Goal: Task Accomplishment & Management: Manage account settings

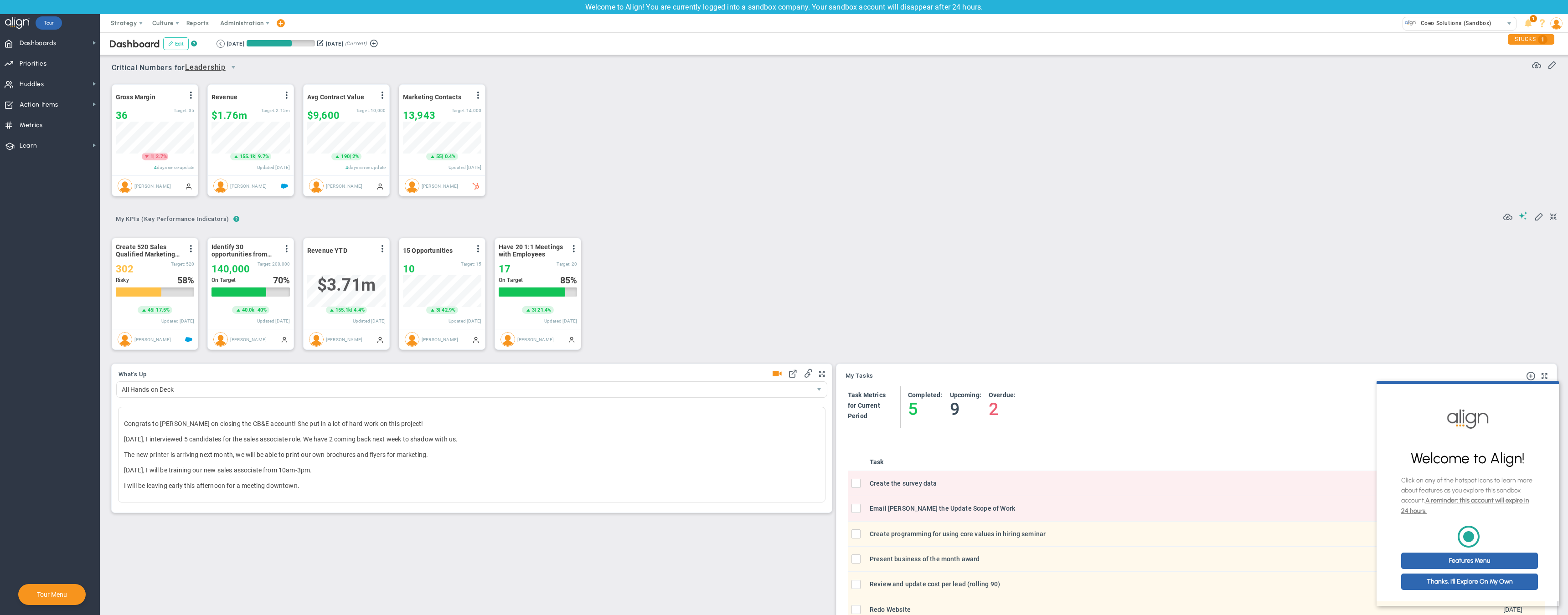
click at [172, 42] on span at bounding box center [170, 44] width 5 height 5
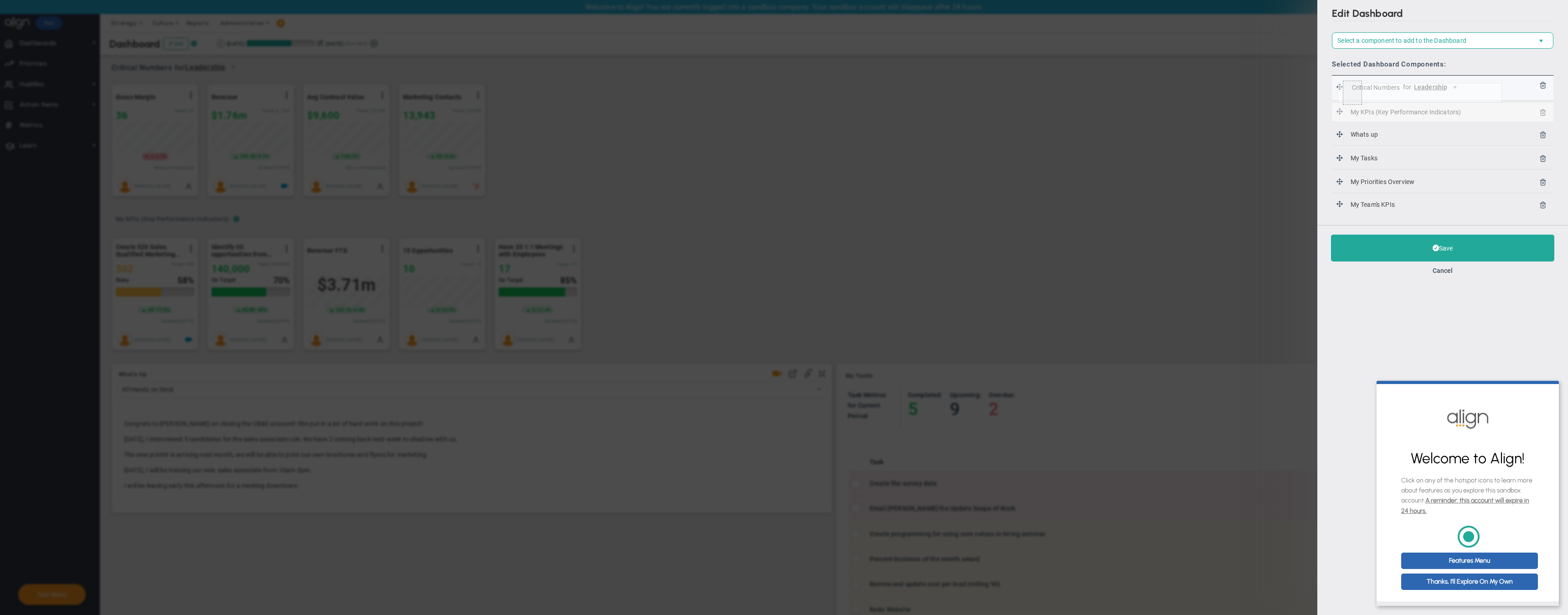
drag, startPoint x: 1342, startPoint y: 112, endPoint x: 1338, endPoint y: 83, distance: 29.3
drag, startPoint x: 1340, startPoint y: 159, endPoint x: 1340, endPoint y: 101, distance: 58.0
drag, startPoint x: 1340, startPoint y: 182, endPoint x: 1341, endPoint y: 77, distance: 105.0
click at [1445, 246] on button "Save" at bounding box center [1443, 248] width 224 height 27
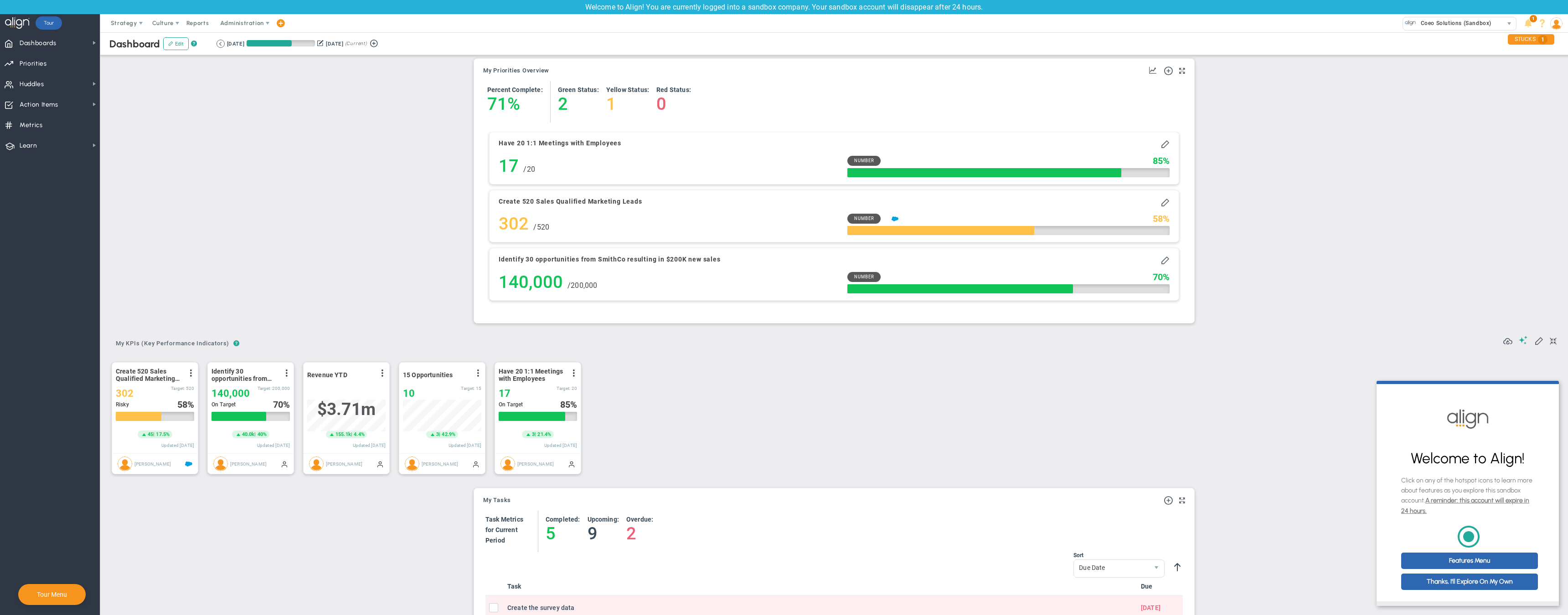
scroll to position [32, 78]
click at [1552, 340] on span at bounding box center [1553, 342] width 7 height 11
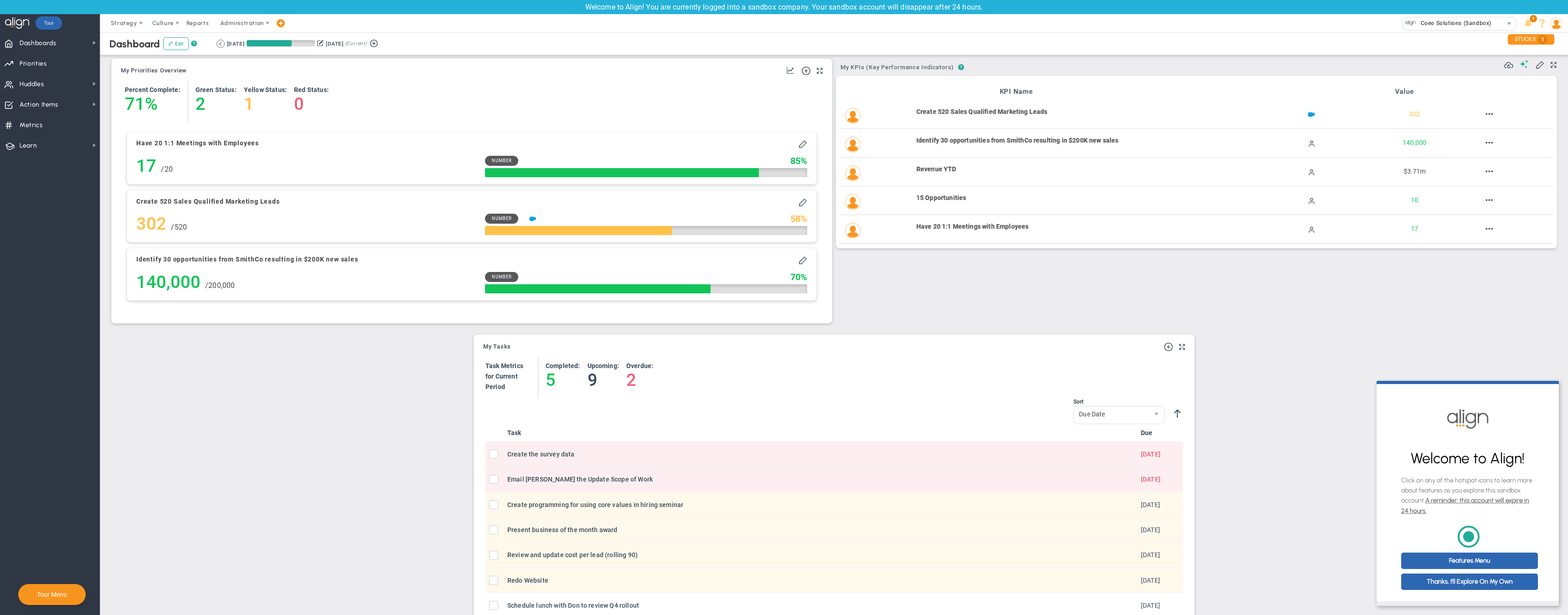
scroll to position [0, 0]
click at [176, 42] on button "Edit" at bounding box center [176, 44] width 25 height 13
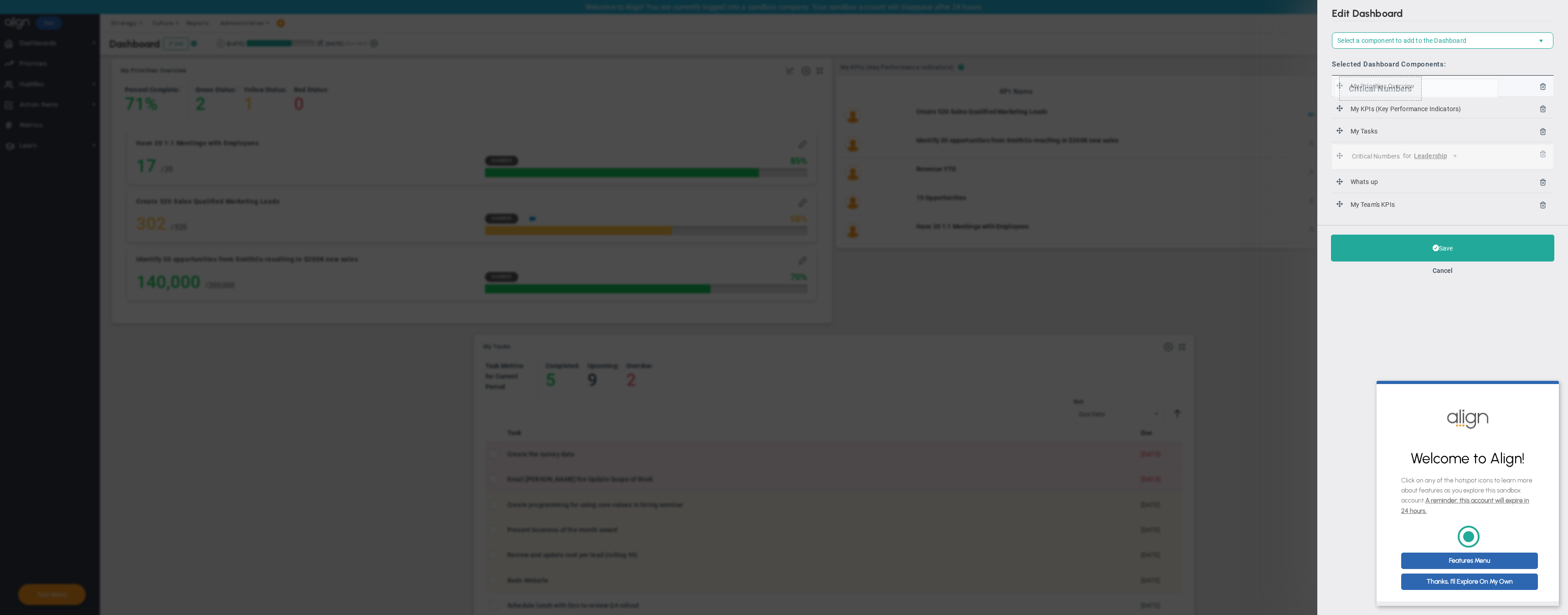
drag, startPoint x: 1340, startPoint y: 156, endPoint x: 1334, endPoint y: 79, distance: 77.2
click at [1425, 249] on button "Save" at bounding box center [1443, 248] width 224 height 27
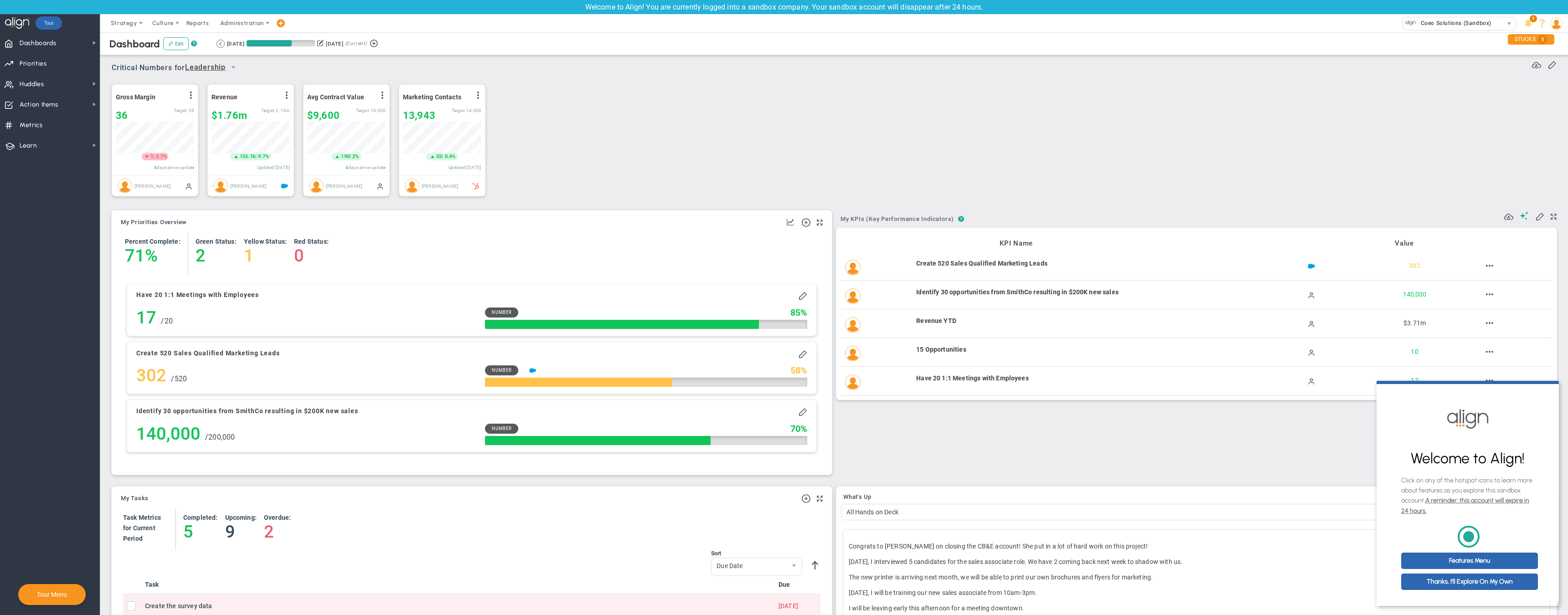
scroll to position [455785, 455850]
click at [174, 44] on button "Edit" at bounding box center [176, 44] width 25 height 13
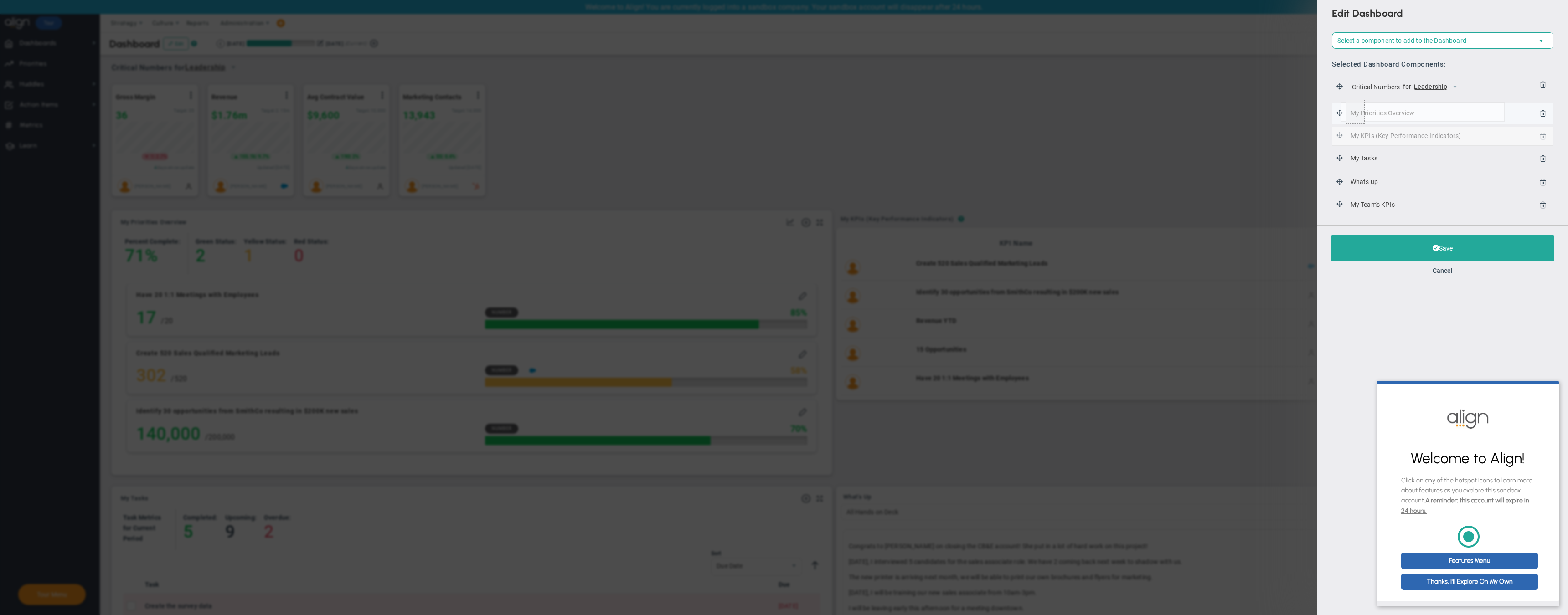
drag, startPoint x: 1340, startPoint y: 137, endPoint x: 1341, endPoint y: 102, distance: 35.0
click at [1430, 244] on button "Save" at bounding box center [1443, 248] width 224 height 27
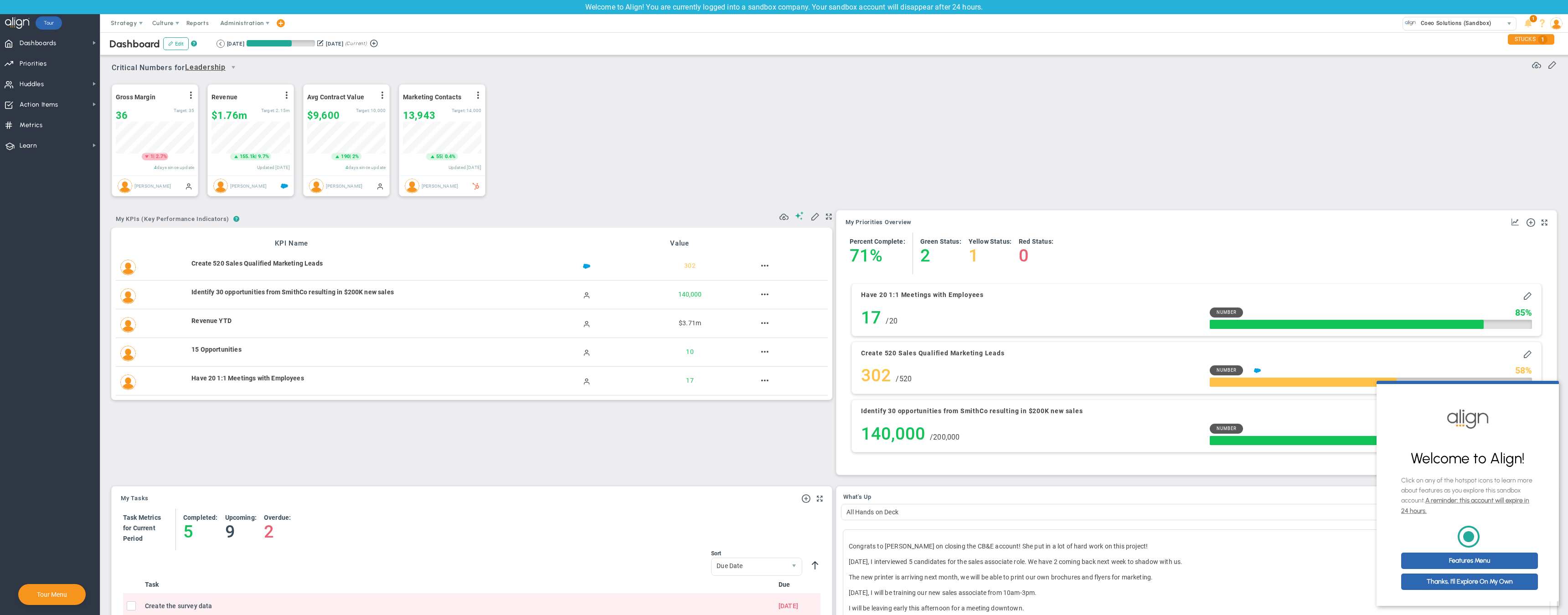
scroll to position [455785, 455850]
drag, startPoint x: 1544, startPoint y: 222, endPoint x: 920, endPoint y: 374, distance: 642.2
click at [920, 374] on div "My Objectives and Key Results My Priorities Overview Add Objective or Key Resul…" at bounding box center [1196, 343] width 721 height 265
click at [1544, 220] on span at bounding box center [1544, 223] width 6 height 11
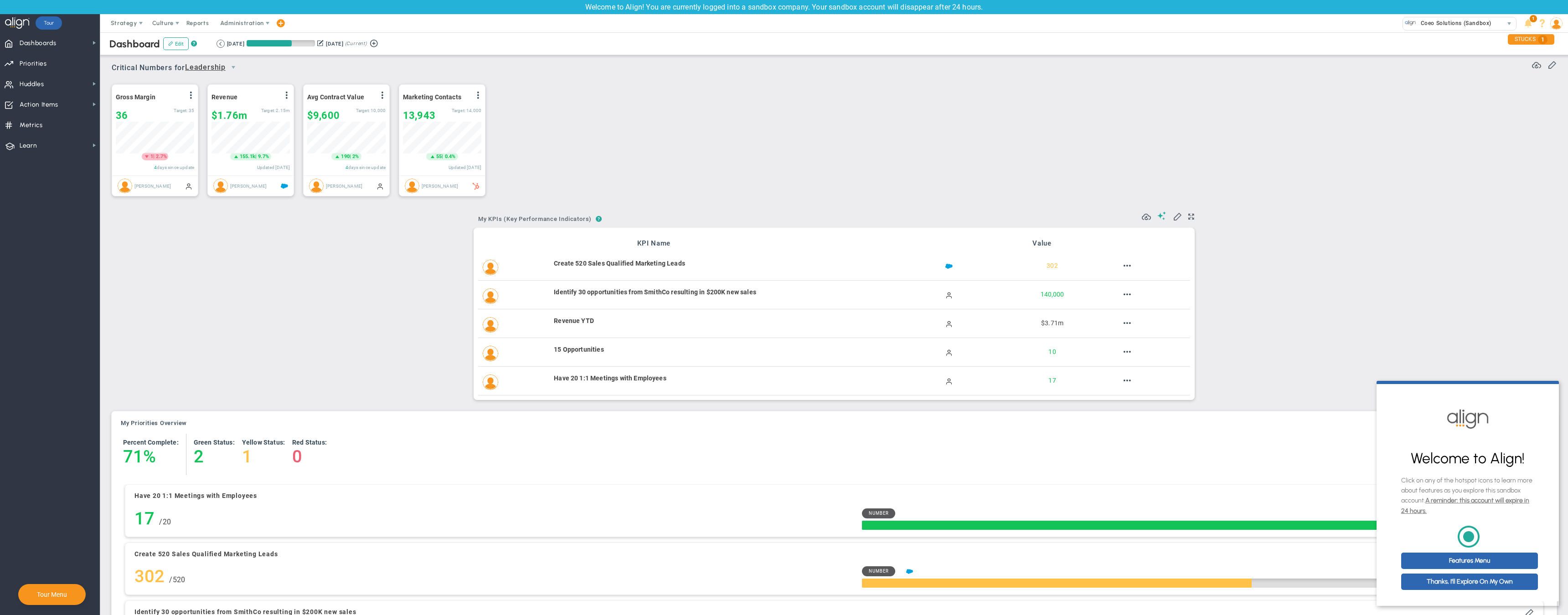
click at [1191, 216] on span at bounding box center [1191, 217] width 6 height 11
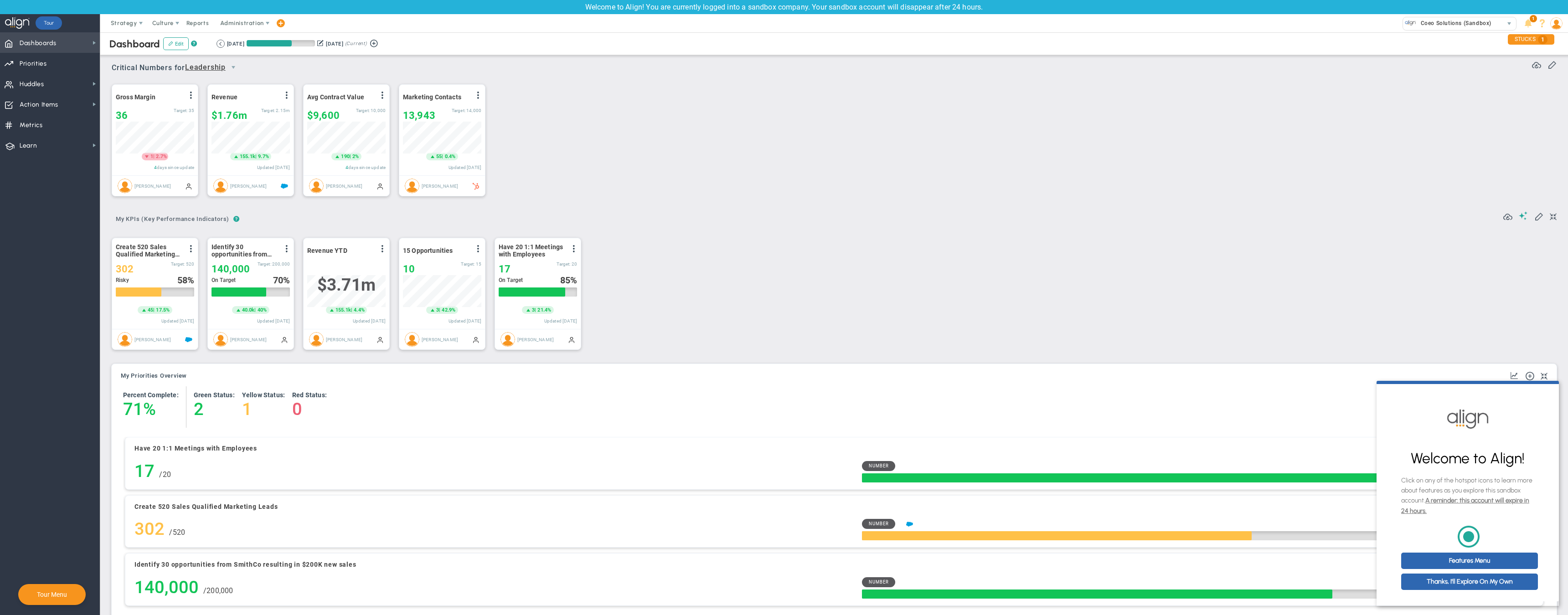
click at [44, 47] on span "Dashboards" at bounding box center [38, 44] width 37 height 19
click at [143, 38] on span "My Dashboard" at bounding box center [140, 40] width 40 height 9
click at [1547, 376] on span at bounding box center [1544, 376] width 7 height 11
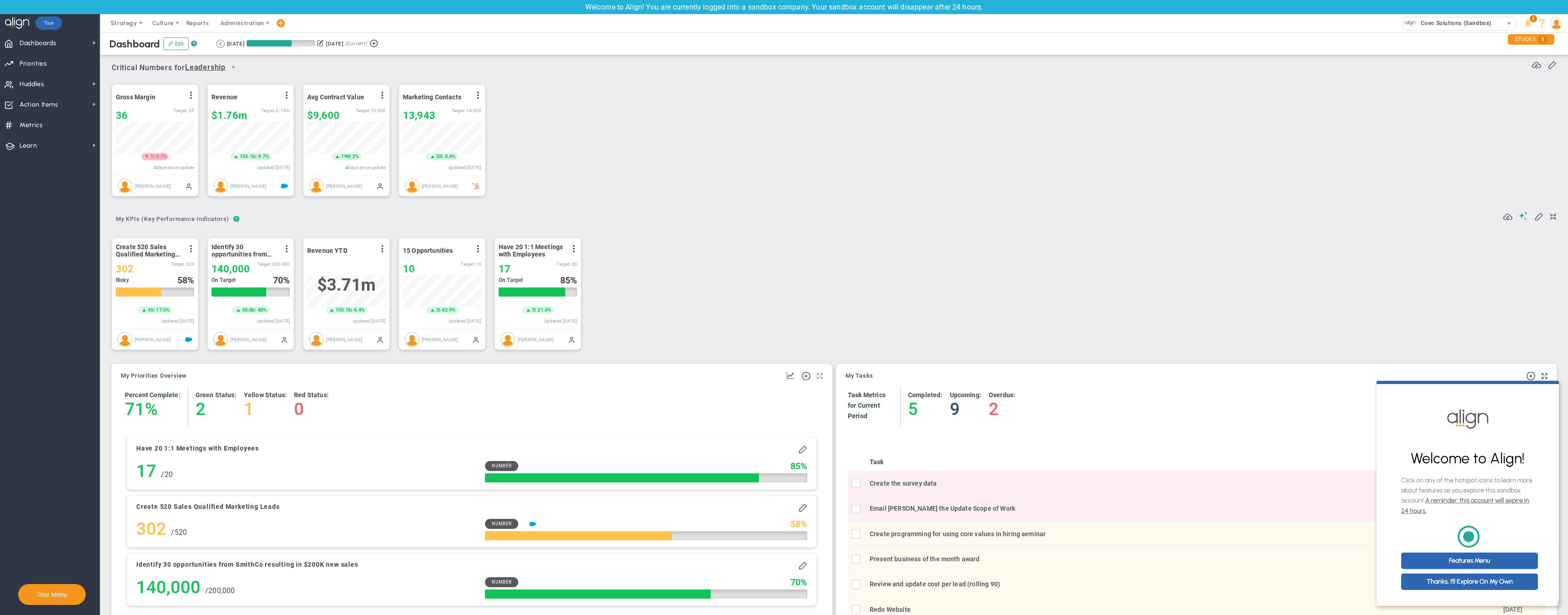
scroll to position [1, 0]
click at [1547, 376] on span at bounding box center [1544, 376] width 6 height 11
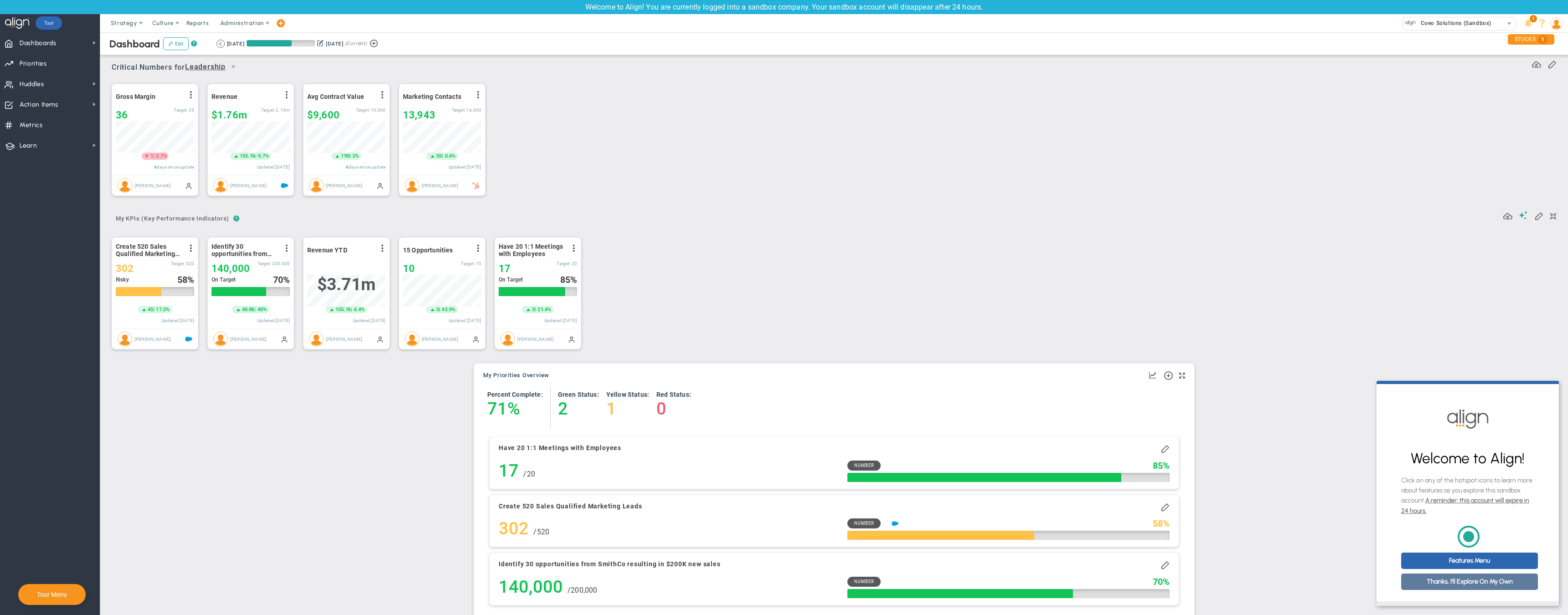
click at [1469, 583] on link "Thanks, I'll Explore On My Own" at bounding box center [1470, 582] width 137 height 17
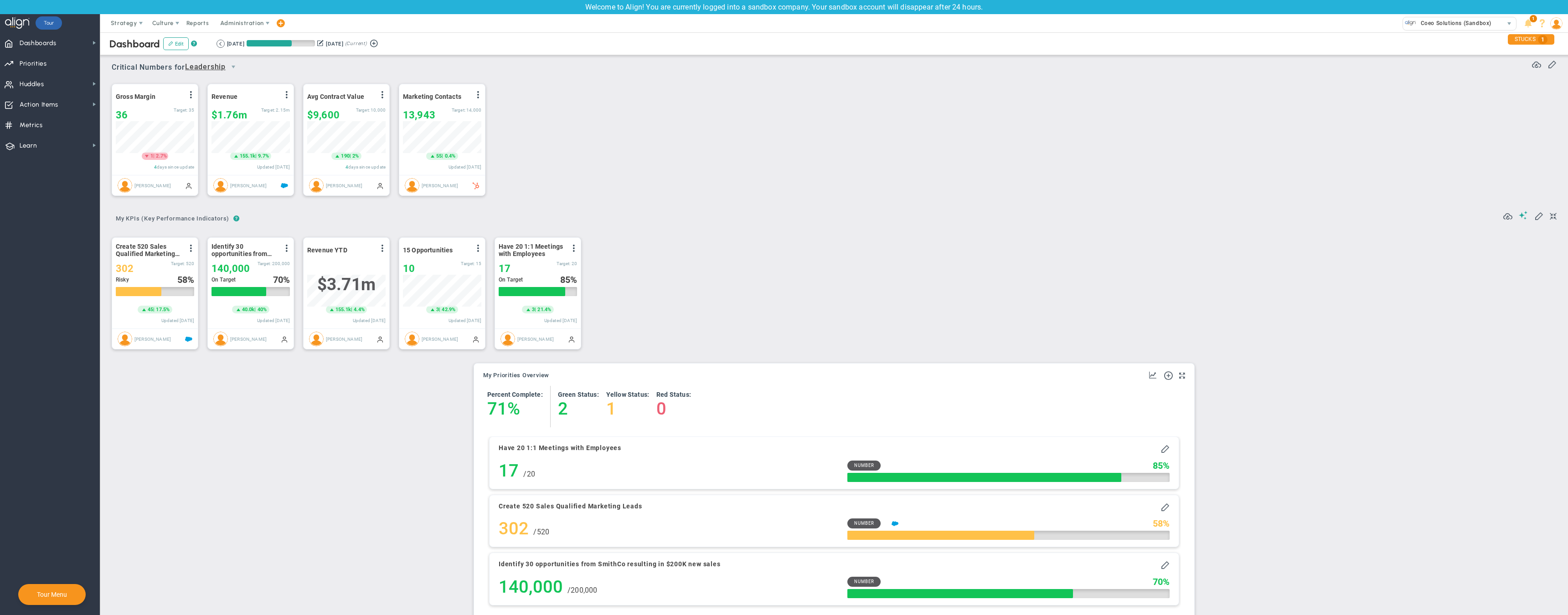
scroll to position [0, 0]
click at [176, 44] on button "Edit" at bounding box center [176, 44] width 25 height 13
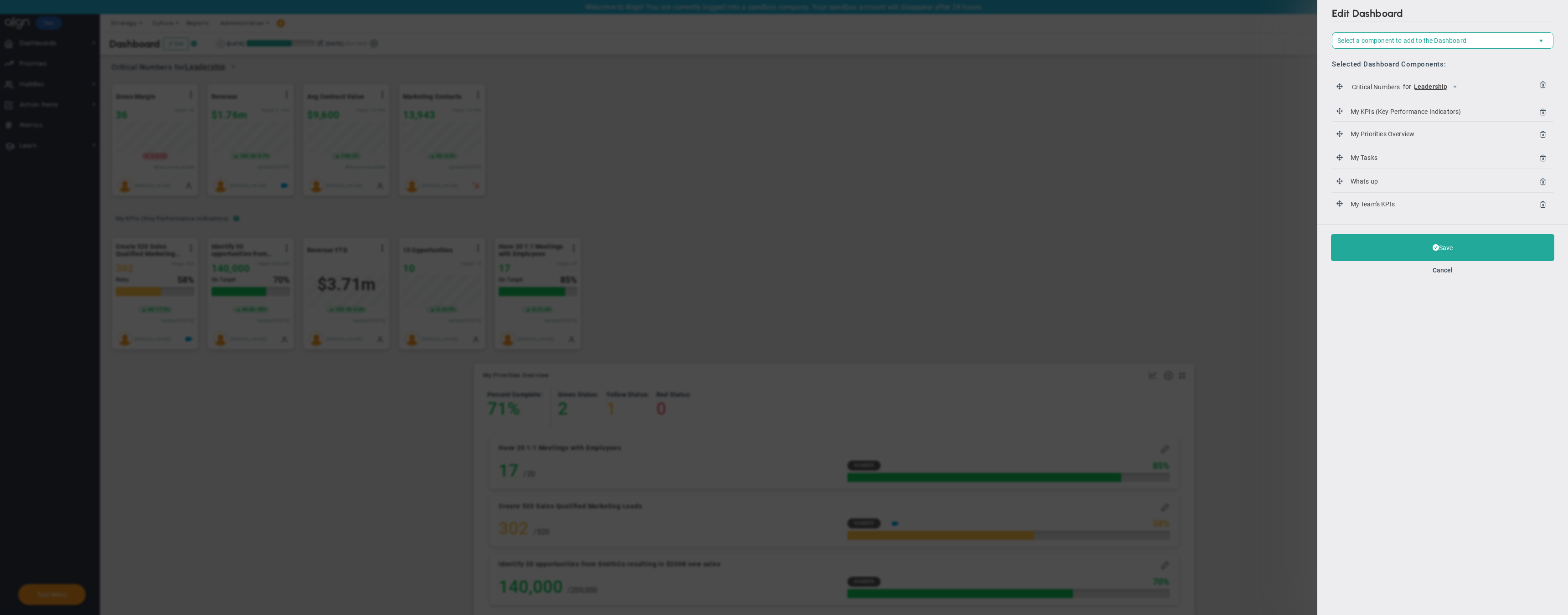
drag, startPoint x: 832, startPoint y: 224, endPoint x: 841, endPoint y: 227, distance: 9.5
click at [832, 224] on div "Edit Dashboard Select a component to add to the Dashboard Select a Component to…" at bounding box center [784, 308] width 1568 height 615
click at [1442, 268] on button "Cancel" at bounding box center [1443, 269] width 20 height 7
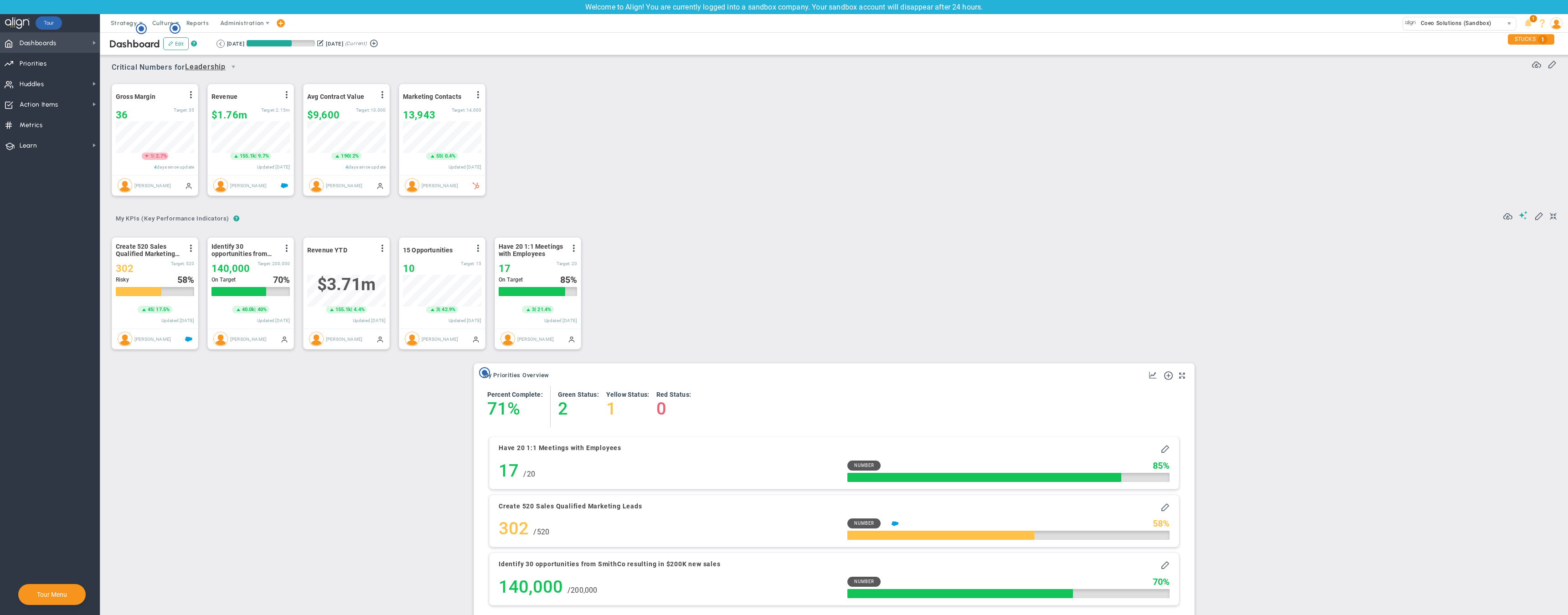
click at [40, 44] on span "Dashboards" at bounding box center [38, 44] width 37 height 19
click at [142, 38] on span "My Dashboard" at bounding box center [140, 40] width 40 height 9
click at [654, 303] on div "Create 520 Sales Qualified Marketing Leads View Historical Graph Edit Make "No …" at bounding box center [831, 293] width 1457 height 130
click at [1538, 215] on span at bounding box center [1539, 216] width 10 height 10
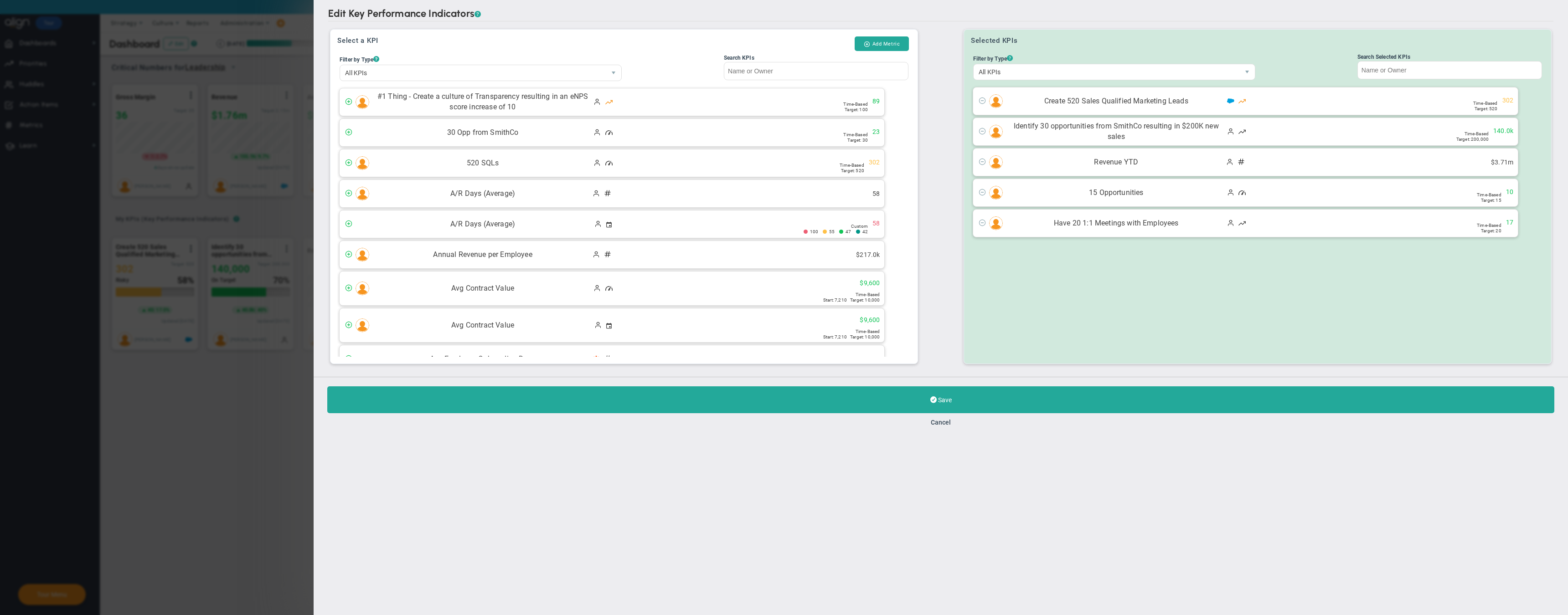
click at [945, 422] on button "Cancel" at bounding box center [940, 422] width 20 height 7
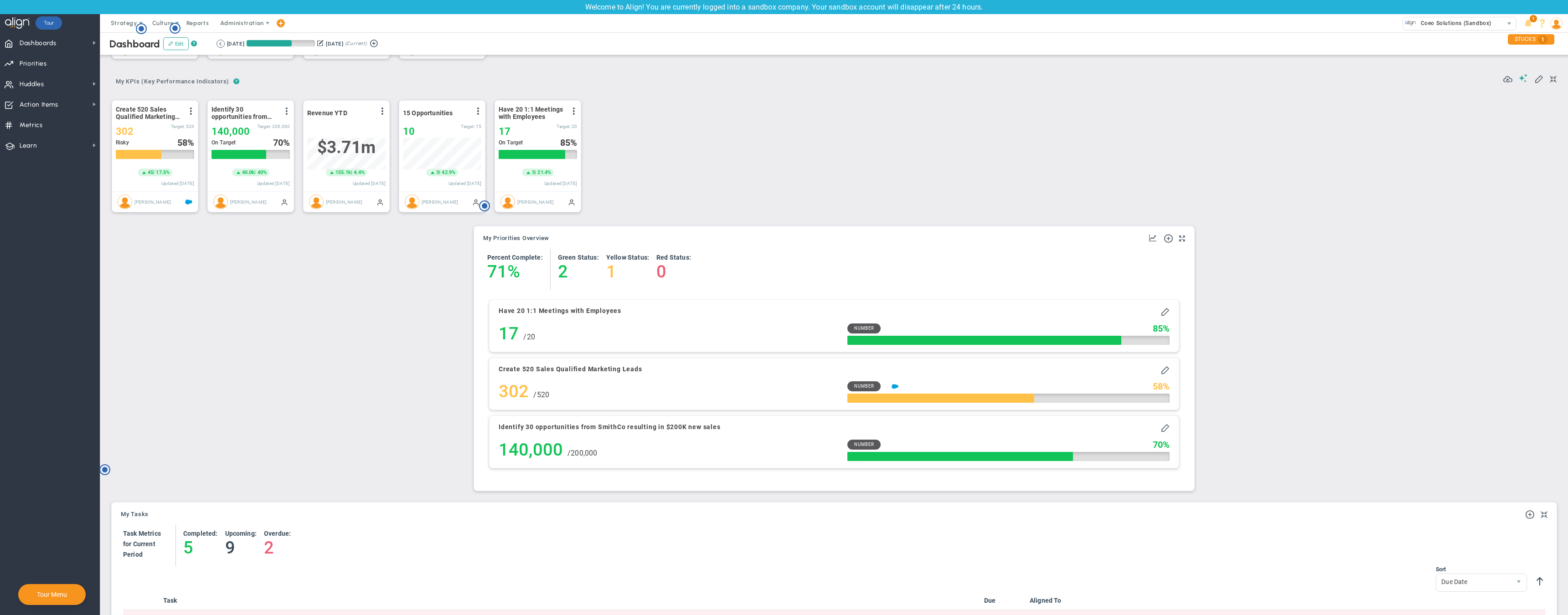
scroll to position [134, 0]
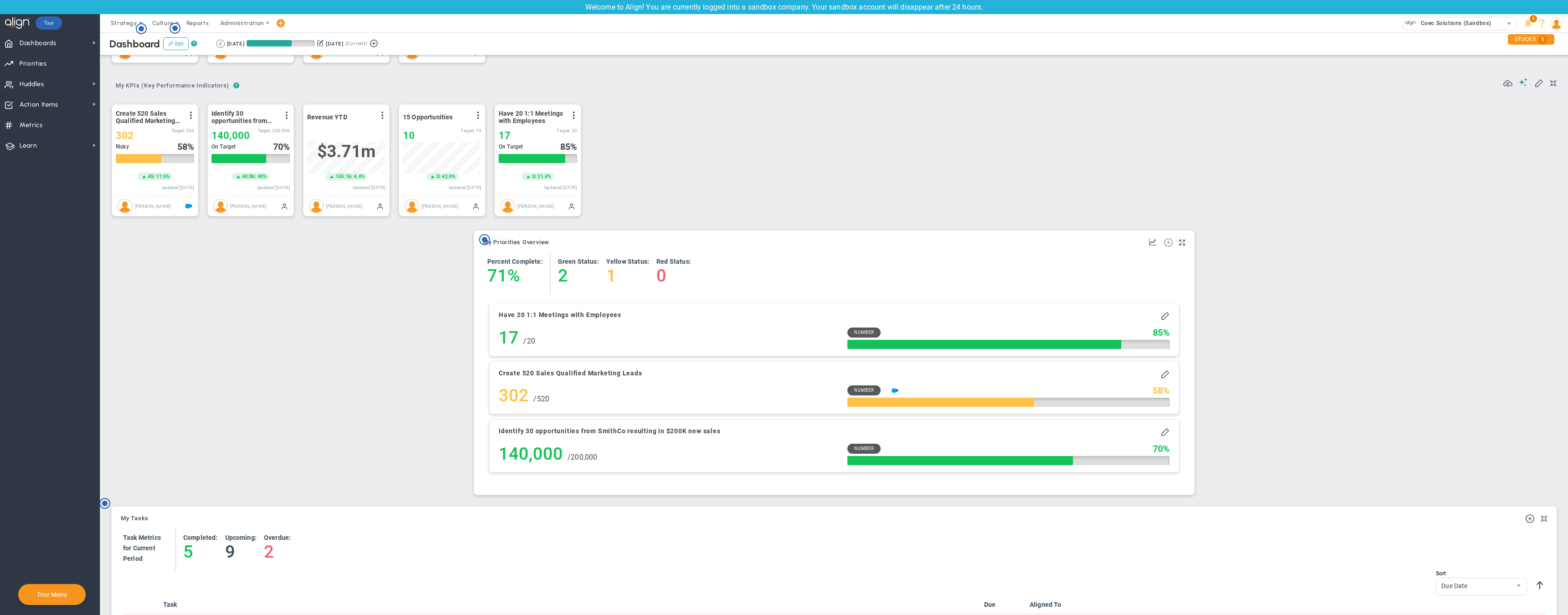
click at [1169, 242] on span at bounding box center [1168, 243] width 10 height 10
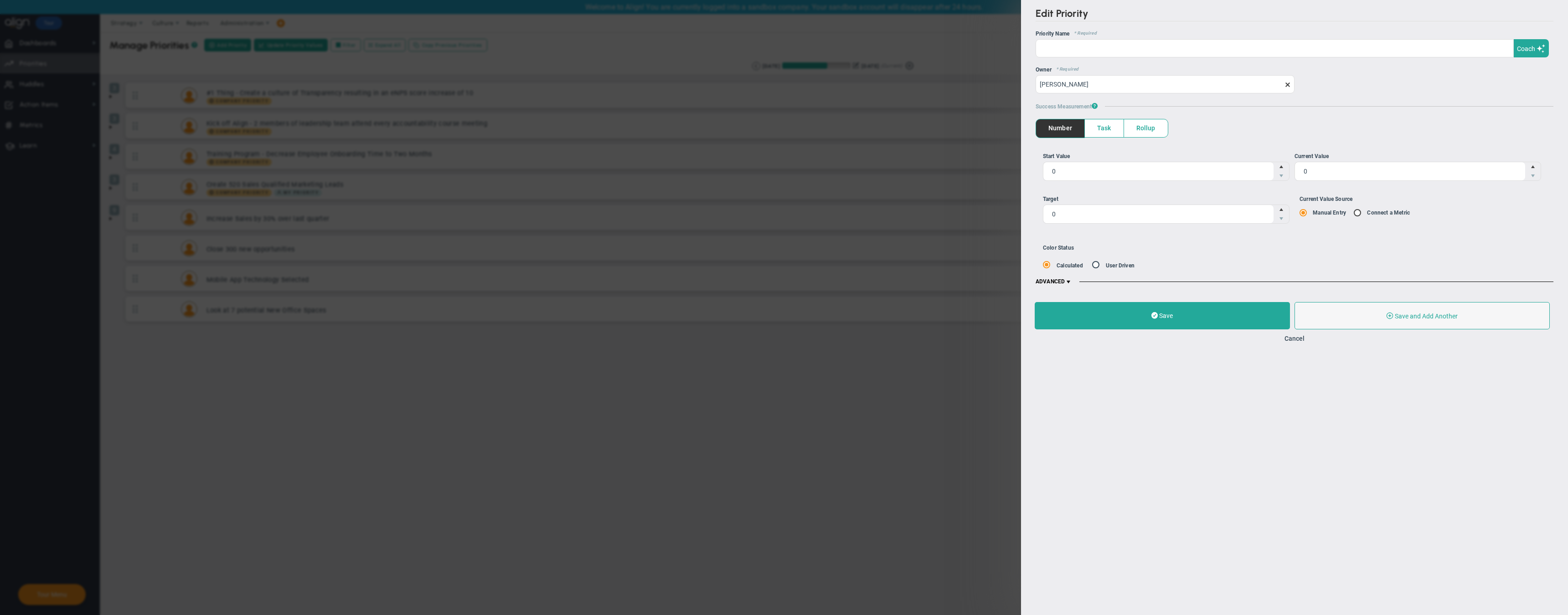
click at [593, 409] on div "Edit Priority OKR Name Priority Name Coach AI Coach ? ?" at bounding box center [784, 308] width 1568 height 615
click at [1296, 340] on button "Cancel" at bounding box center [1295, 338] width 20 height 7
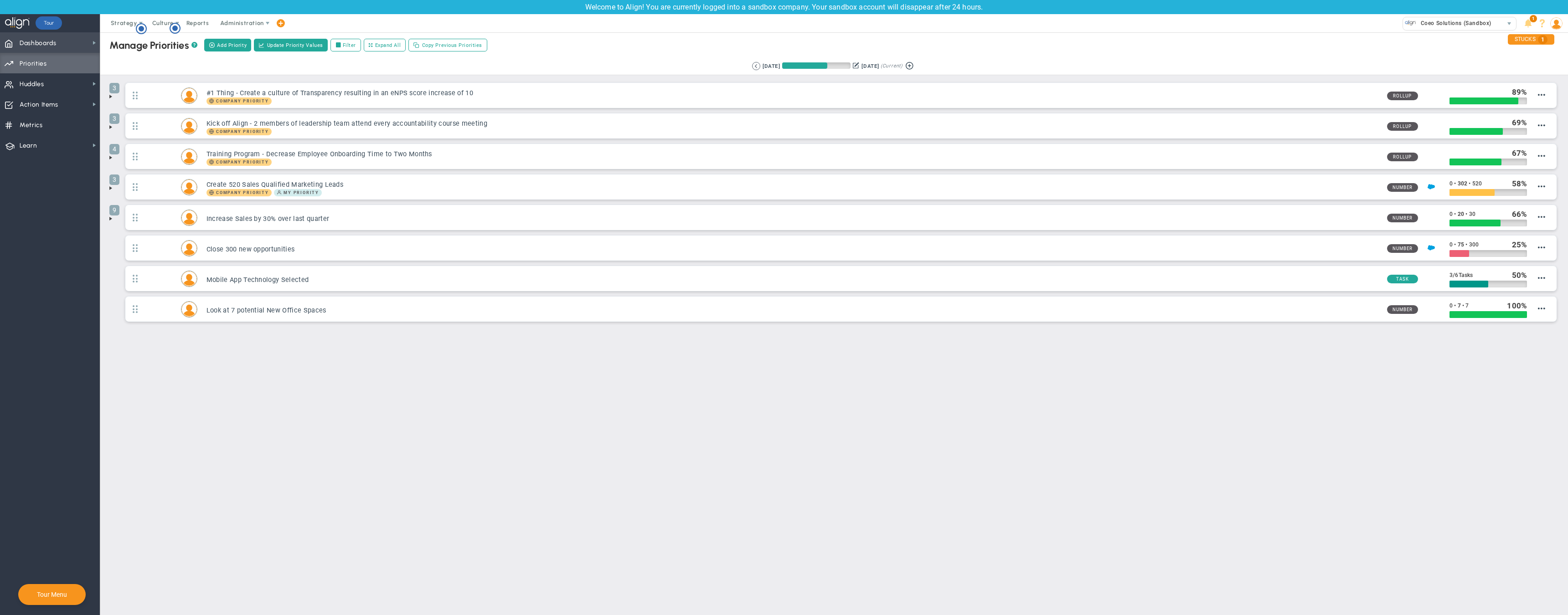
click at [60, 41] on span "Dashboards Dashboards" at bounding box center [50, 43] width 100 height 21
click at [138, 39] on span "My Dashboard" at bounding box center [140, 40] width 40 height 9
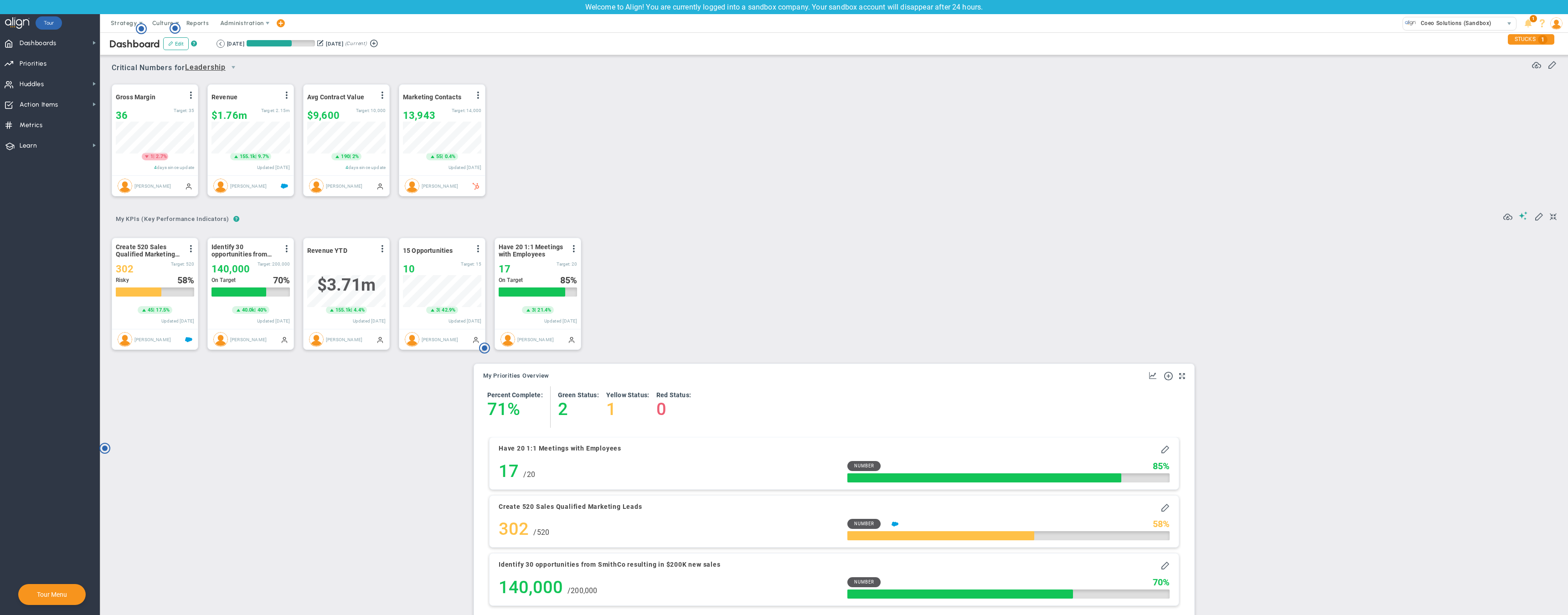
scroll to position [32, 78]
click at [1539, 218] on span at bounding box center [1539, 216] width 10 height 10
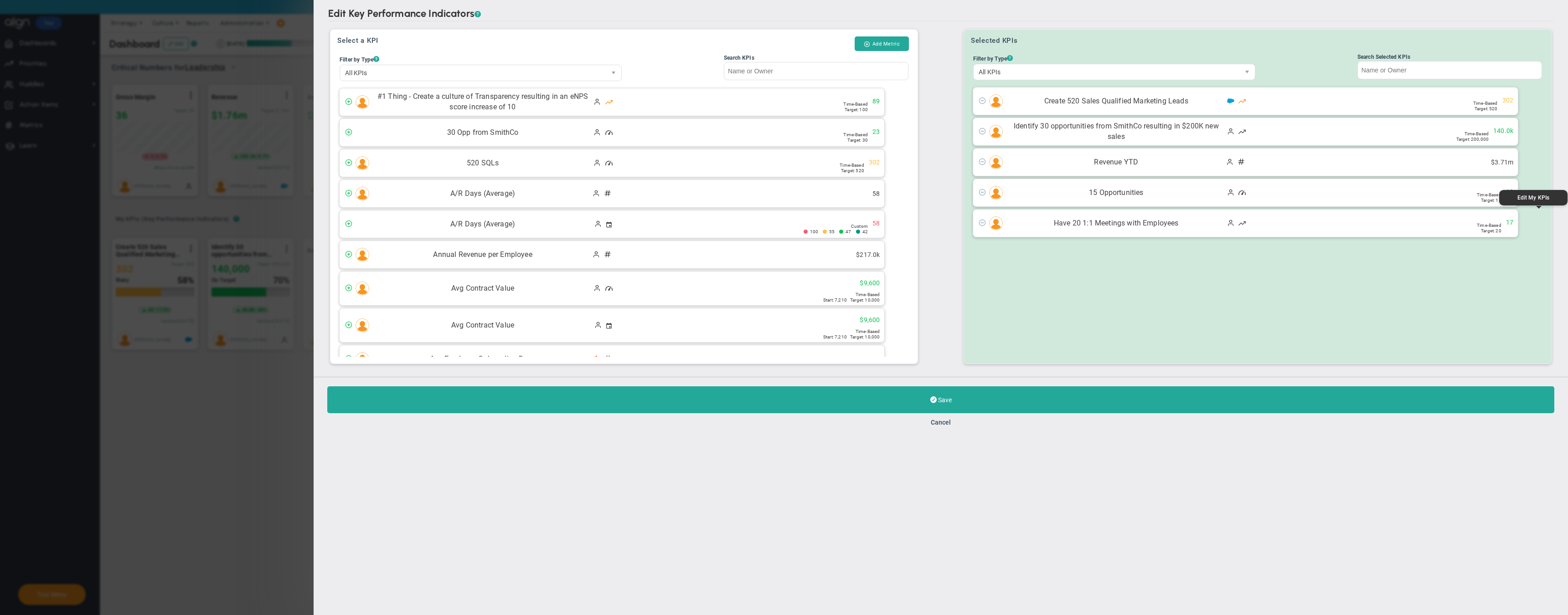
click at [1537, 200] on div "Edit My KPIs" at bounding box center [1533, 198] width 59 height 6
click at [945, 426] on button "Cancel" at bounding box center [940, 422] width 20 height 7
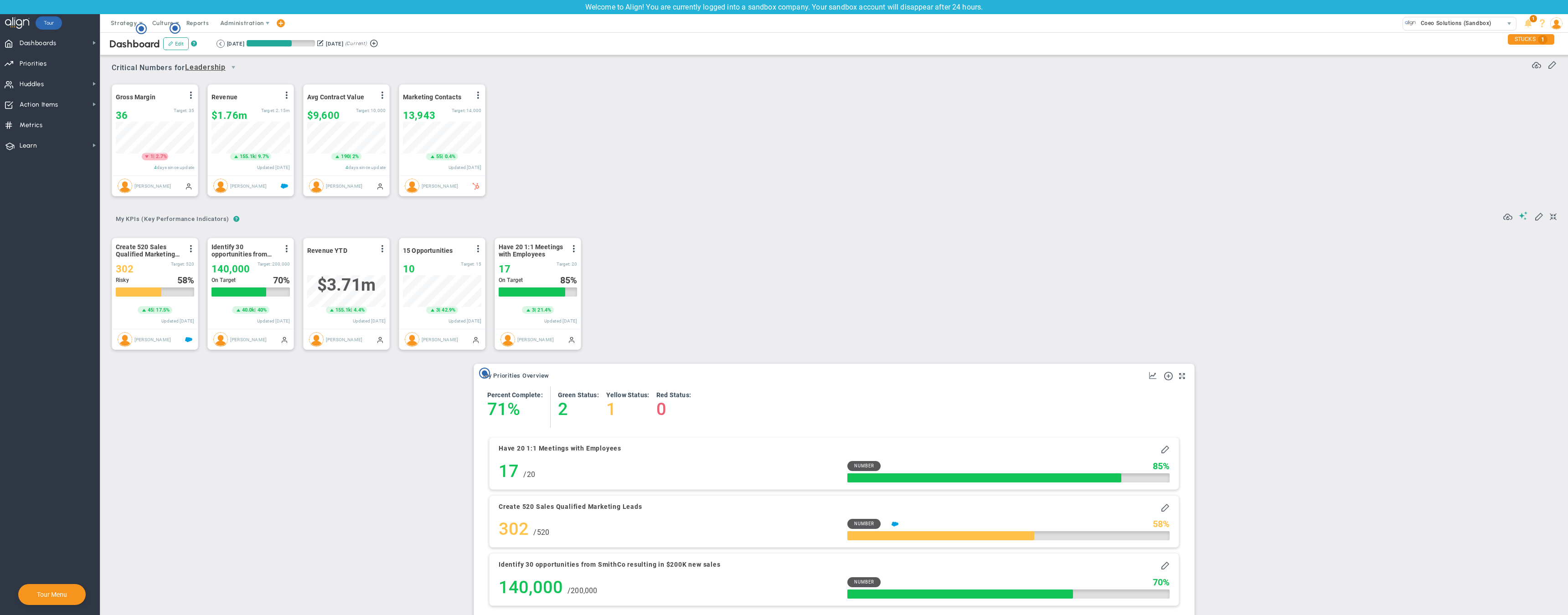
scroll to position [32, 78]
click at [174, 46] on button "Edit" at bounding box center [176, 44] width 25 height 13
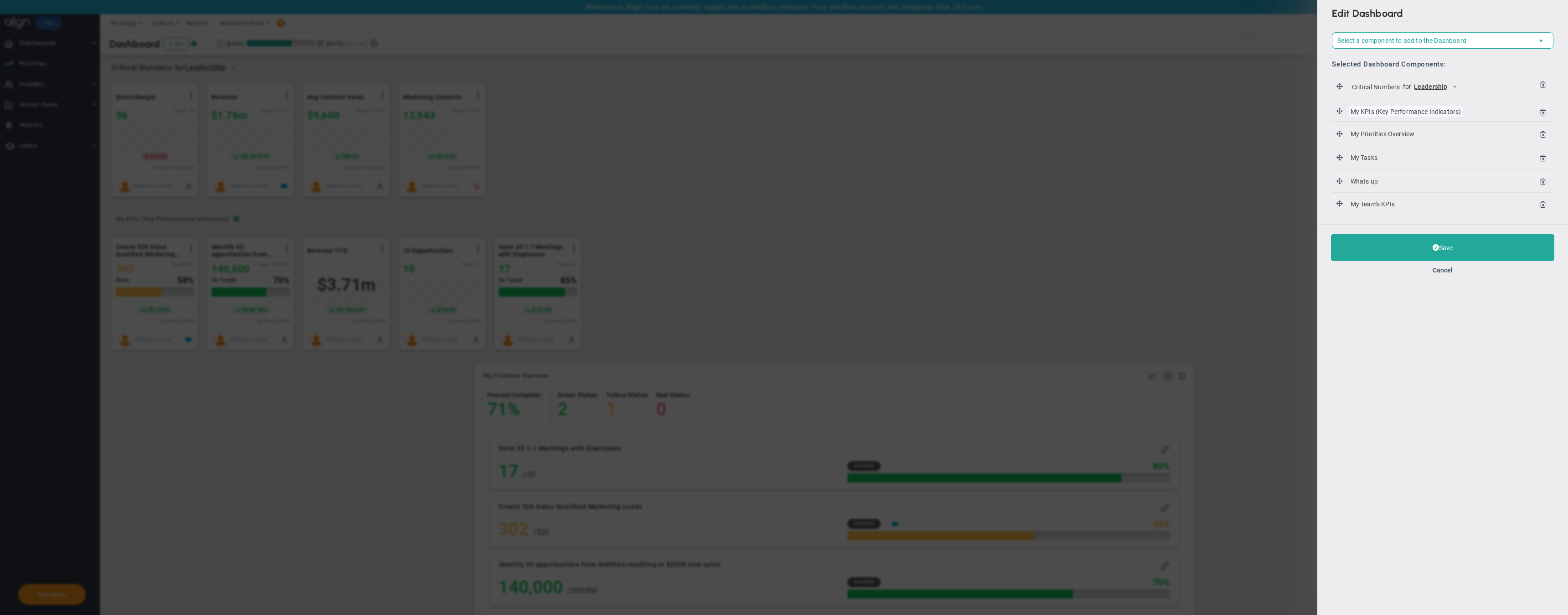
click at [1382, 113] on span "My KPIs (Key Performance Indicators)" at bounding box center [1406, 111] width 114 height 10
drag, startPoint x: 1339, startPoint y: 116, endPoint x: 1333, endPoint y: 83, distance: 33.5
drag, startPoint x: 1340, startPoint y: 210, endPoint x: 1340, endPoint y: 109, distance: 101.0
click at [1445, 256] on button "Save" at bounding box center [1443, 254] width 224 height 27
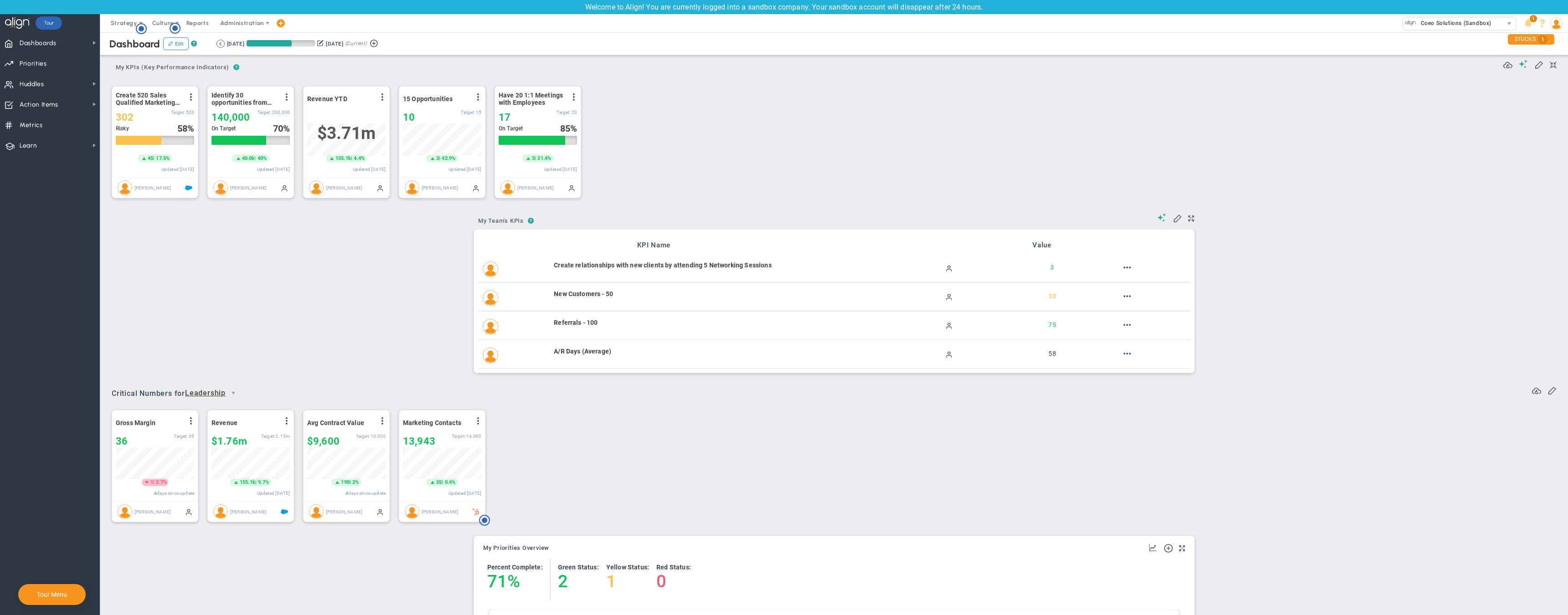
scroll to position [32, 78]
drag, startPoint x: 520, startPoint y: 220, endPoint x: 384, endPoint y: 231, distance: 136.4
click at [1163, 218] on span at bounding box center [1162, 217] width 10 height 9
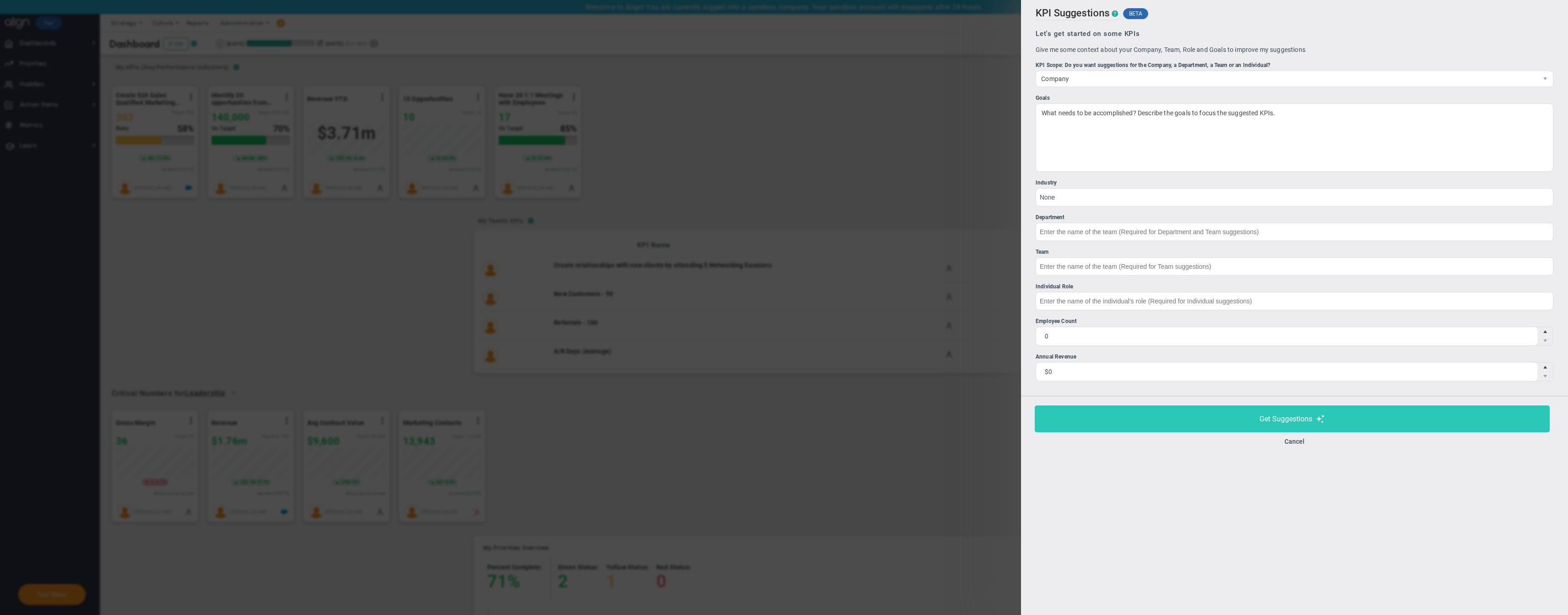
click at [1304, 426] on button "Get Suggestions" at bounding box center [1293, 419] width 515 height 27
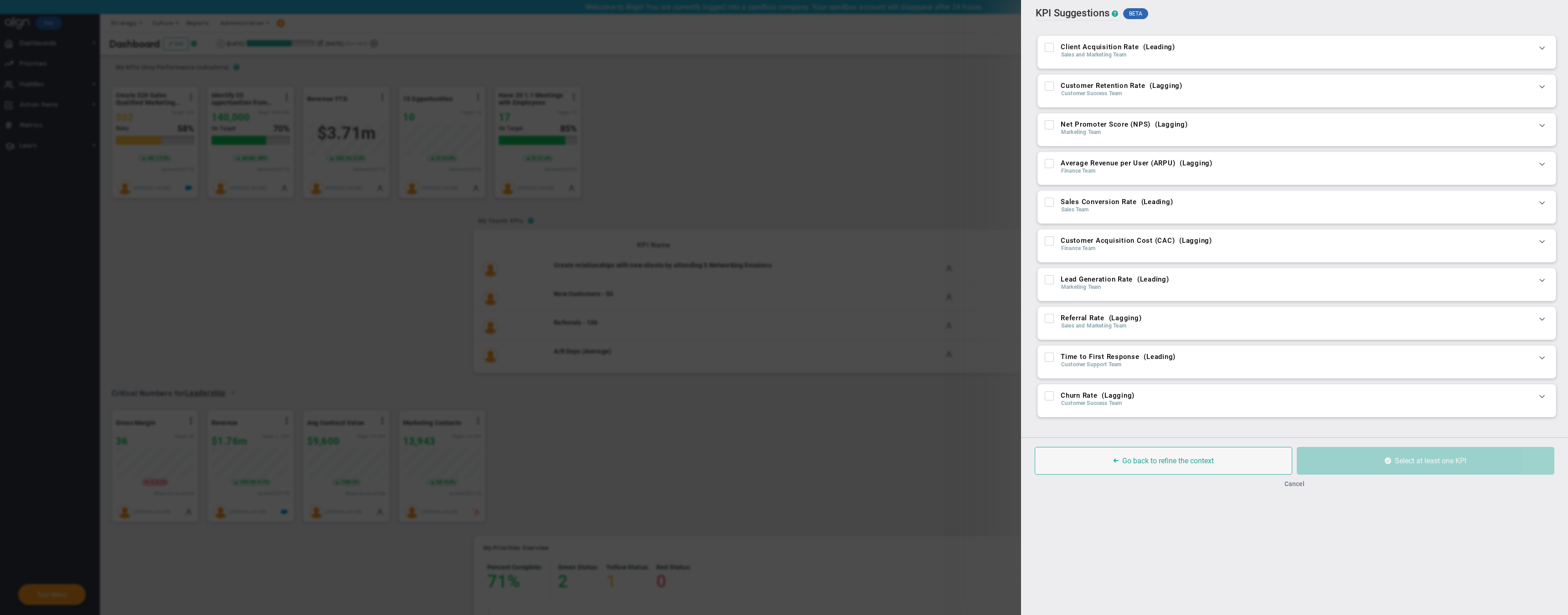
click at [1295, 483] on button "Cancel" at bounding box center [1295, 483] width 20 height 7
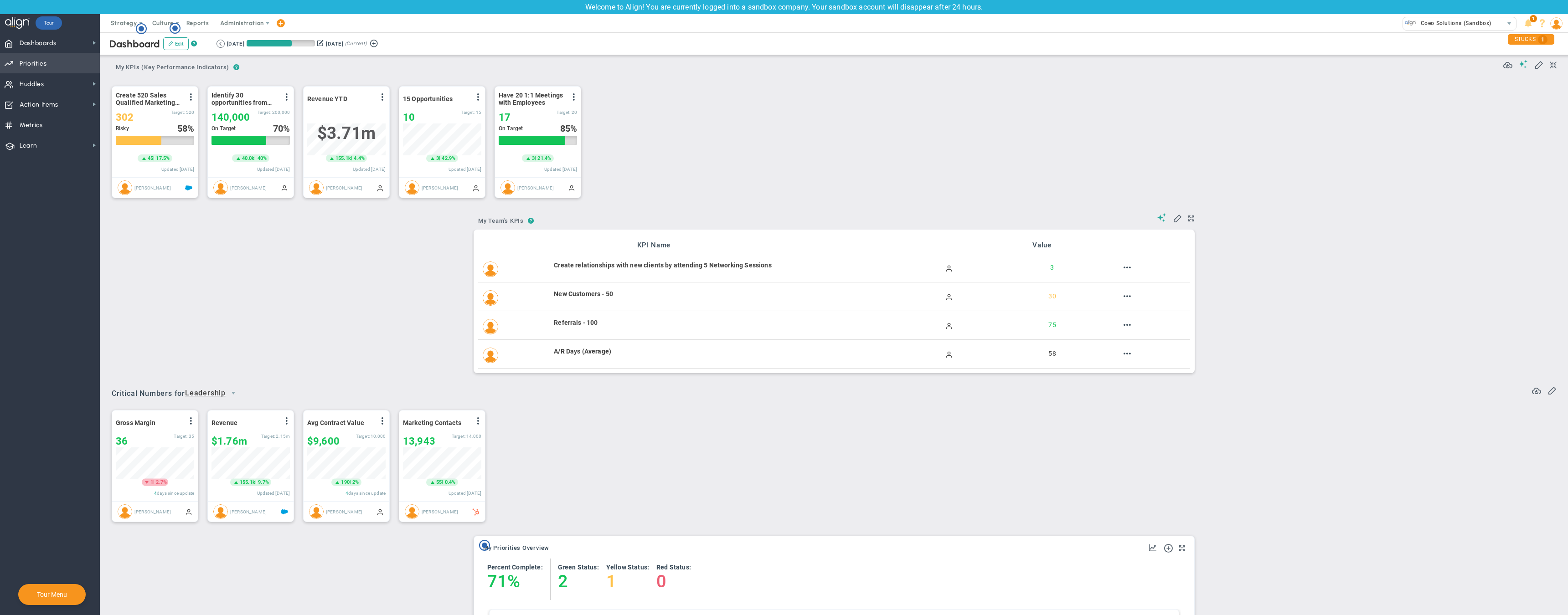
click at [42, 65] on span "Priorities" at bounding box center [33, 63] width 28 height 19
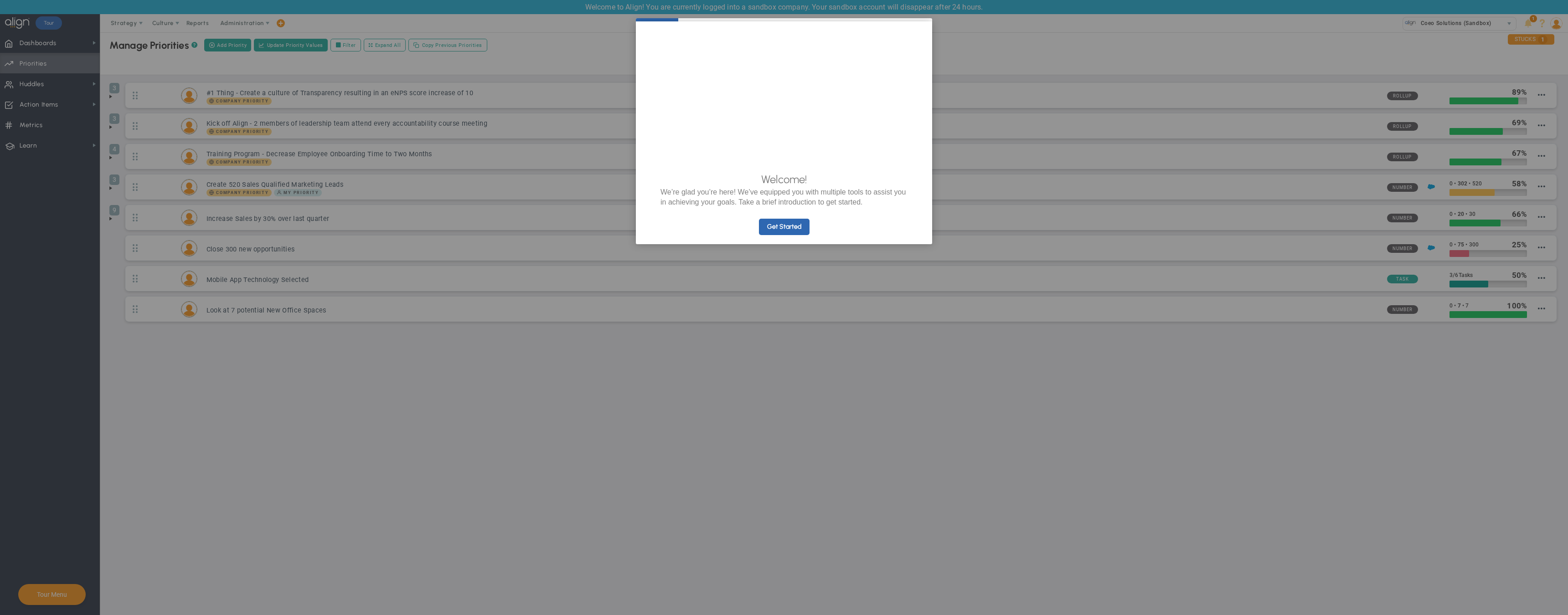
click at [17, 65] on appcues "× Welcome! We’re glad you’re here! We’ve equipped you with multiple tools to as…" at bounding box center [784, 308] width 1568 height 615
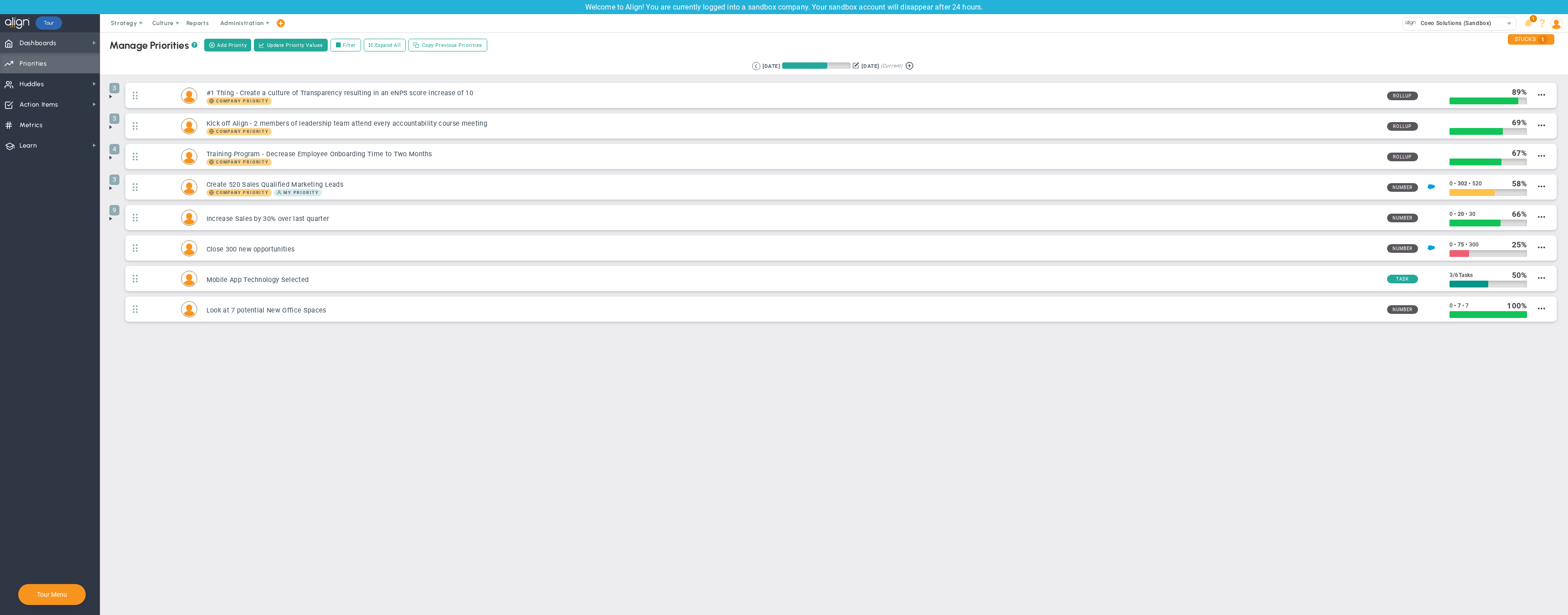
click at [41, 44] on span "Dashboards" at bounding box center [38, 44] width 37 height 19
click at [160, 39] on div "My Dashboard" at bounding box center [145, 40] width 91 height 17
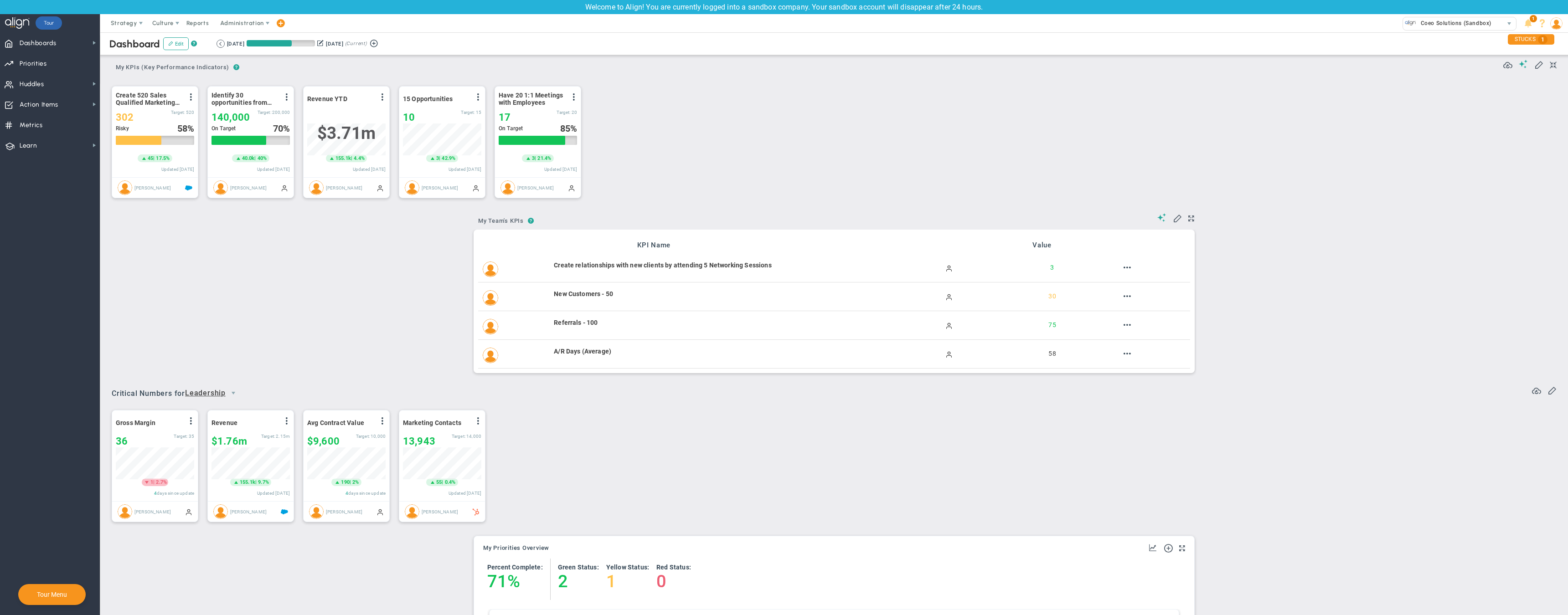
scroll to position [32, 78]
click at [1527, 38] on div "STUCKS 1" at bounding box center [1532, 39] width 47 height 10
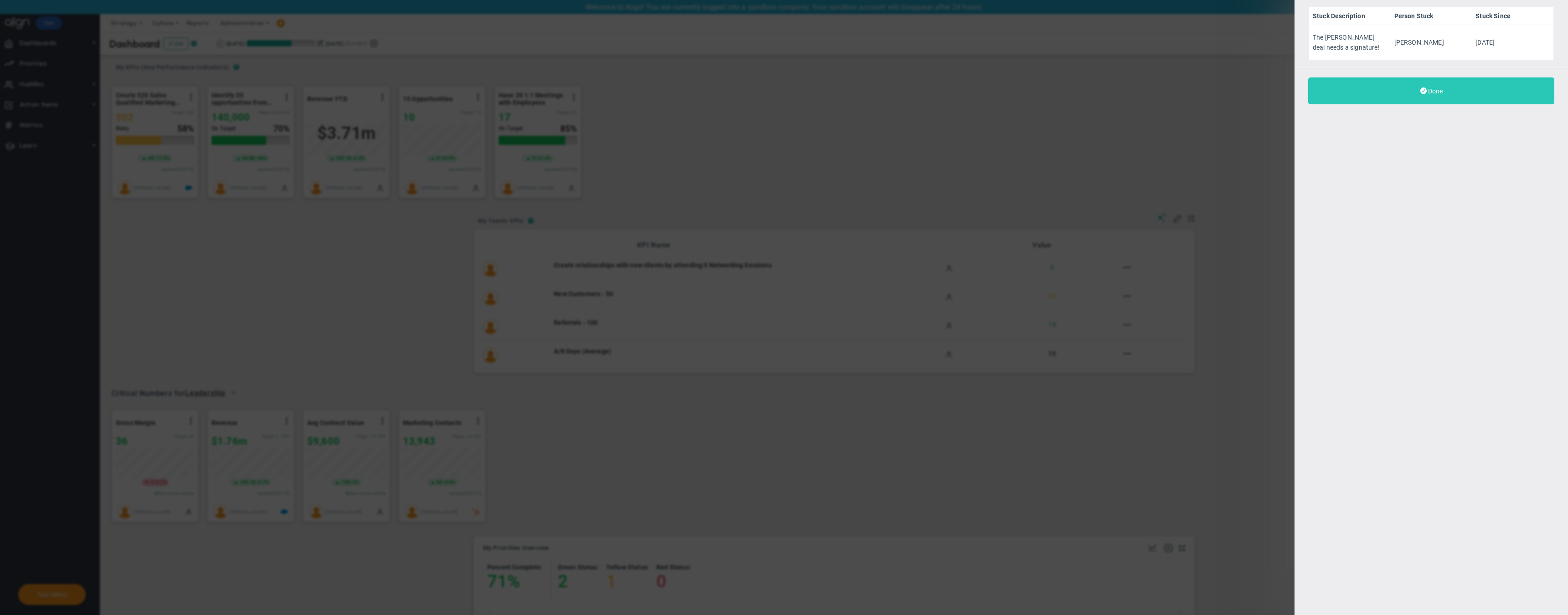
click at [1441, 84] on button "Done" at bounding box center [1432, 91] width 247 height 27
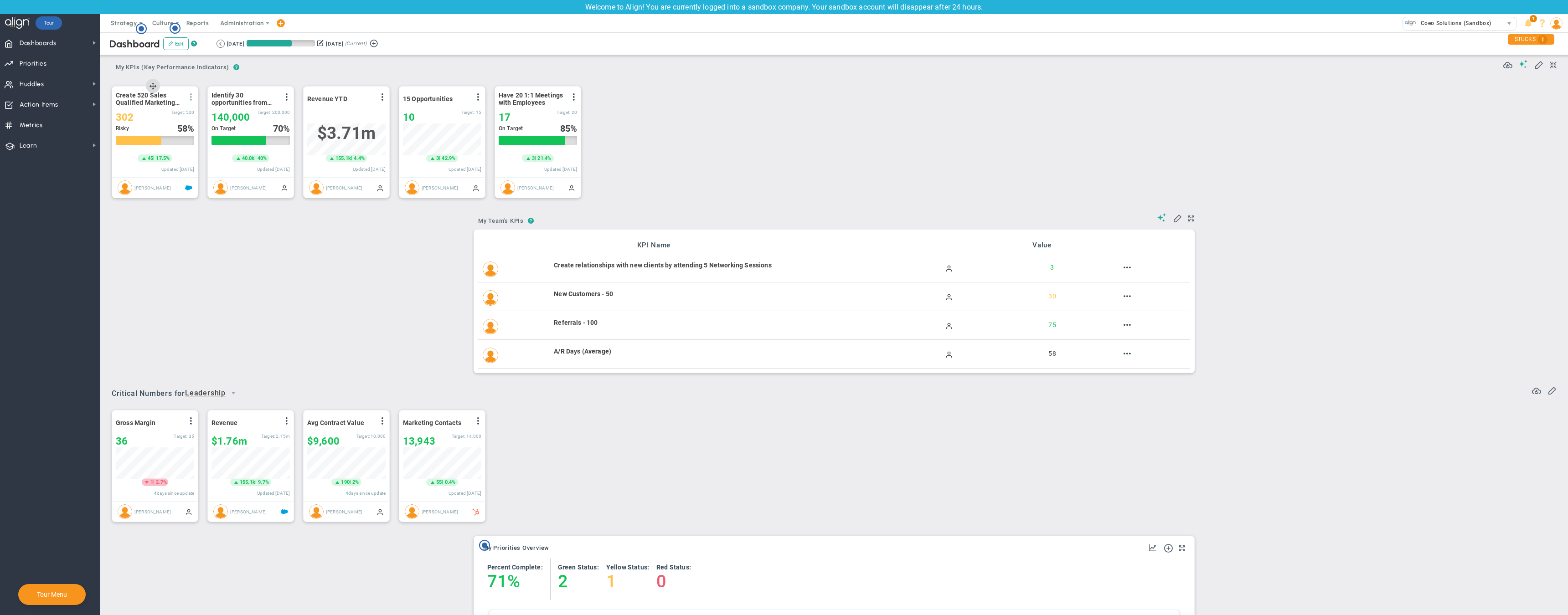
click at [189, 97] on span at bounding box center [190, 97] width 7 height 7
click at [287, 97] on span at bounding box center [286, 97] width 7 height 7
click at [383, 96] on span at bounding box center [382, 97] width 7 height 7
drag, startPoint x: 345, startPoint y: 87, endPoint x: 522, endPoint y: 134, distance: 183.1
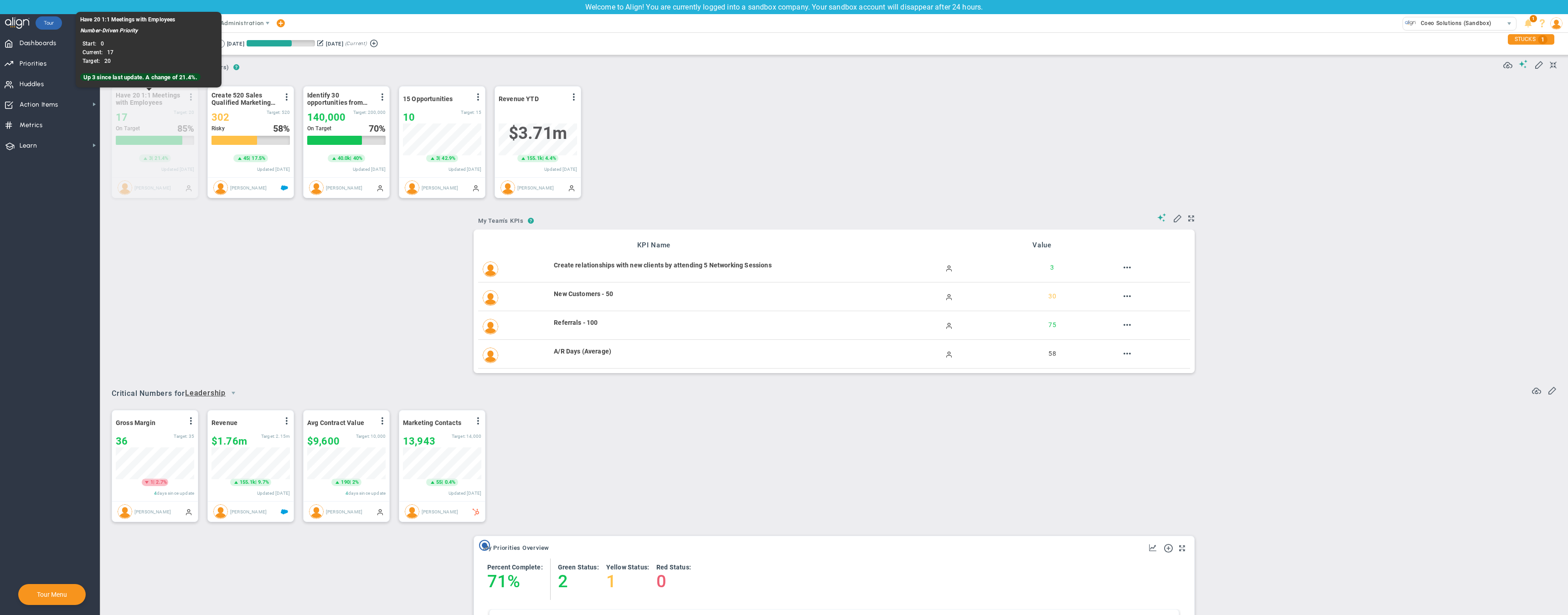
drag, startPoint x: 537, startPoint y: 86, endPoint x: 125, endPoint y: 74, distance: 412.2
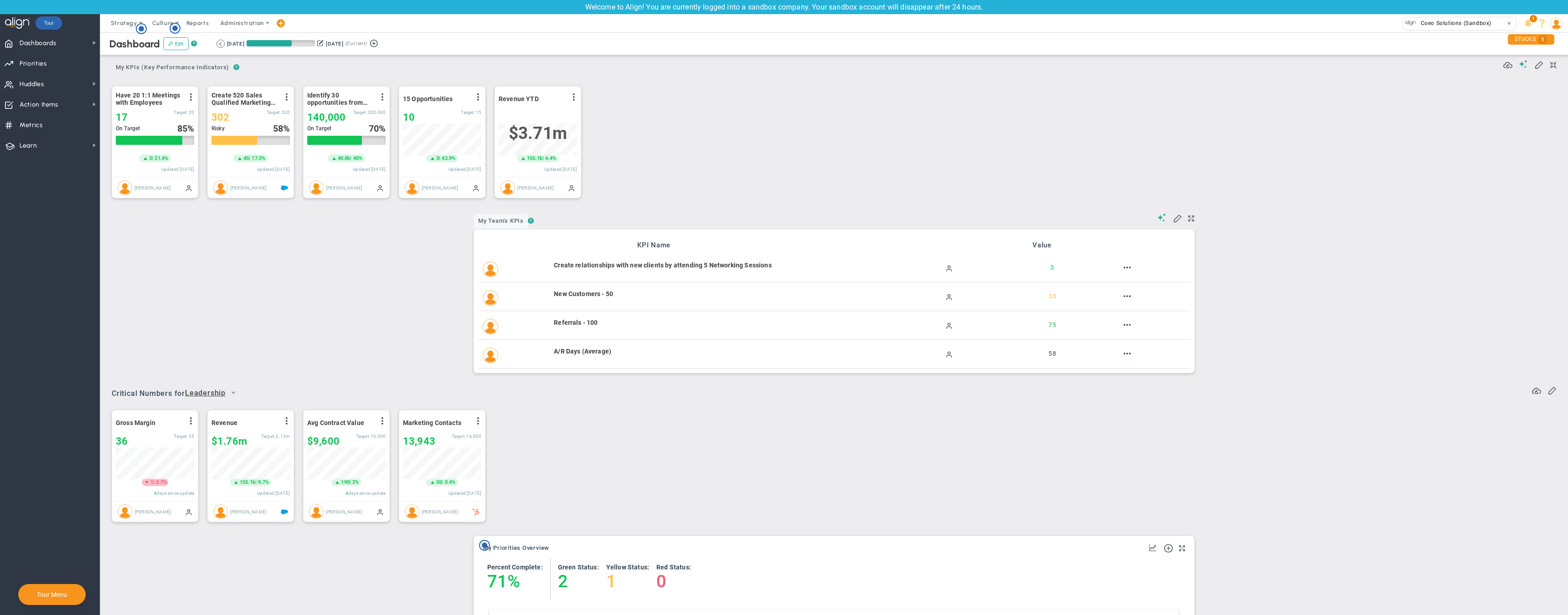
click at [517, 219] on span "My Team's KPIs" at bounding box center [501, 221] width 54 height 14
click at [530, 225] on input "My Team's KPIs" at bounding box center [518, 222] width 88 height 18
click at [683, 202] on div "Have 20 1:1 Meetings with Employees View Historical Graph Edit Make "No Change"…" at bounding box center [831, 141] width 1457 height 130
click at [1176, 217] on span at bounding box center [1178, 218] width 10 height 10
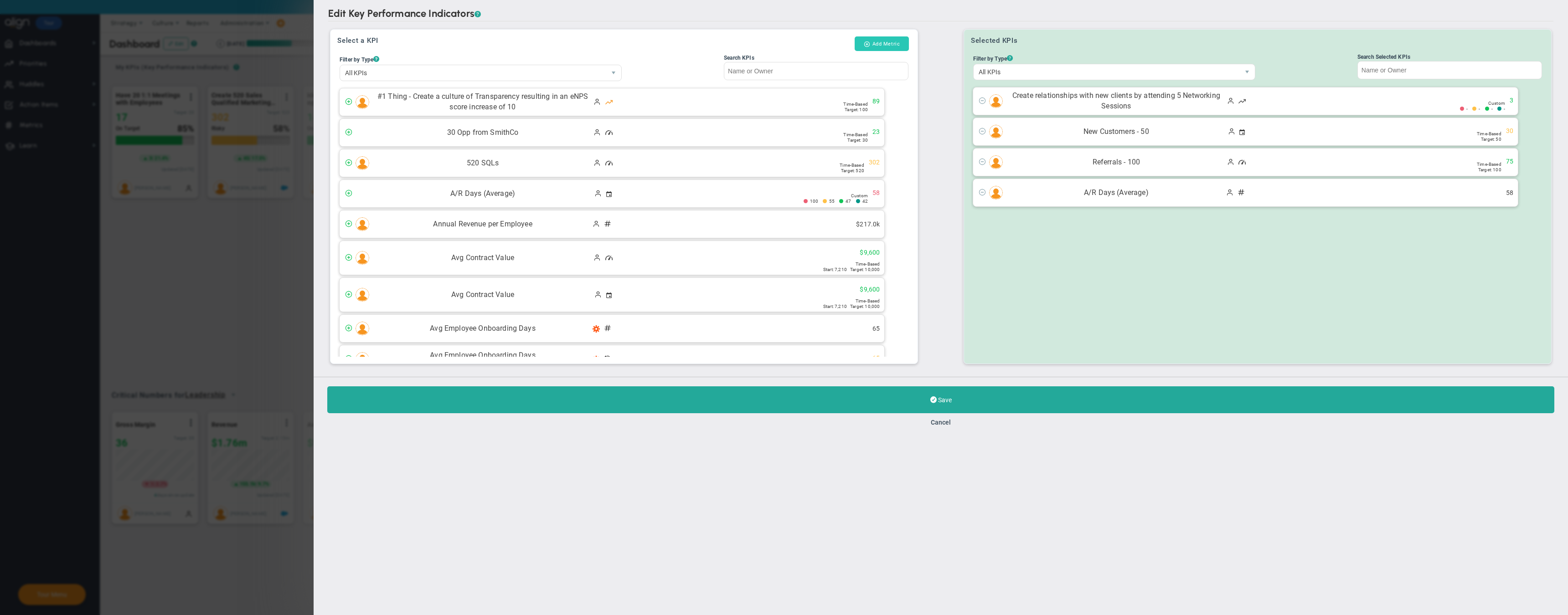
click at [878, 47] on button "Add Metric" at bounding box center [882, 44] width 54 height 14
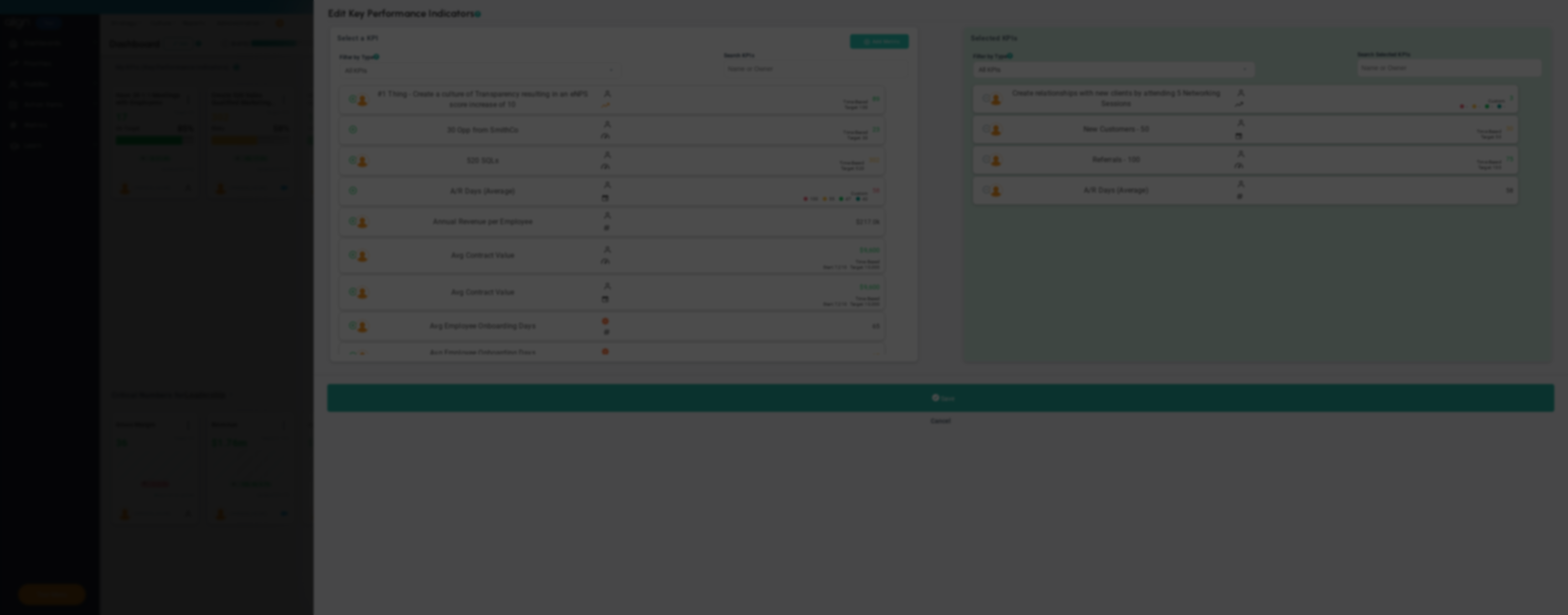
type input "[PERSON_NAME]"
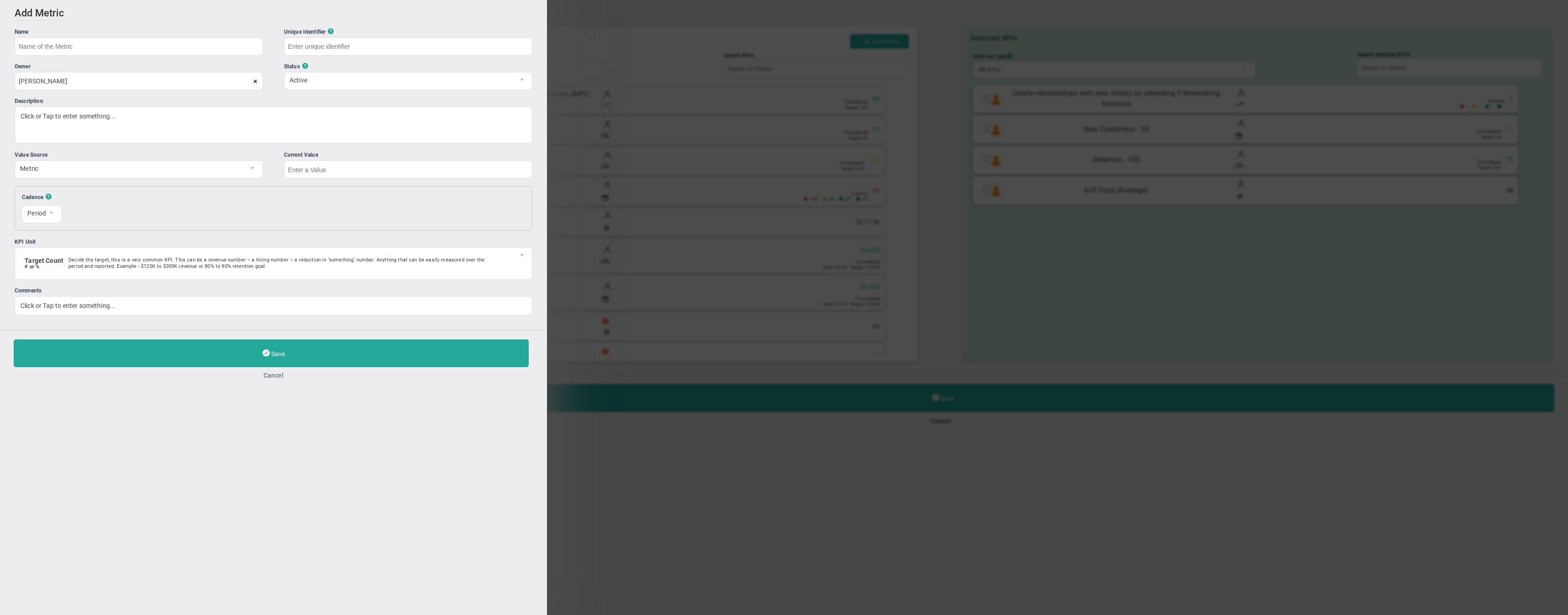
click at [271, 375] on button "Cancel" at bounding box center [273, 375] width 520 height 7
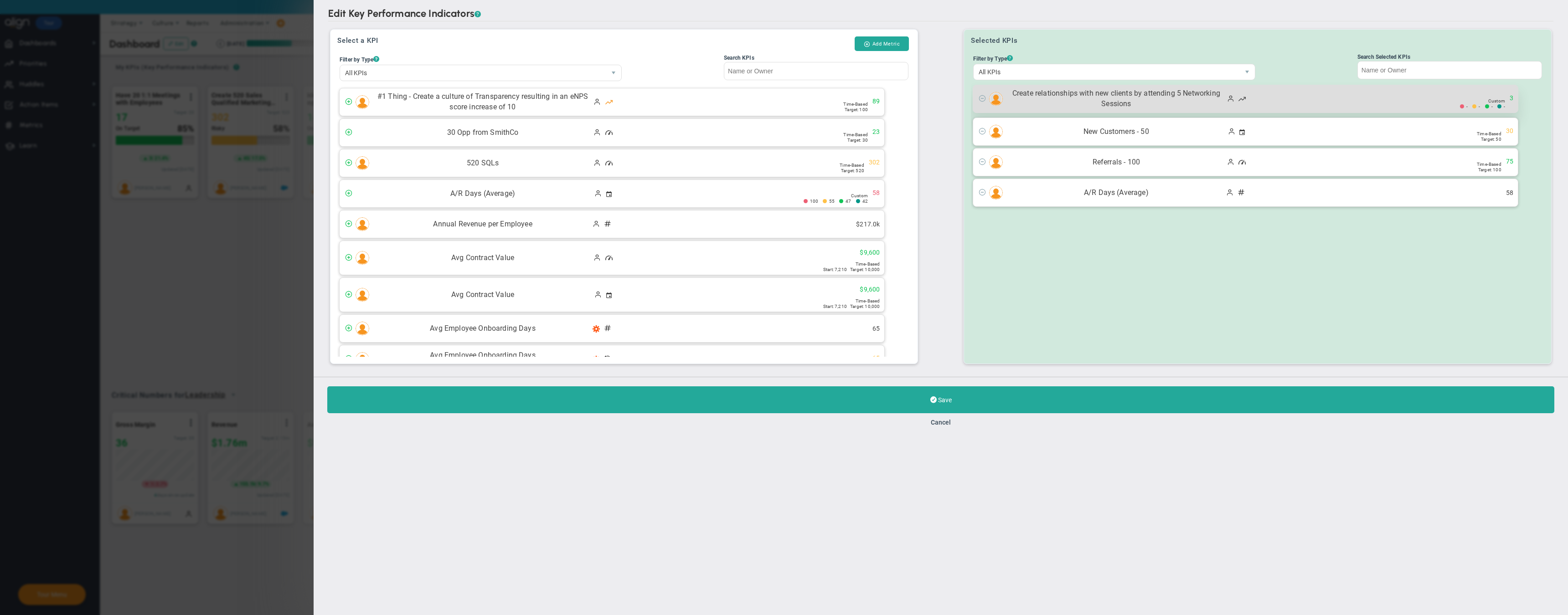
click at [1383, 104] on div "Create relationships with new clients by attending 5 Networking Sessions 3 - - …" at bounding box center [1245, 99] width 545 height 28
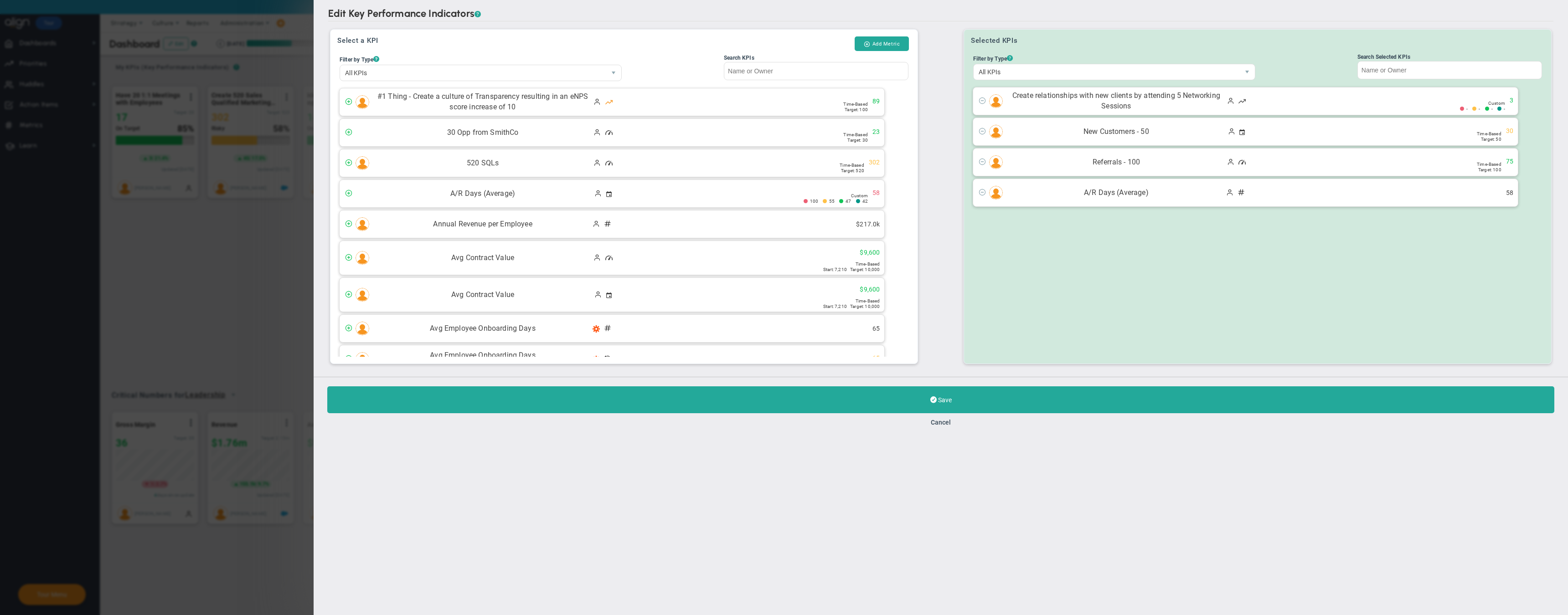
click at [209, 255] on div "Edit Key Performance Indicators ? Edit Key Performance Indicators ? Select a KP…" at bounding box center [784, 308] width 1568 height 615
click at [937, 424] on button "Cancel" at bounding box center [940, 422] width 20 height 7
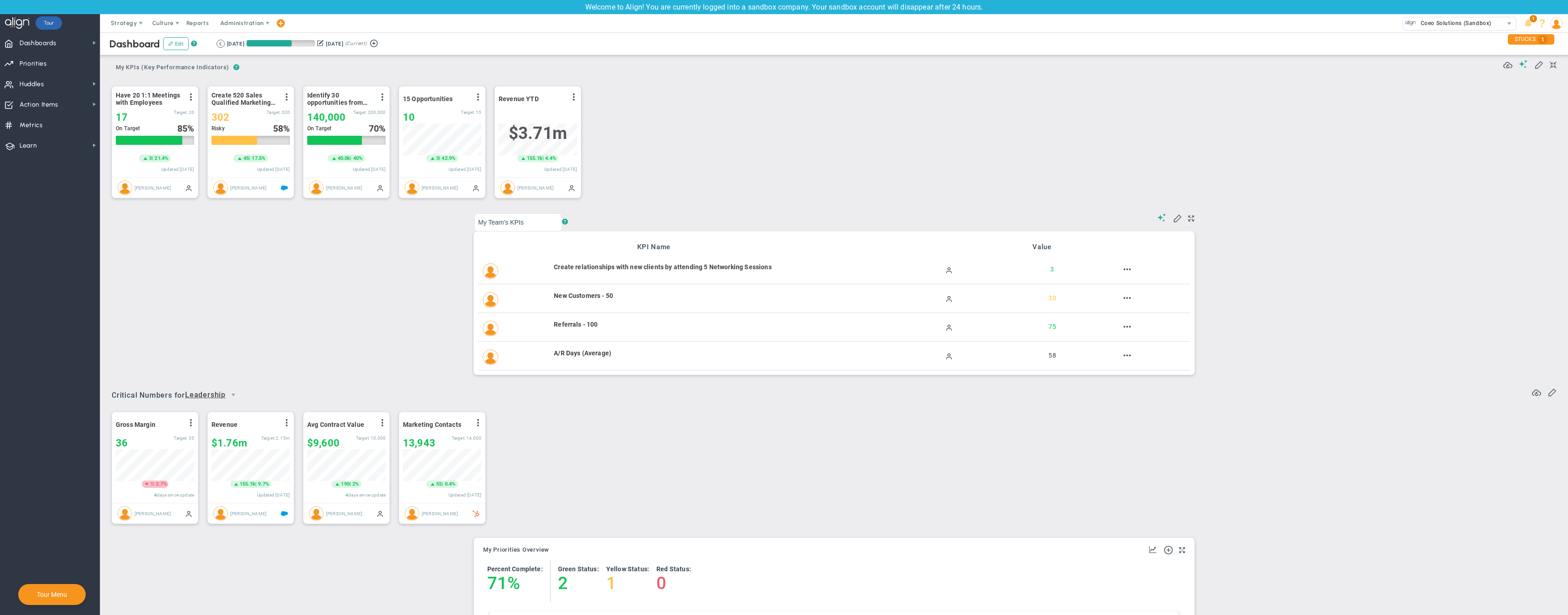
scroll to position [32, 78]
click at [573, 97] on span at bounding box center [574, 97] width 7 height 7
click at [537, 113] on li "Edit" at bounding box center [549, 116] width 65 height 11
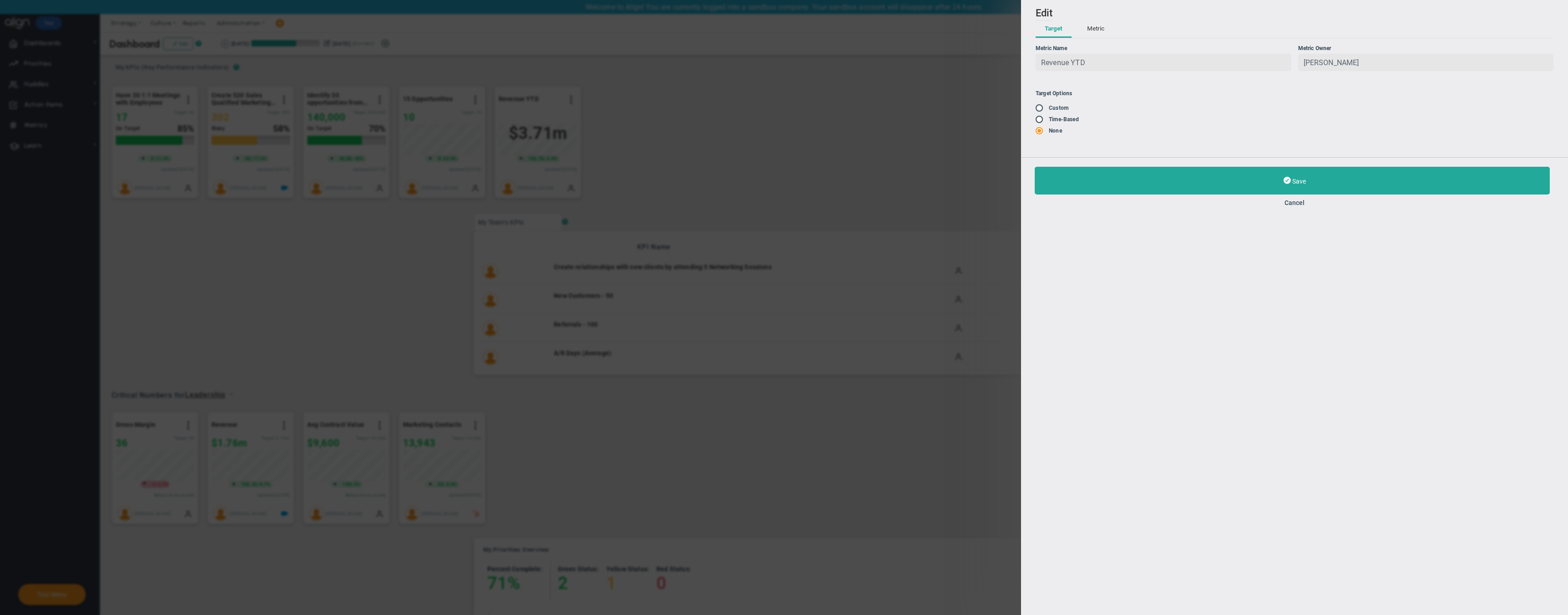
click at [1039, 117] on input "radio" at bounding box center [1043, 120] width 10 height 7
radio input "true"
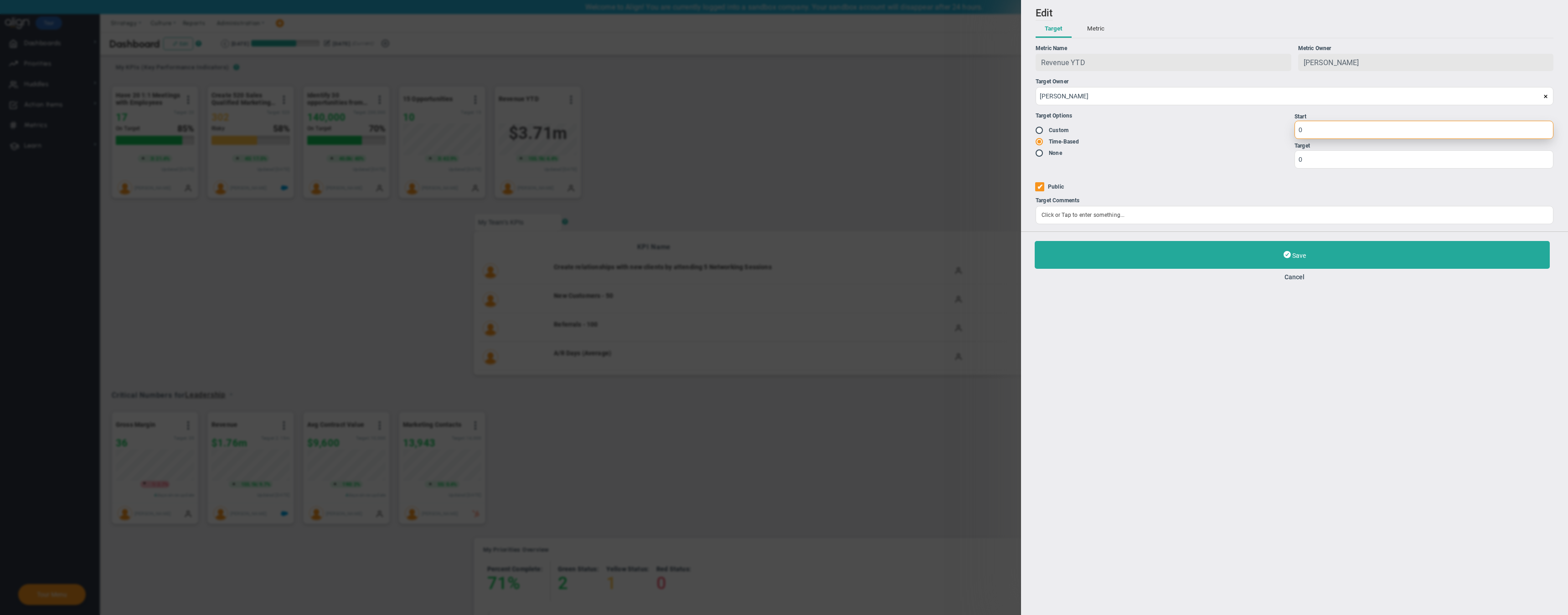
drag, startPoint x: 1333, startPoint y: 130, endPoint x: 1295, endPoint y: 130, distance: 38.0
click at [1295, 130] on input "0" at bounding box center [1424, 129] width 259 height 18
type input "1000000"
click at [1273, 144] on li "Time-Based" at bounding box center [1165, 142] width 259 height 10
click at [1318, 159] on input "0" at bounding box center [1424, 159] width 259 height 18
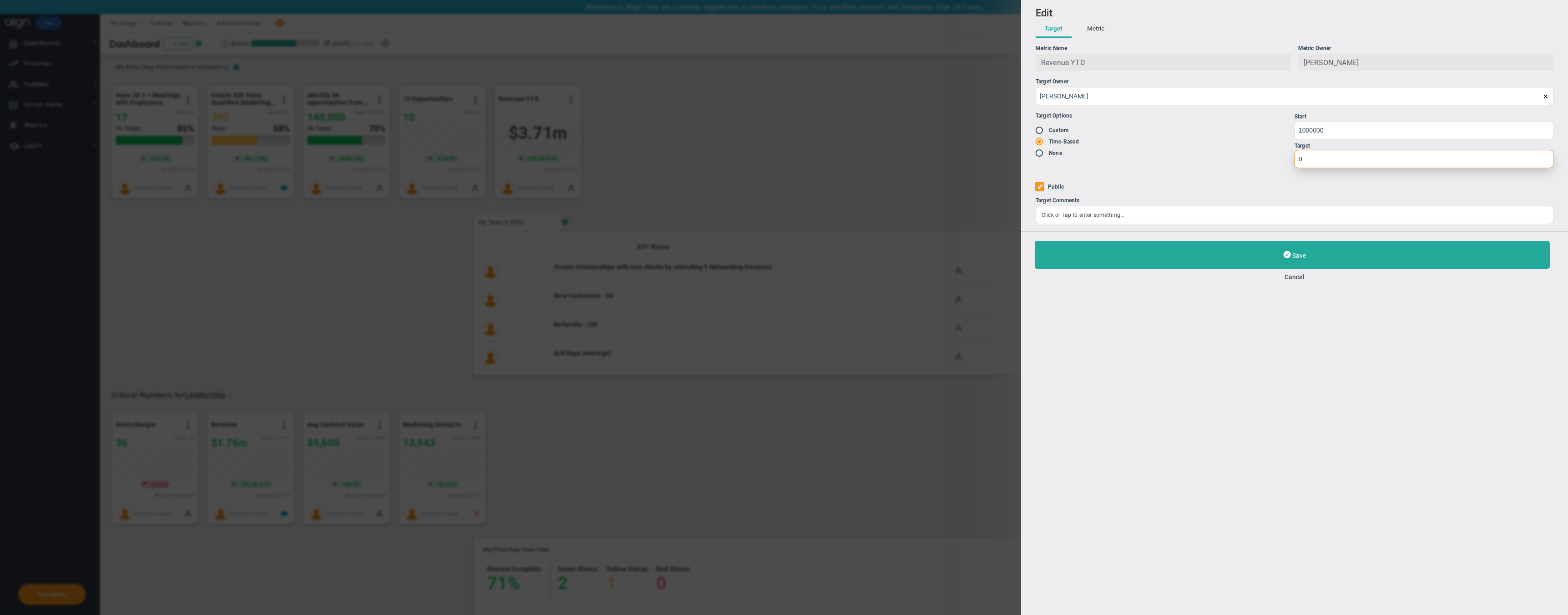
drag, startPoint x: 1318, startPoint y: 159, endPoint x: 1287, endPoint y: 159, distance: 31.0
click at [1287, 159] on div "Target Options Existing Target Custom Time-Based None Targets" at bounding box center [1295, 140] width 518 height 71
type input "4000000"
click at [1240, 172] on div "Target Options Existing Target Custom" at bounding box center [1165, 140] width 259 height 71
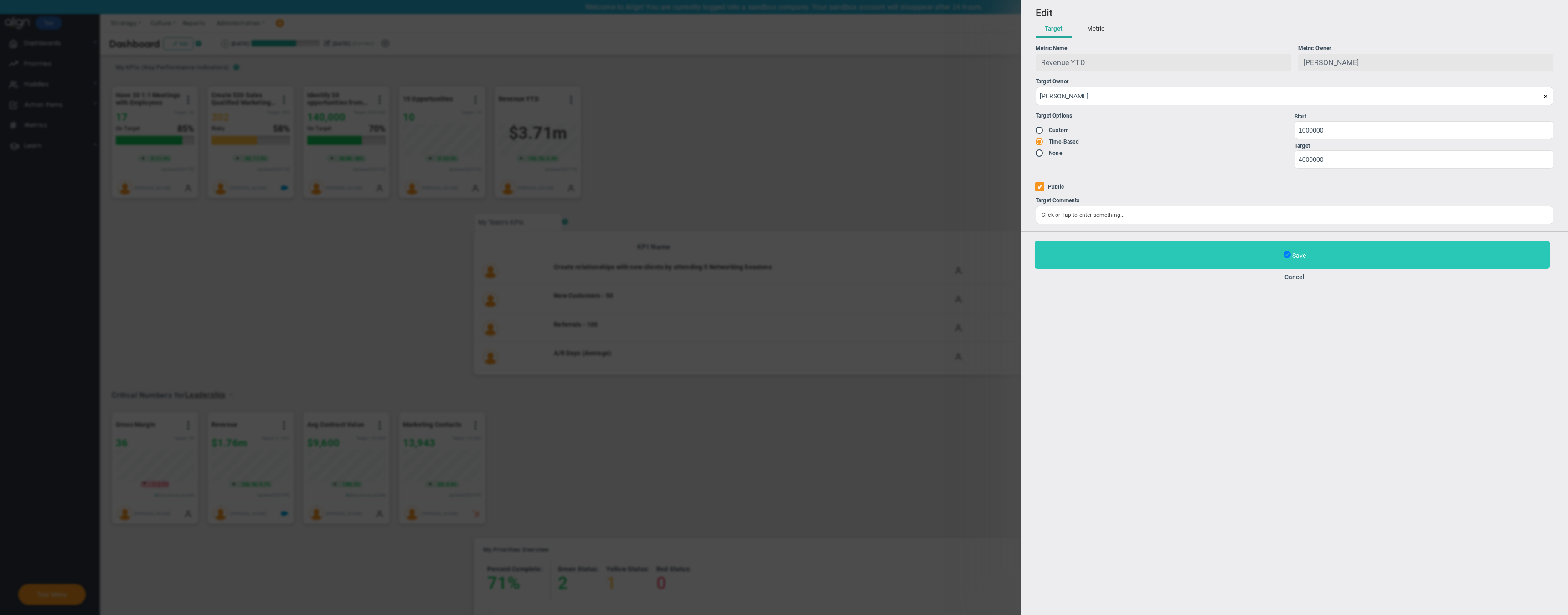
click at [1287, 257] on span at bounding box center [1287, 255] width 7 height 10
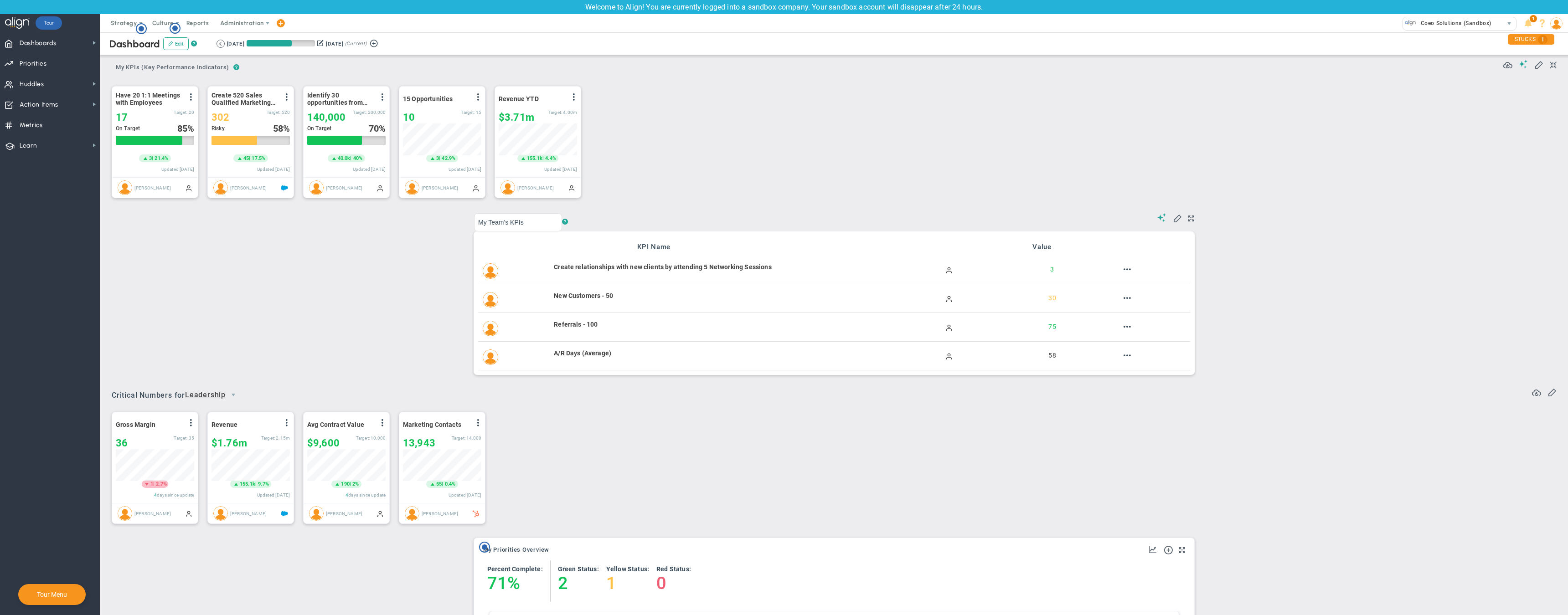
scroll to position [32, 78]
click at [574, 100] on span at bounding box center [574, 97] width 7 height 7
click at [527, 114] on span "Edit" at bounding box center [524, 115] width 10 height 6
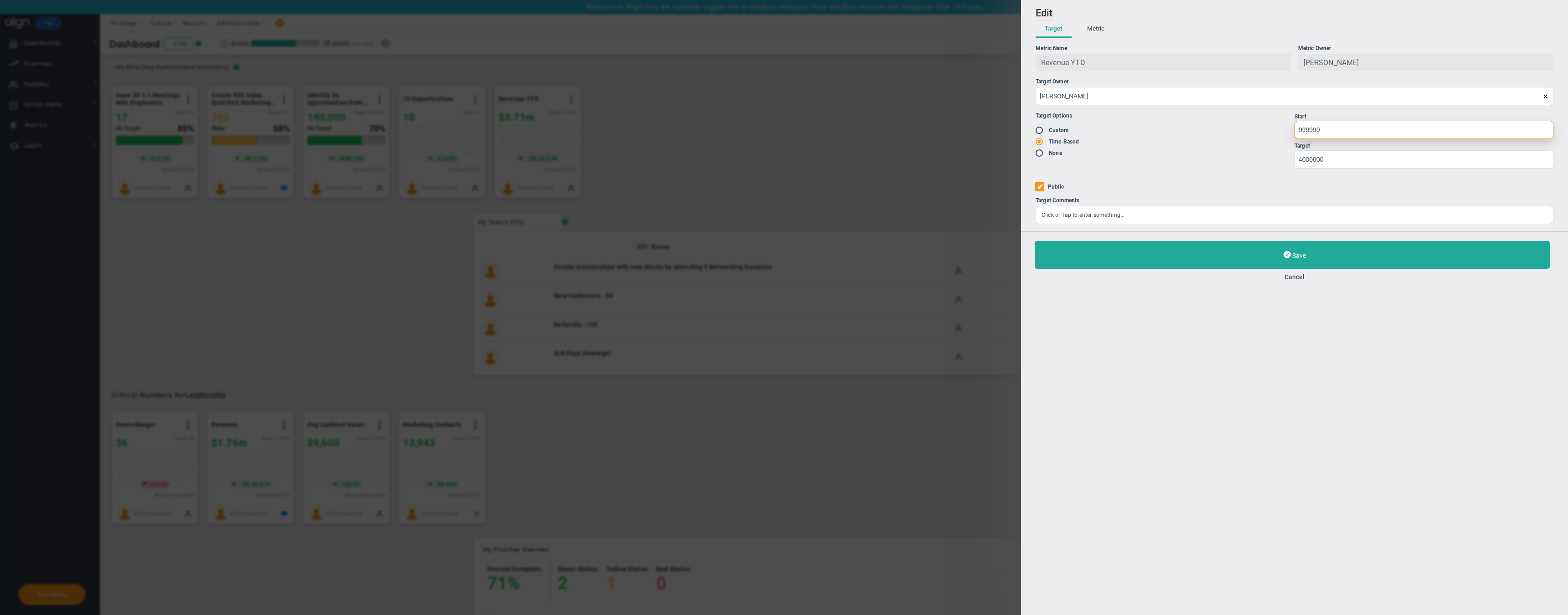
click at [1547, 132] on input "999999" at bounding box center [1424, 129] width 259 height 18
click at [1547, 132] on input "999998" at bounding box center [1424, 129] width 259 height 18
click at [1547, 127] on input "999999" at bounding box center [1424, 129] width 259 height 18
click at [1547, 127] on input "1000000" at bounding box center [1424, 129] width 259 height 18
click at [1547, 131] on input "999999" at bounding box center [1424, 129] width 259 height 18
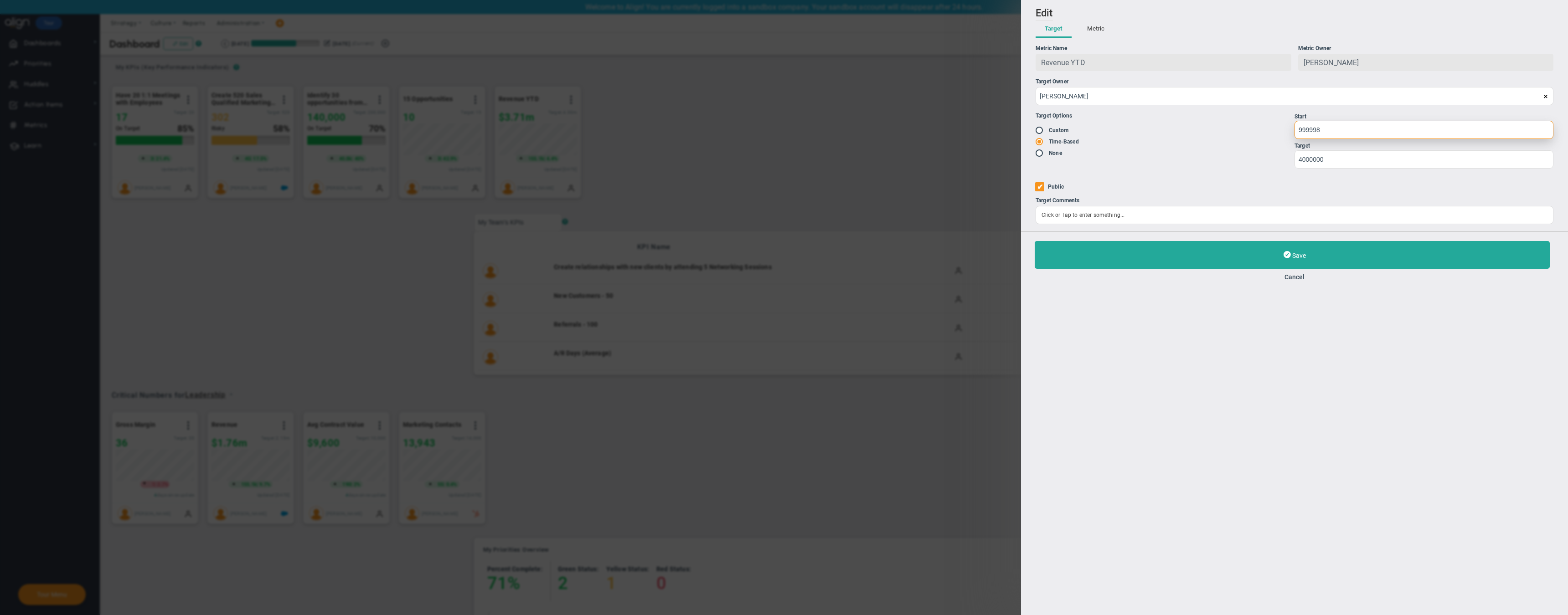
click at [1547, 131] on input "999998" at bounding box center [1424, 129] width 259 height 18
click at [1547, 131] on input "999997" at bounding box center [1424, 129] width 259 height 18
drag, startPoint x: 1547, startPoint y: 131, endPoint x: 1437, endPoint y: 132, distance: 110.0
click at [1491, 132] on input "999996" at bounding box center [1424, 129] width 259 height 18
drag, startPoint x: 1332, startPoint y: 129, endPoint x: 1269, endPoint y: 130, distance: 63.0
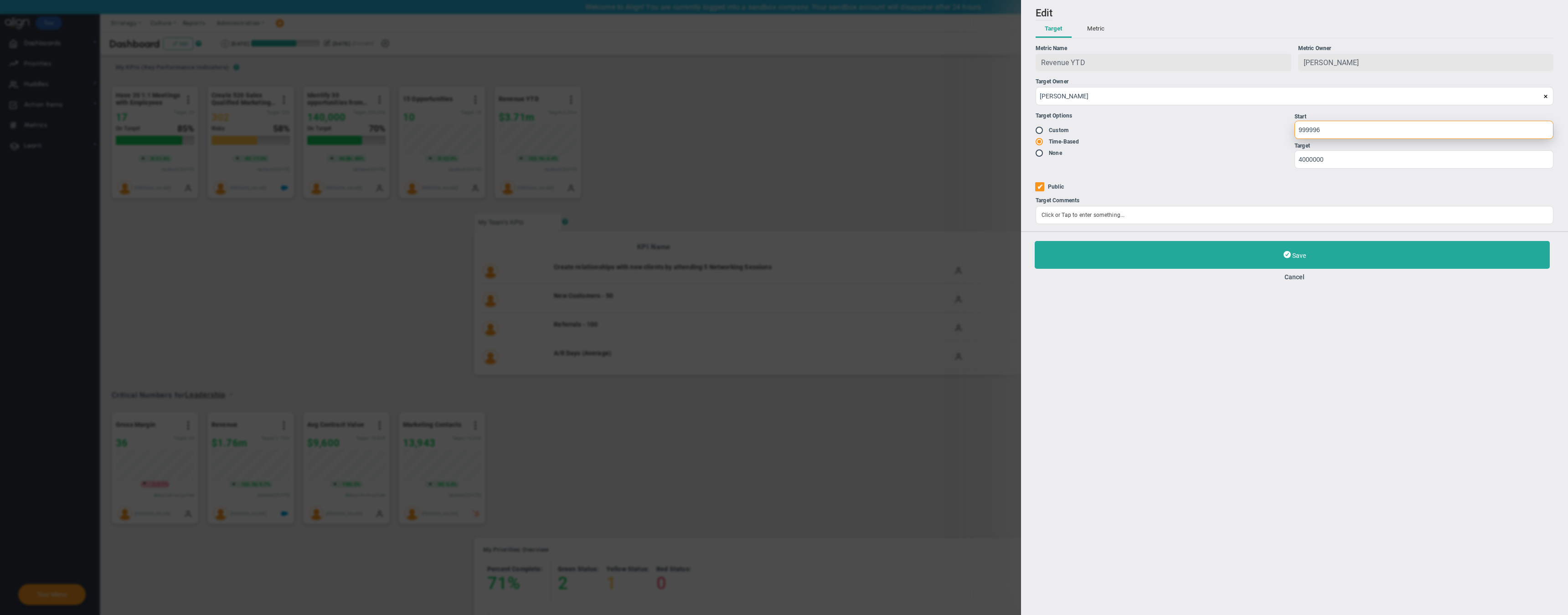
click at [1268, 130] on div "Target Options Existing Target Custom Time-Based None Targets" at bounding box center [1295, 140] width 518 height 71
type input "1000000"
click at [1252, 145] on ul "Target Options Existing Target Custom" at bounding box center [1165, 135] width 259 height 45
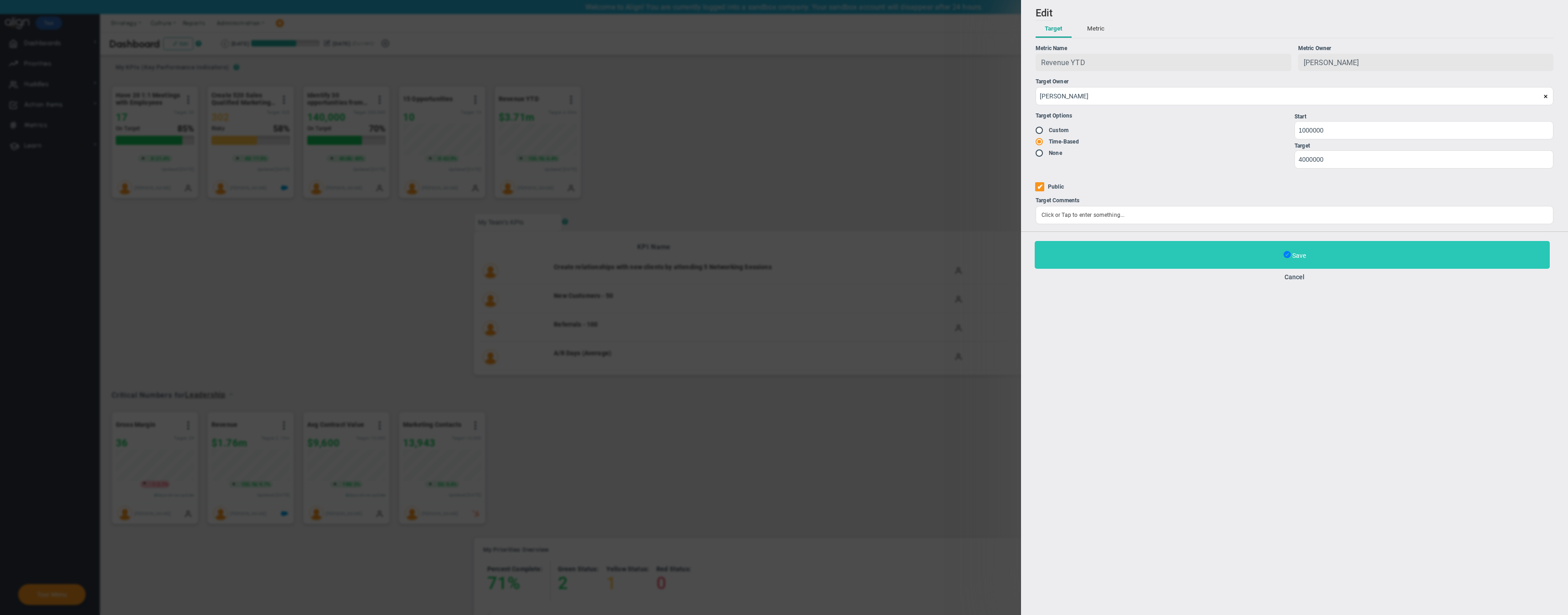
click at [1291, 254] on span at bounding box center [1287, 255] width 7 height 10
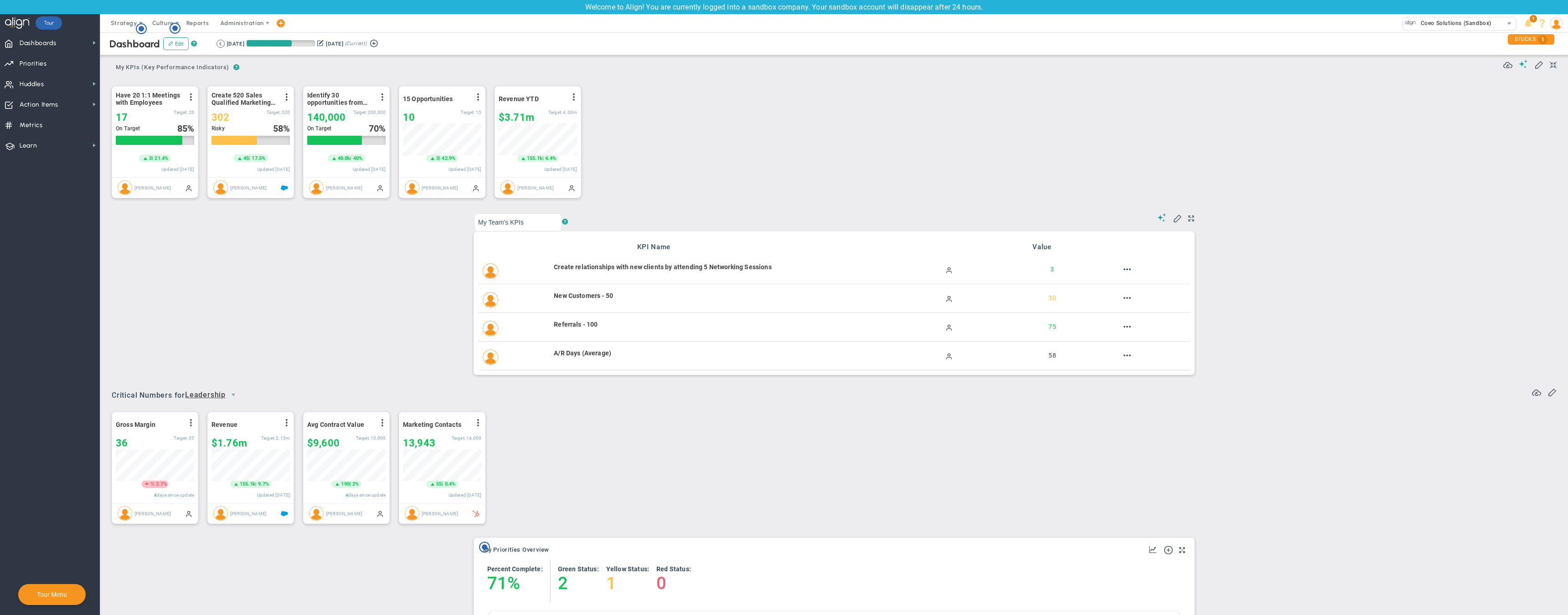
scroll to position [32, 78]
click at [479, 97] on span at bounding box center [478, 97] width 7 height 7
click at [441, 113] on li "Edit" at bounding box center [453, 116] width 65 height 11
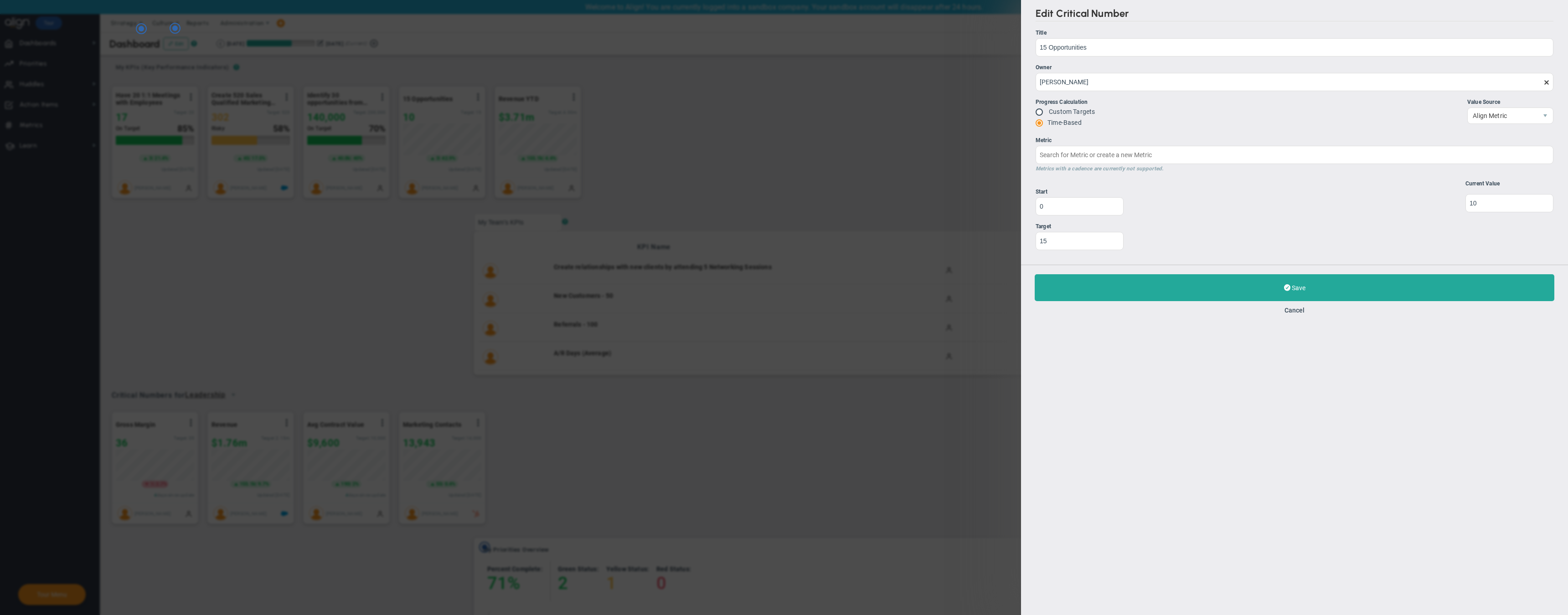
type input "Quarterly Opportunities (Individual)"
click at [1117, 239] on input "16" at bounding box center [1080, 240] width 88 height 18
click at [1117, 239] on input "17" at bounding box center [1080, 240] width 88 height 18
click at [1117, 239] on input "18" at bounding box center [1080, 240] width 88 height 18
click at [1117, 239] on input "19" at bounding box center [1080, 240] width 88 height 18
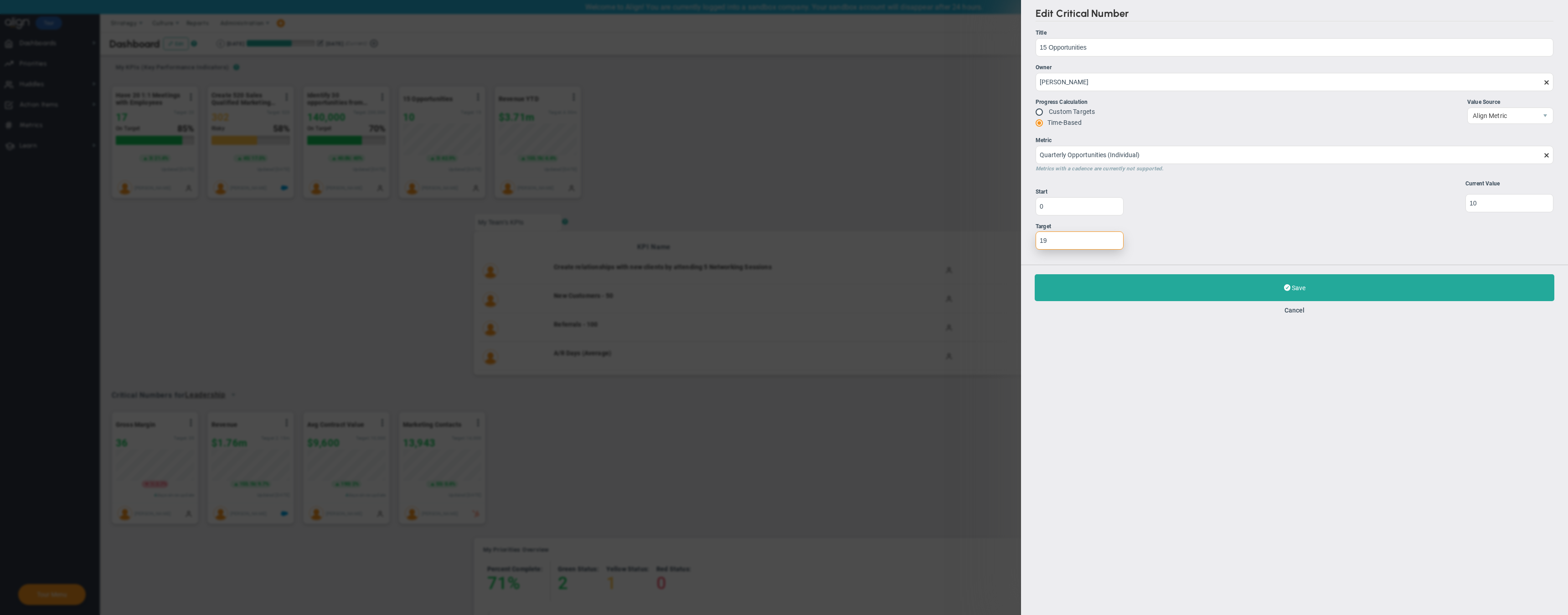
type input "20"
click at [1117, 240] on input "20" at bounding box center [1080, 240] width 88 height 18
click at [1038, 111] on input "radio" at bounding box center [1043, 112] width 10 height 7
radio input "true"
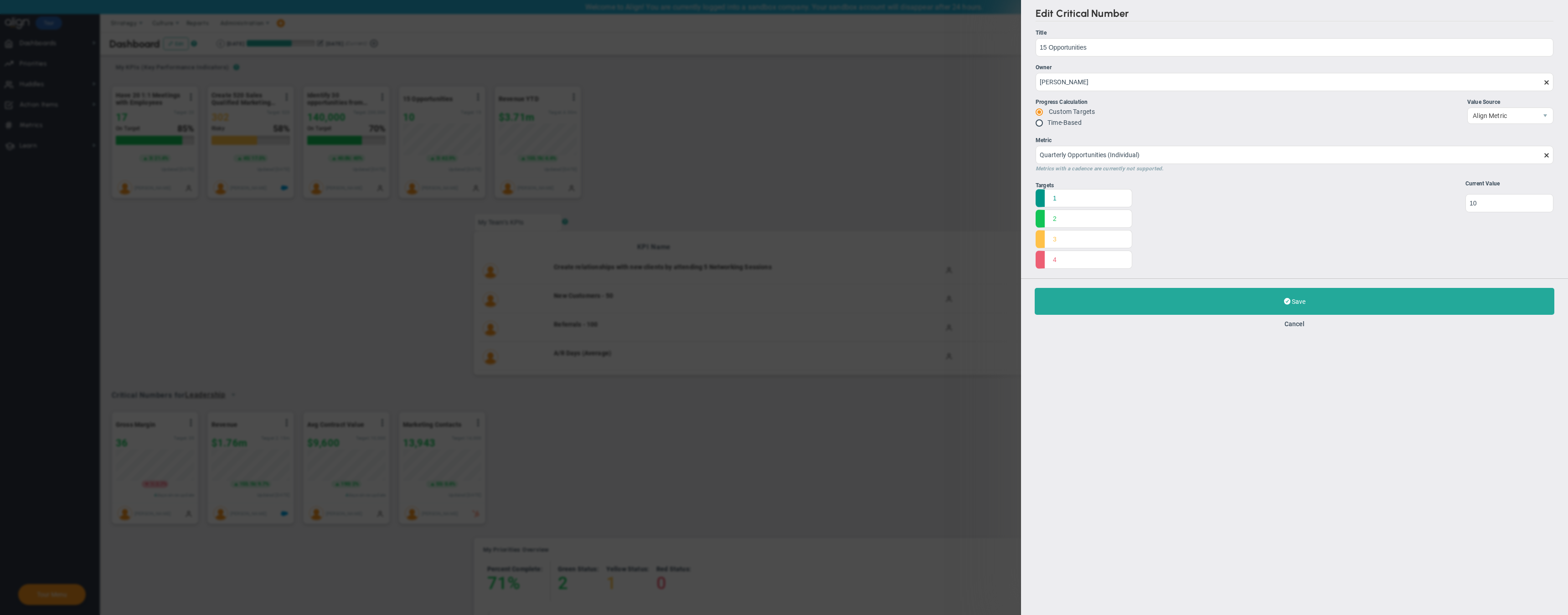
click at [1038, 123] on input "radio" at bounding box center [1043, 123] width 10 height 7
radio input "true"
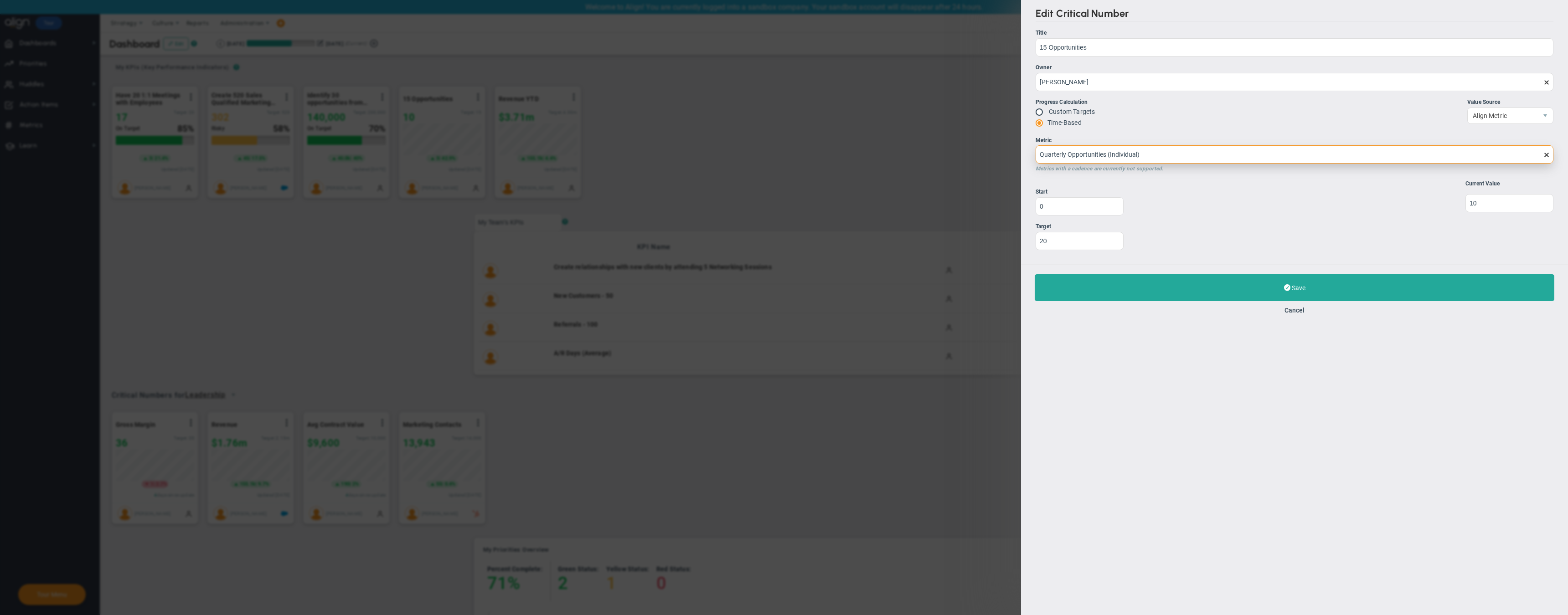
click at [1318, 157] on input "Quarterly Opportunities (Individual)" at bounding box center [1295, 154] width 518 height 18
click at [1164, 206] on div "Targets 1 2 3 4 Start 0 20" at bounding box center [1295, 219] width 518 height 77
click at [1522, 117] on span "Align Metric" at bounding box center [1503, 116] width 70 height 16
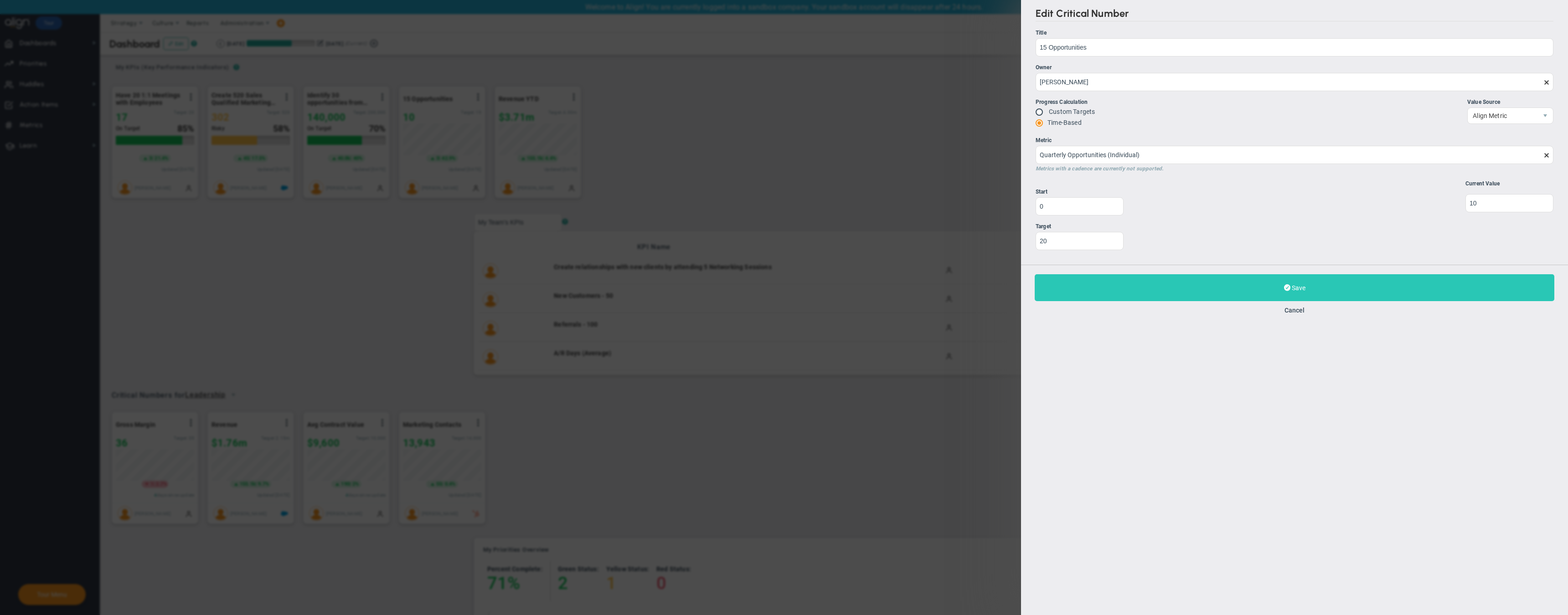
click at [1288, 288] on span at bounding box center [1287, 288] width 6 height 9
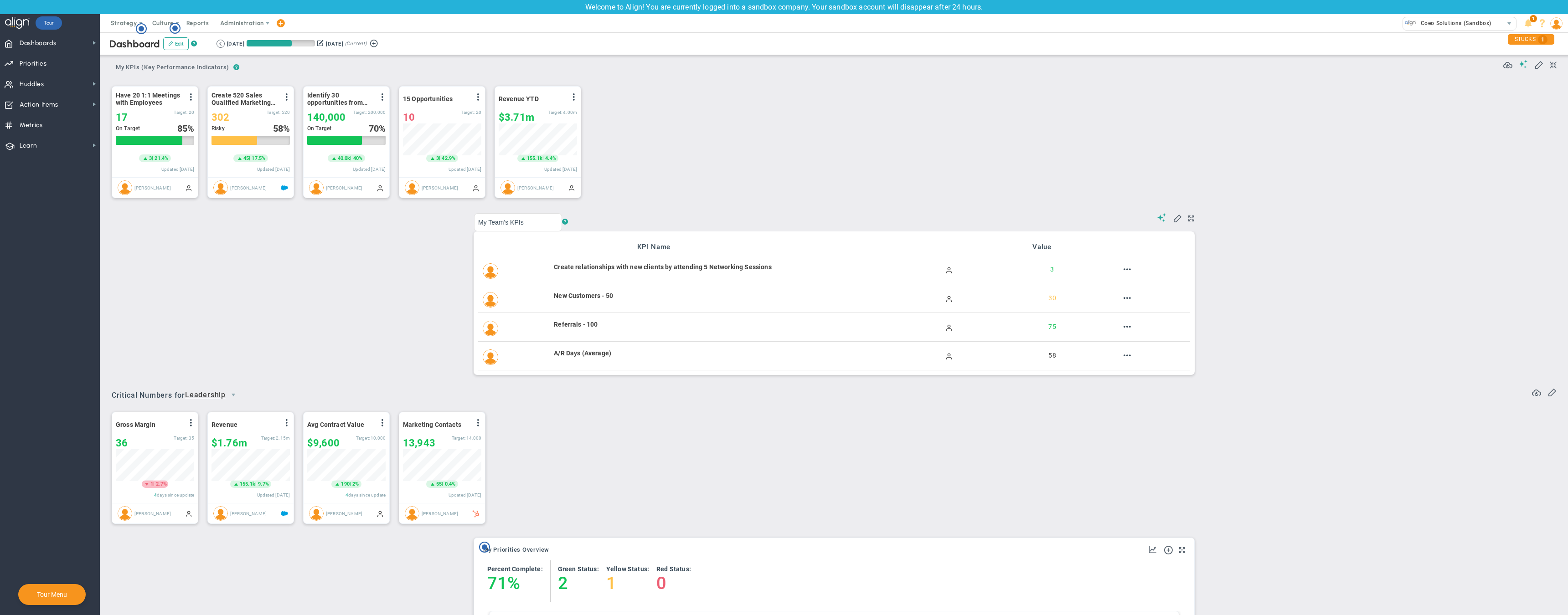
scroll to position [32, 78]
click at [42, 64] on span "Priorities" at bounding box center [33, 63] width 28 height 19
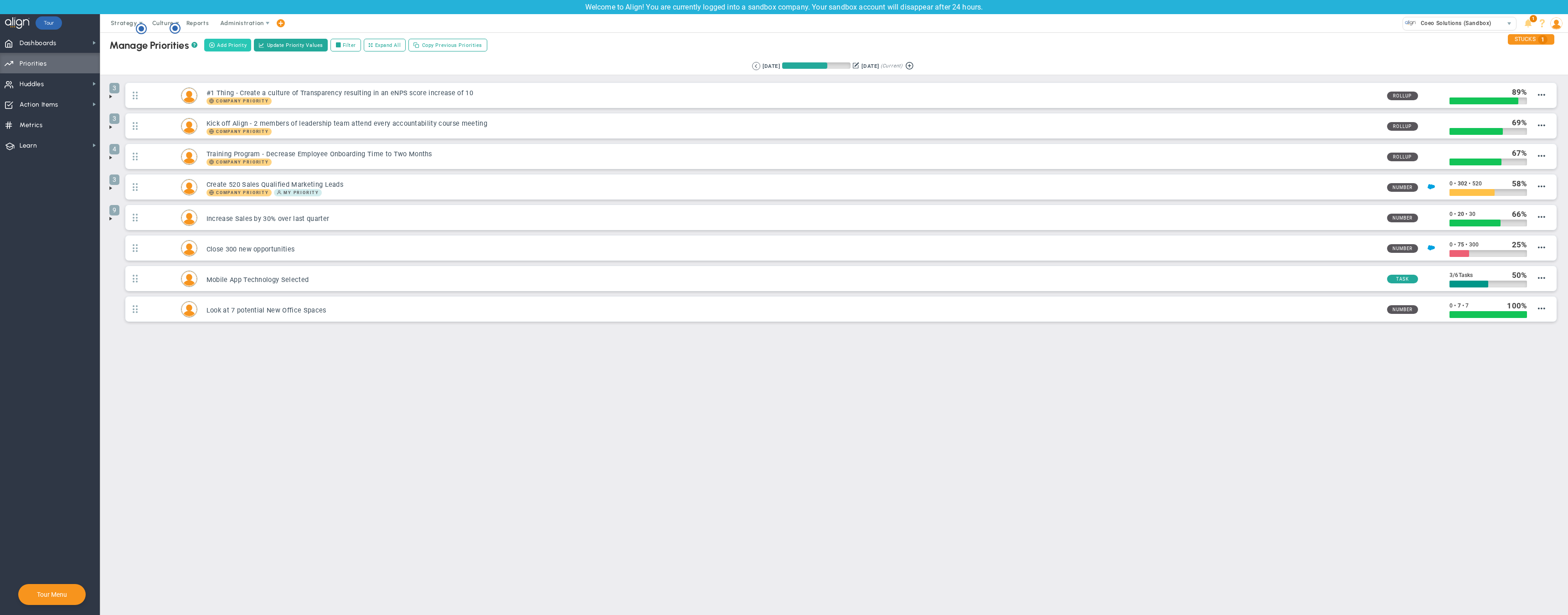
click at [232, 46] on span "Add Priority" at bounding box center [231, 45] width 29 height 8
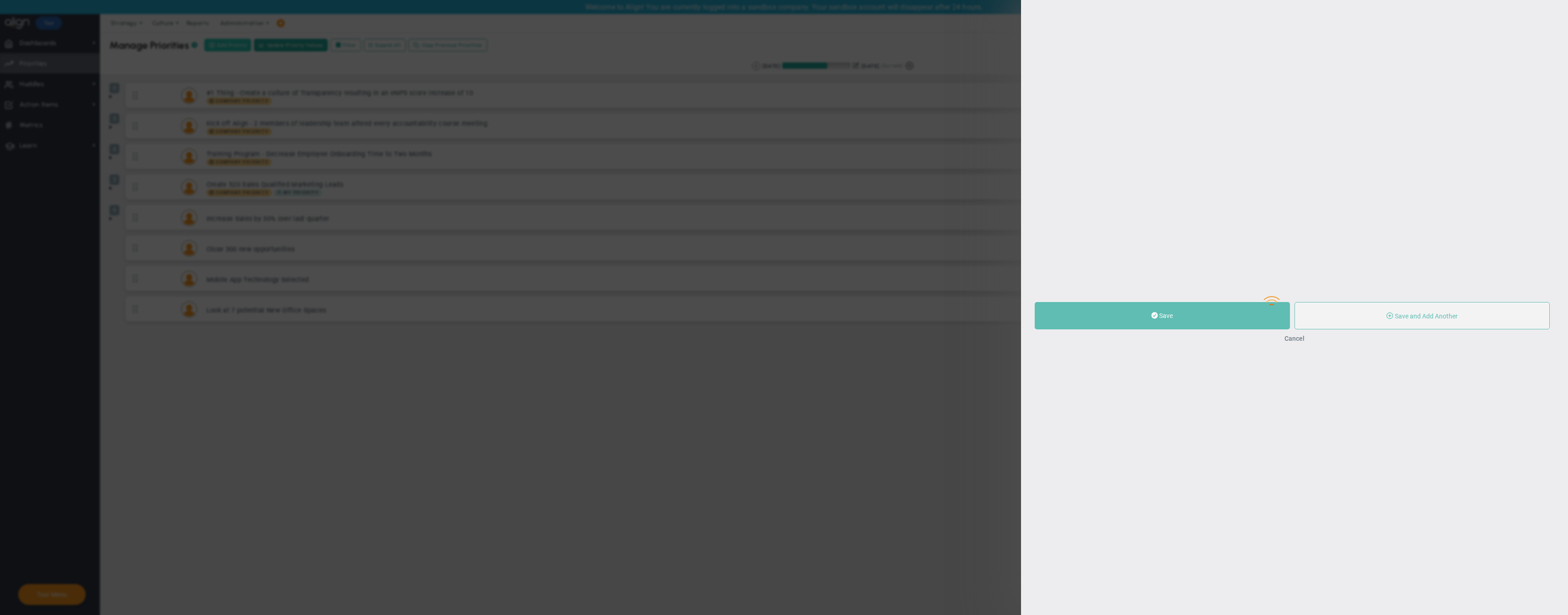
type input "0"
radio input "true"
type input "[PERSON_NAME]"
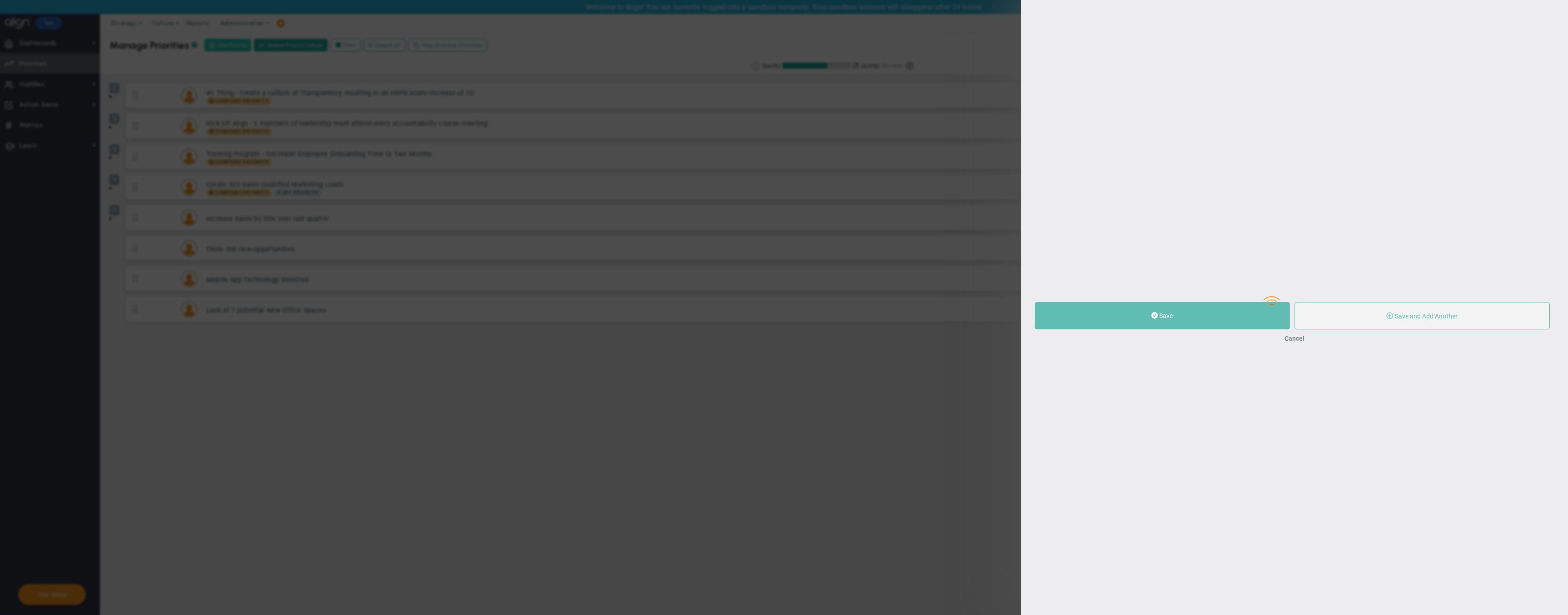
type input "0"
radio input "true"
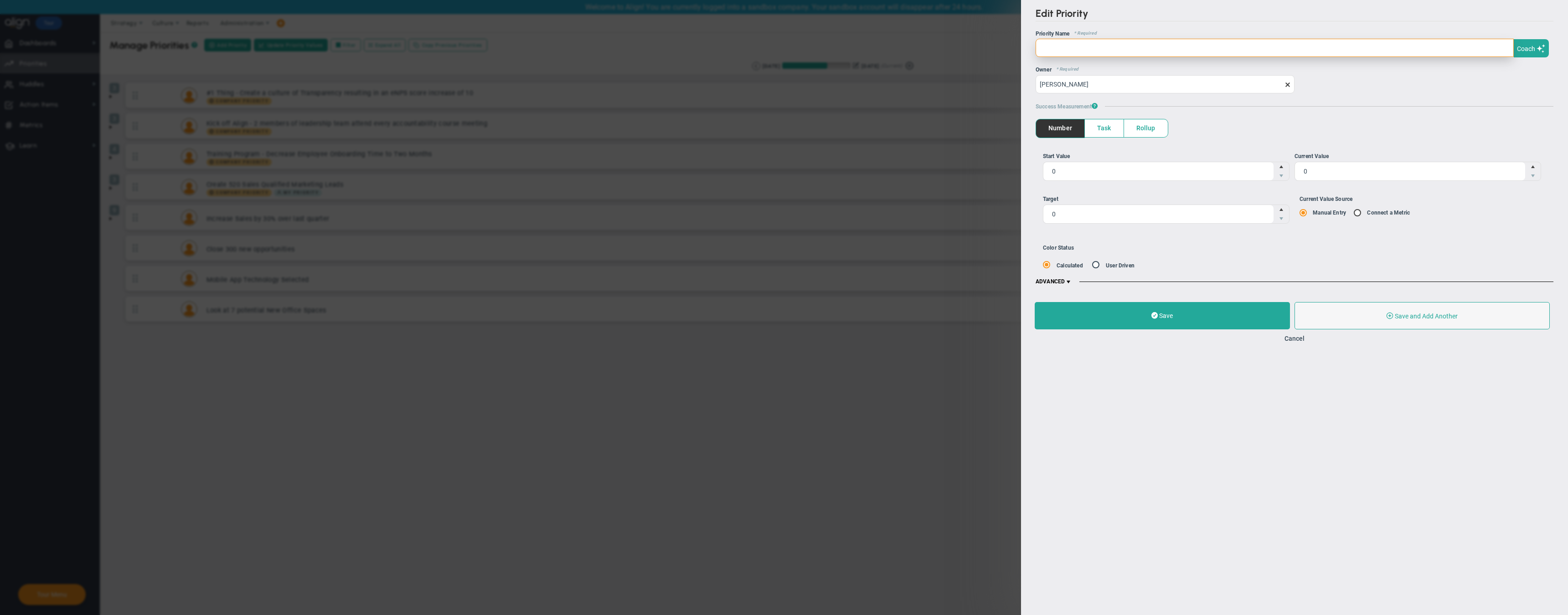
click at [1049, 52] on input "text" at bounding box center [1275, 48] width 478 height 18
type input "100 Partners Called"
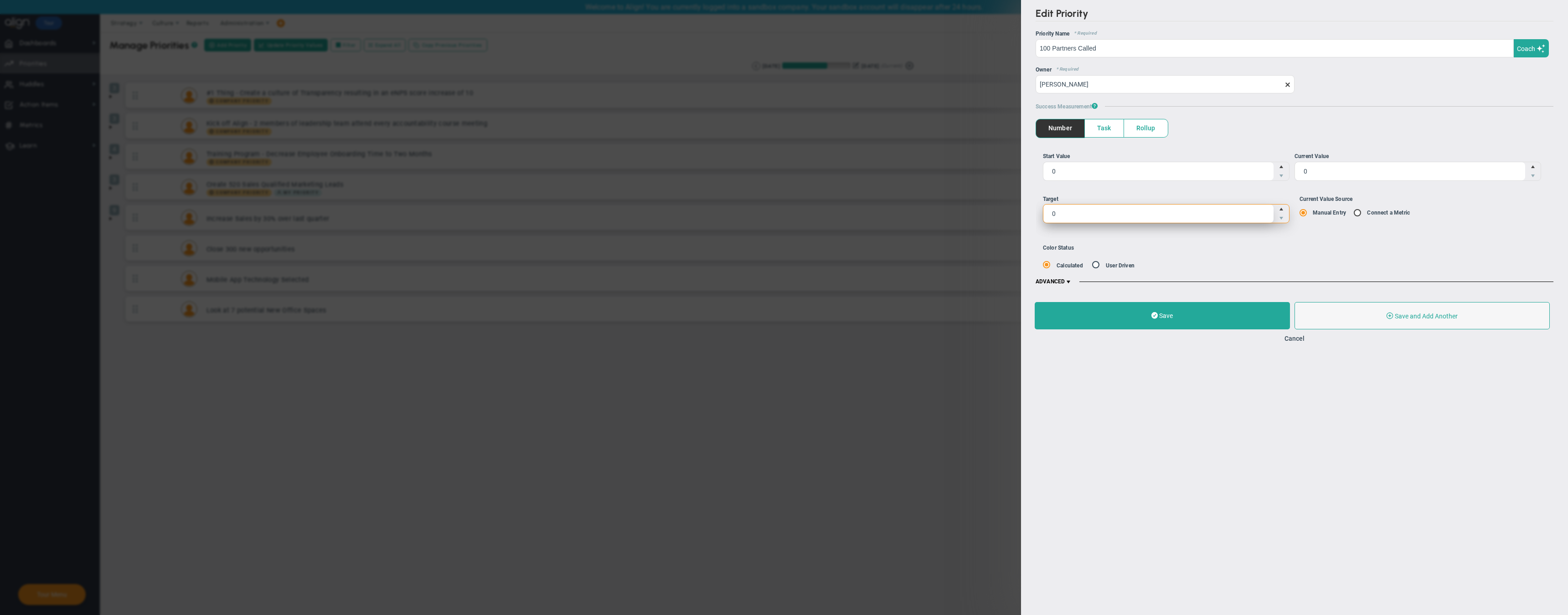
click at [1080, 217] on span "0 0" at bounding box center [1166, 214] width 247 height 19
click at [0, 0] on input "0" at bounding box center [0, 0] width 0 height 0
type input "100"
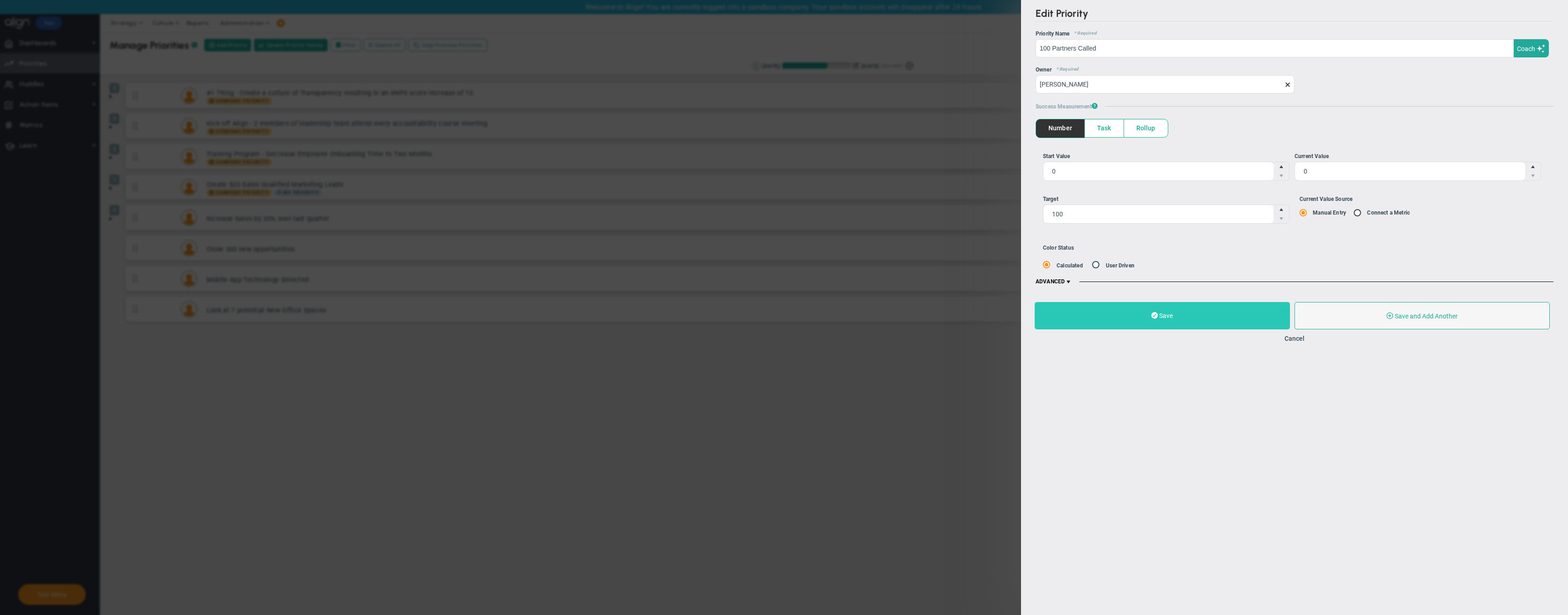
click at [1180, 313] on button "Save" at bounding box center [1163, 315] width 255 height 28
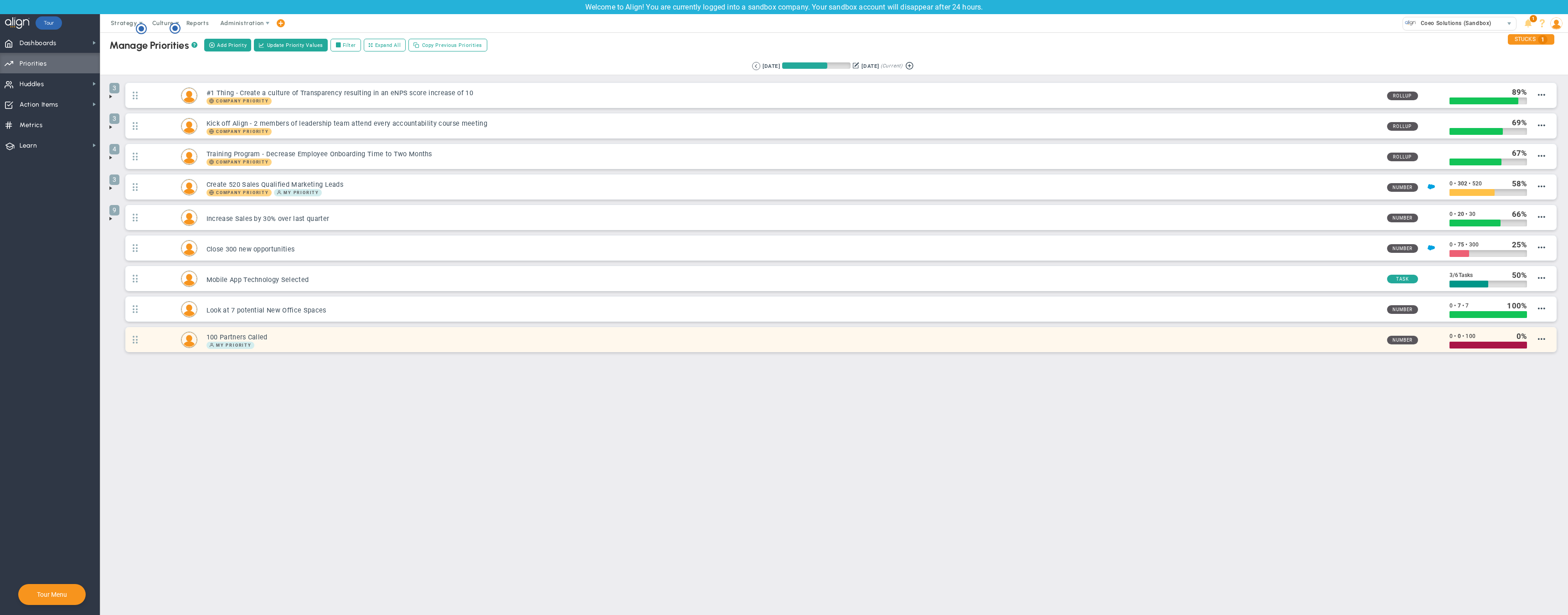
click at [341, 335] on h3 "100 Partners Called" at bounding box center [794, 337] width 1173 height 9
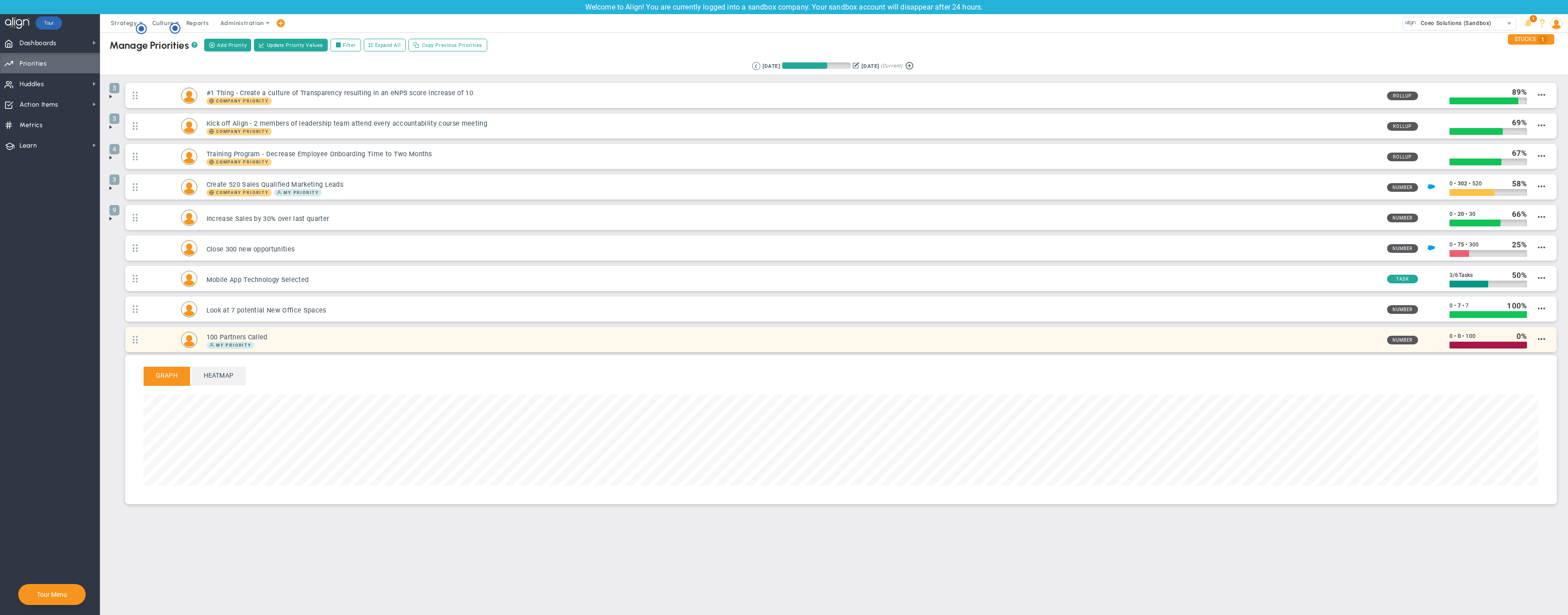
scroll to position [105, 1395]
click at [1530, 350] on span "Edit Priority" at bounding box center [1530, 348] width 32 height 6
type input "100 Partners Called"
type input "0"
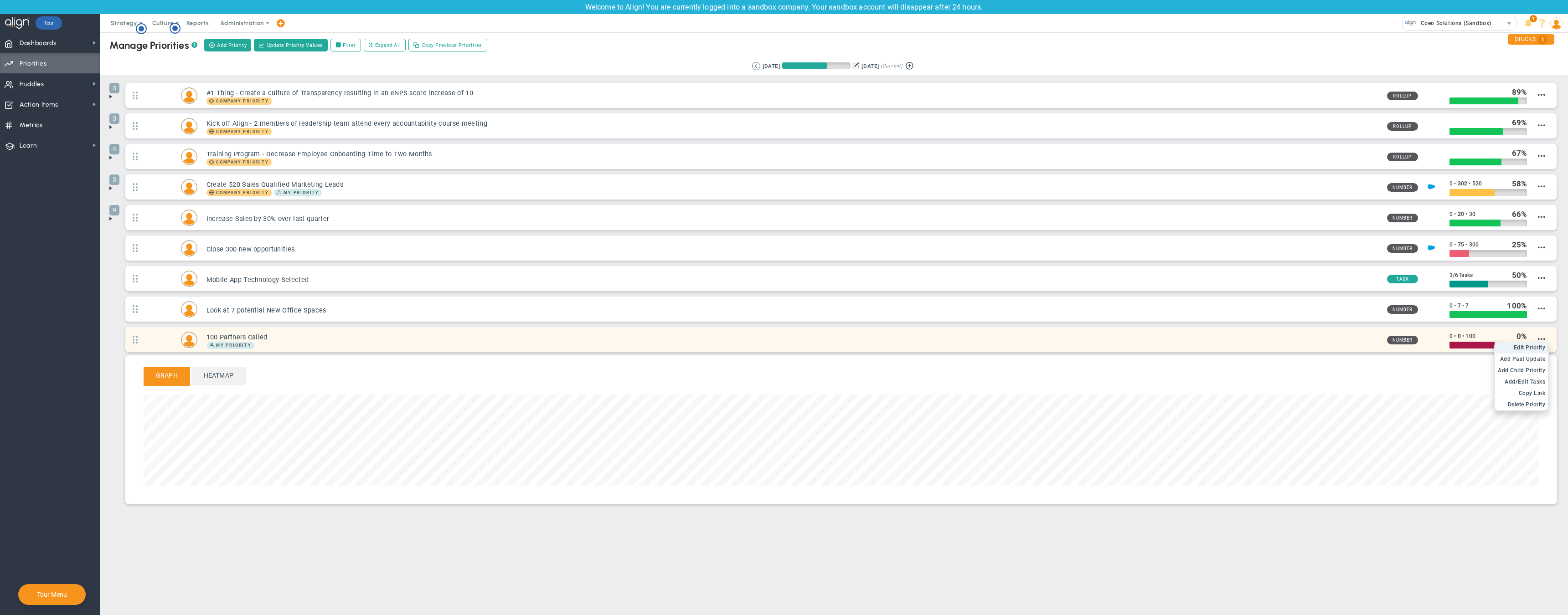
type input "100"
radio input "true"
type input "[PERSON_NAME]"
type input "0"
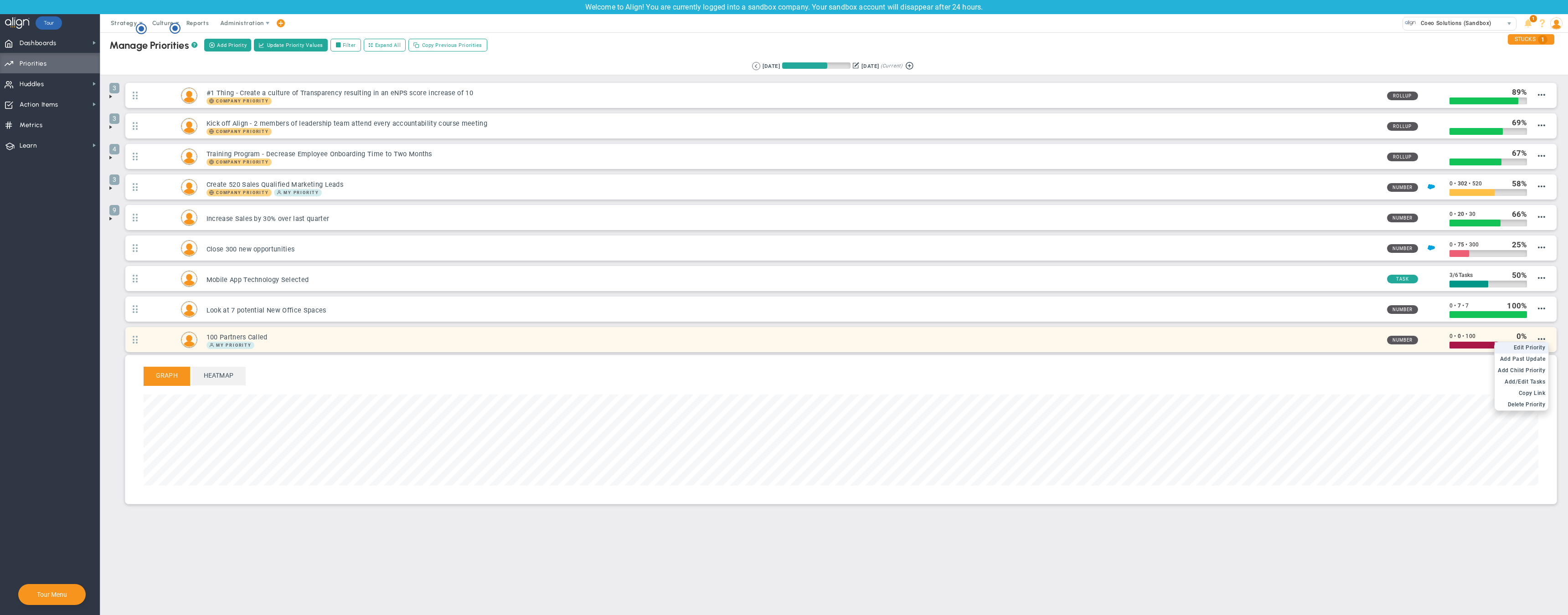
type input "100"
radio input "true"
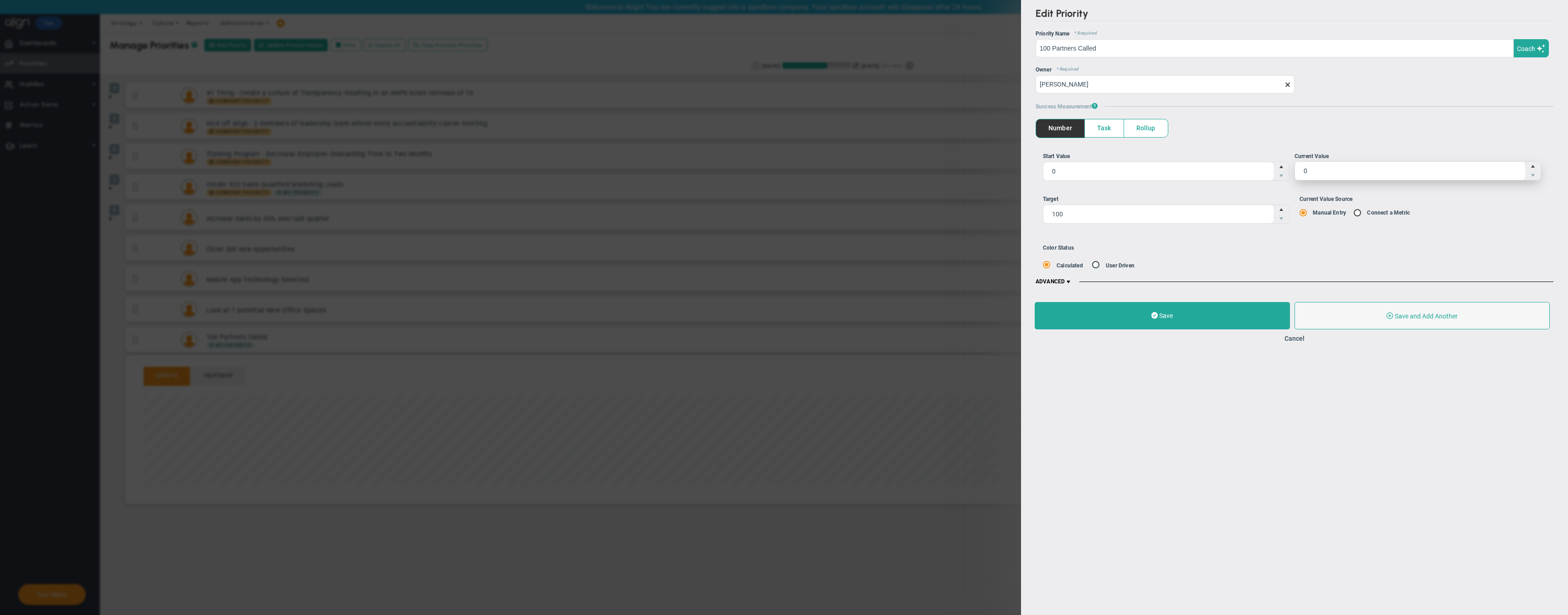
click at [1326, 173] on span "0 0" at bounding box center [1417, 171] width 247 height 19
click at [1326, 173] on input "0" at bounding box center [1410, 170] width 230 height 18
type input "10"
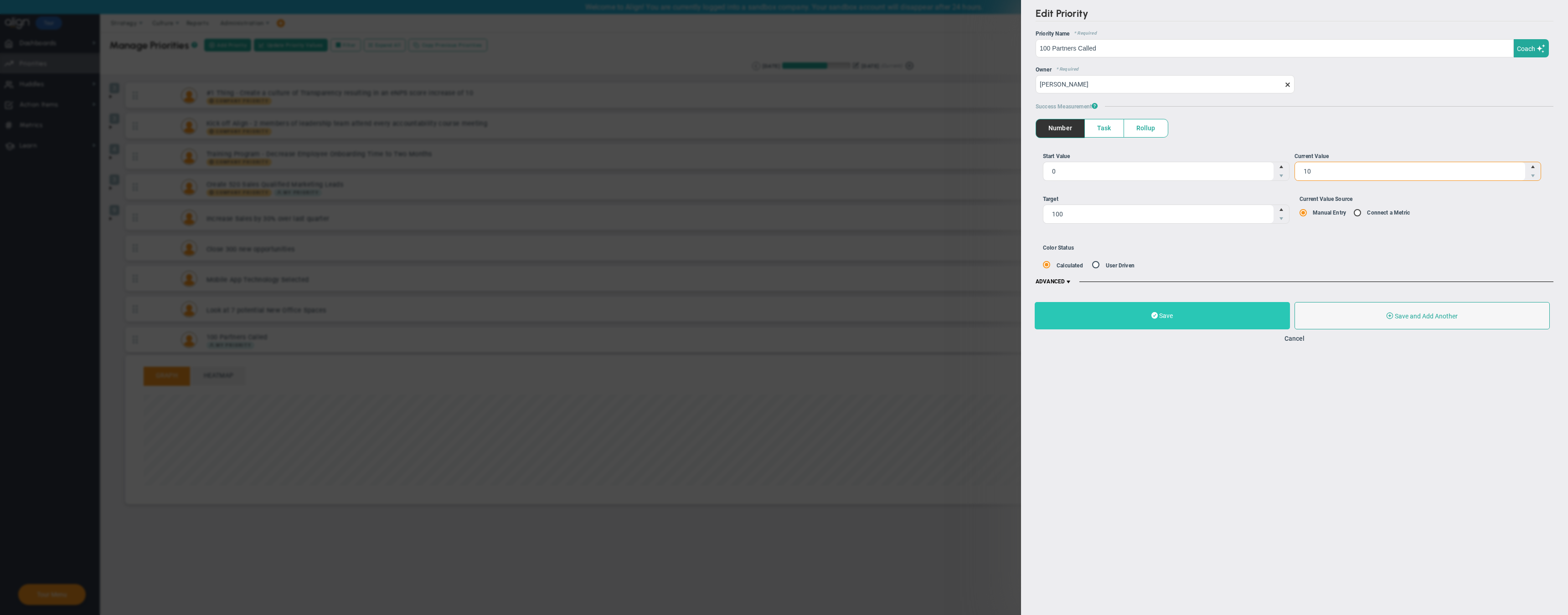
type input "10"
click at [1181, 314] on button "Save" at bounding box center [1163, 315] width 255 height 28
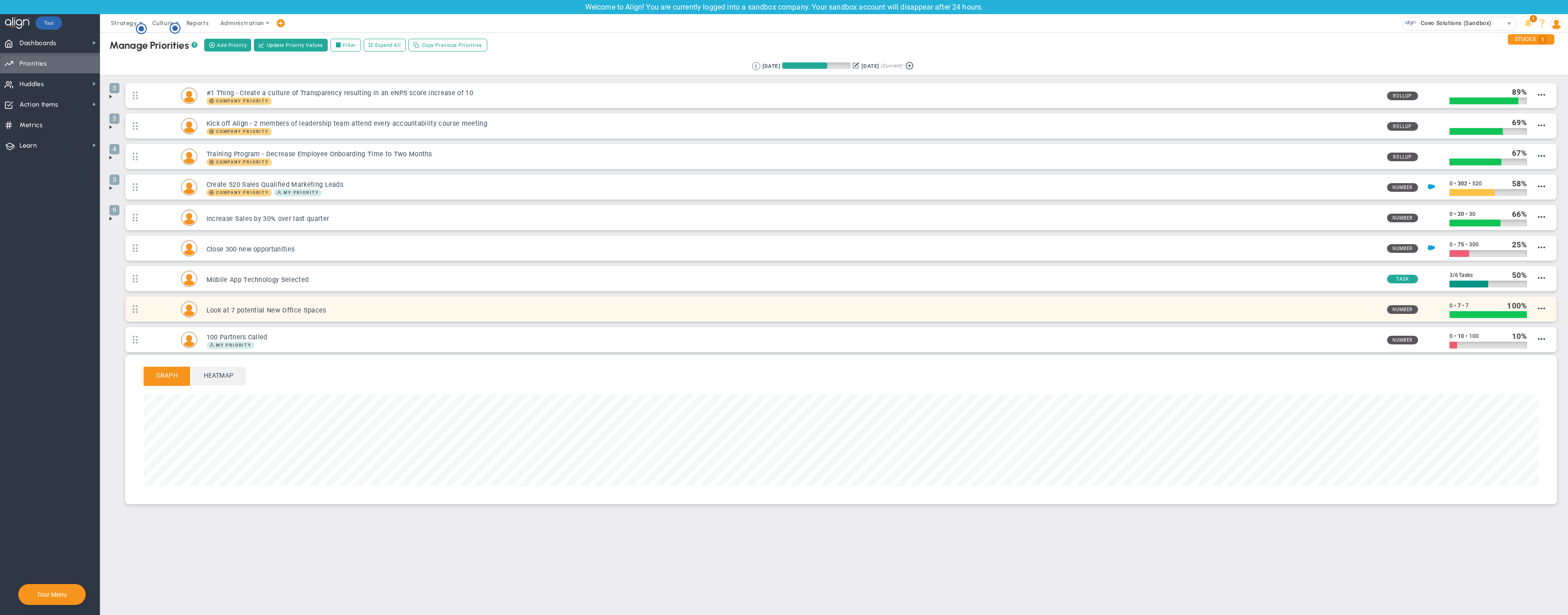
scroll to position [105, 1395]
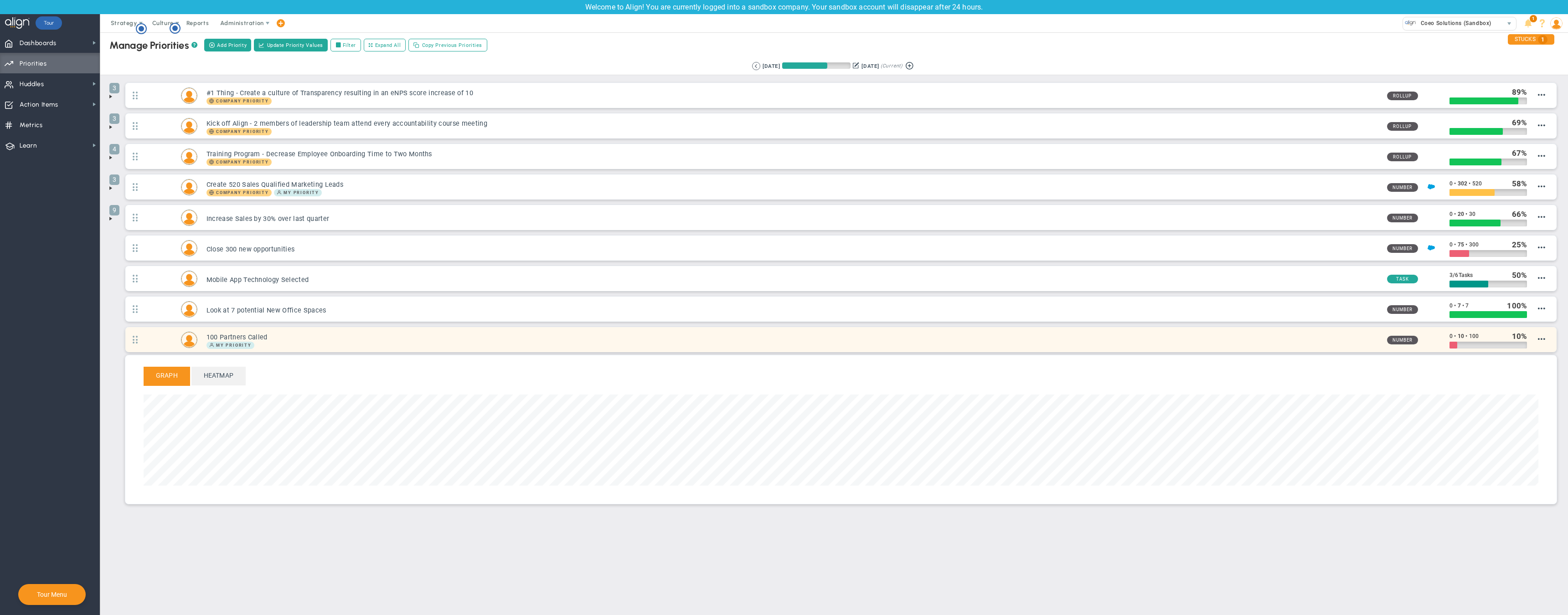
click at [248, 334] on h3 "100 Partners Called" at bounding box center [794, 337] width 1173 height 9
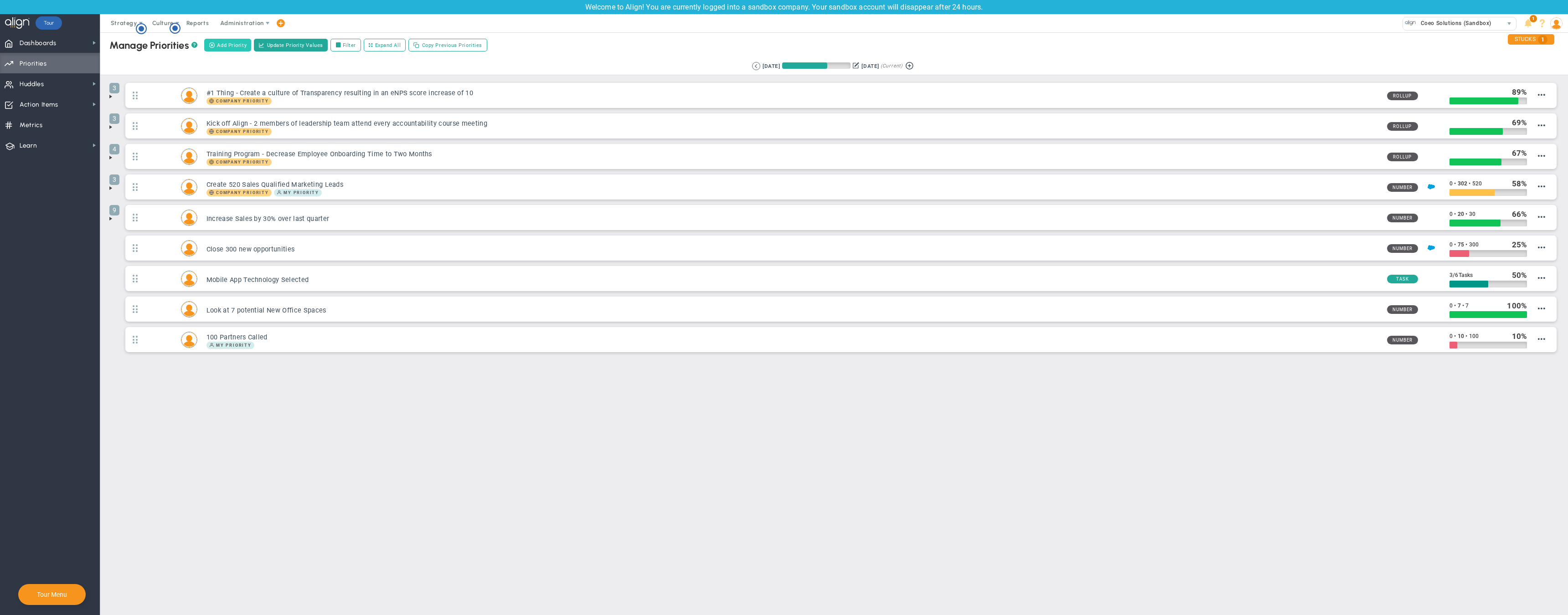
click at [233, 47] on span "Add Priority" at bounding box center [231, 45] width 29 height 8
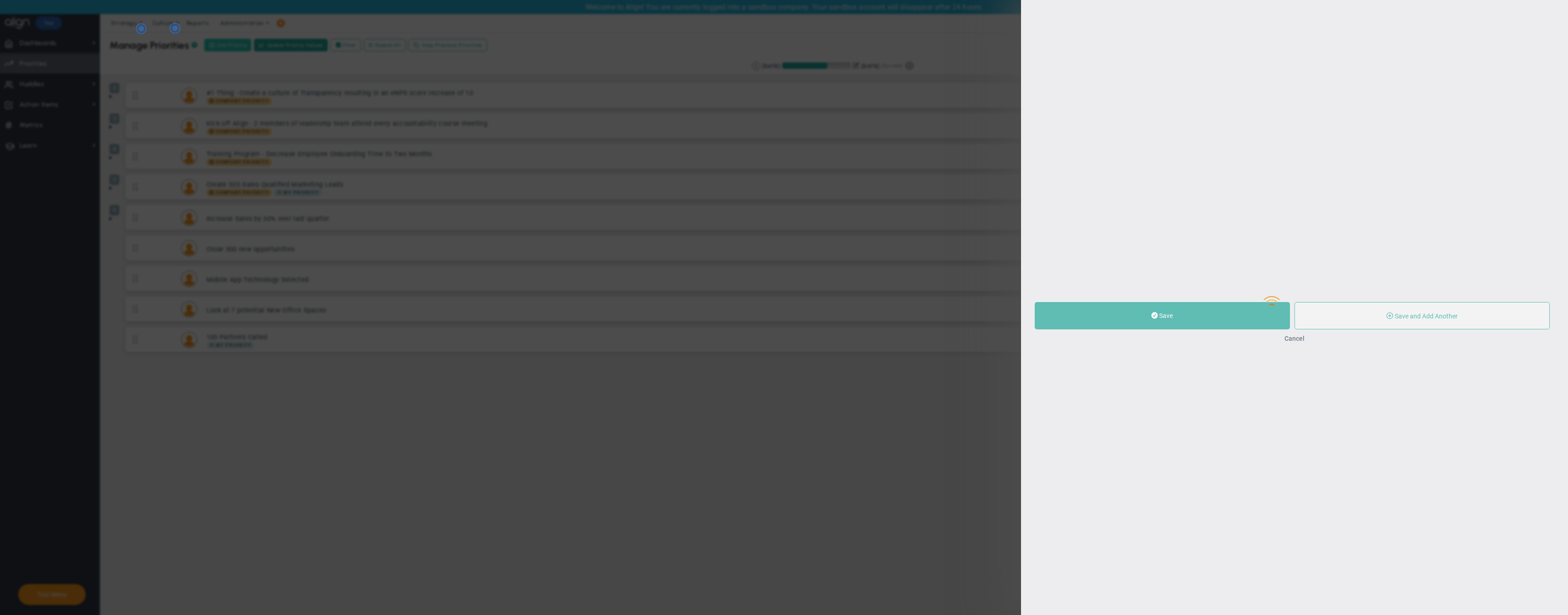
type input "0"
radio input "true"
type input "[PERSON_NAME]"
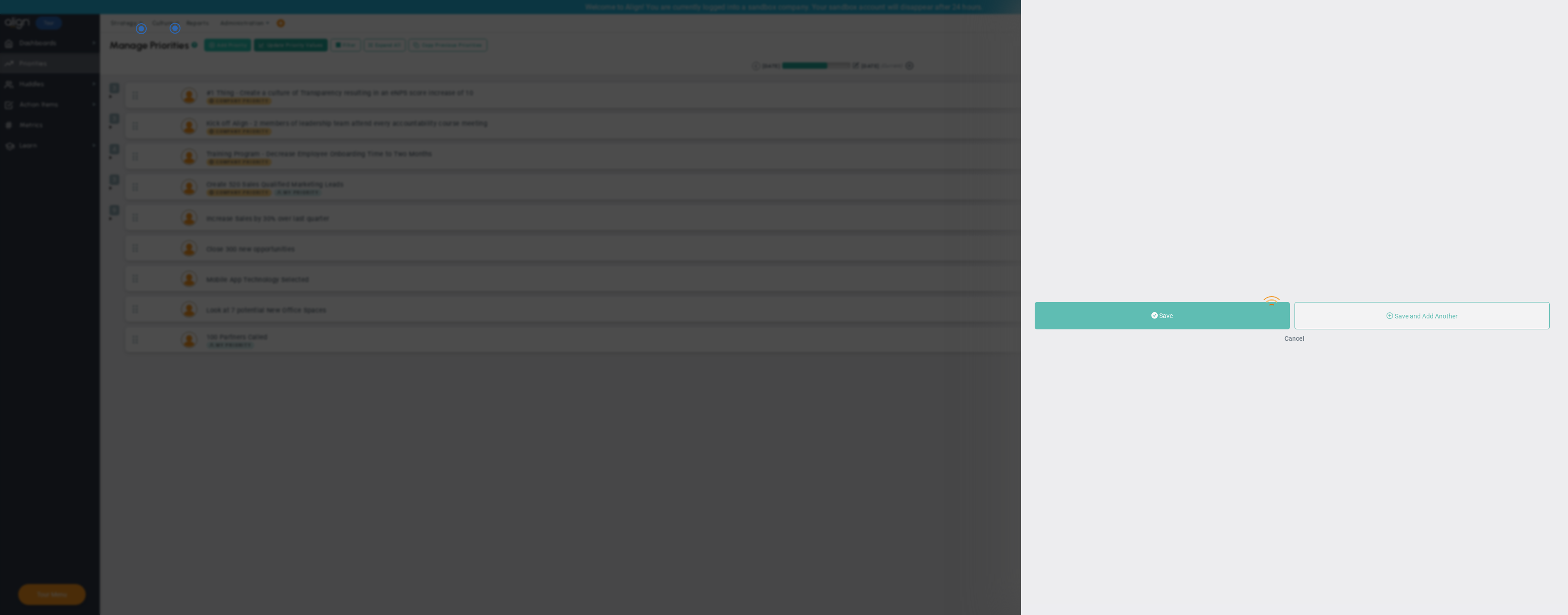
type input "0"
radio input "true"
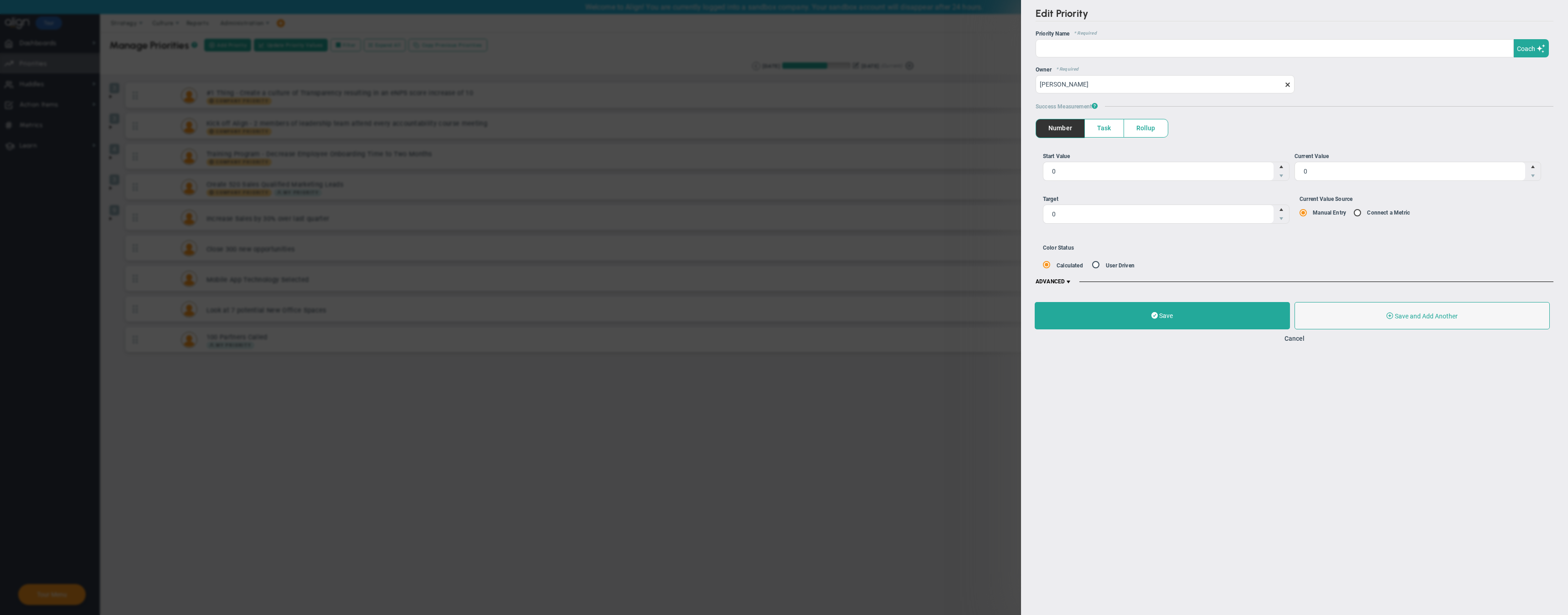
click at [1103, 132] on span "Task" at bounding box center [1104, 128] width 39 height 17
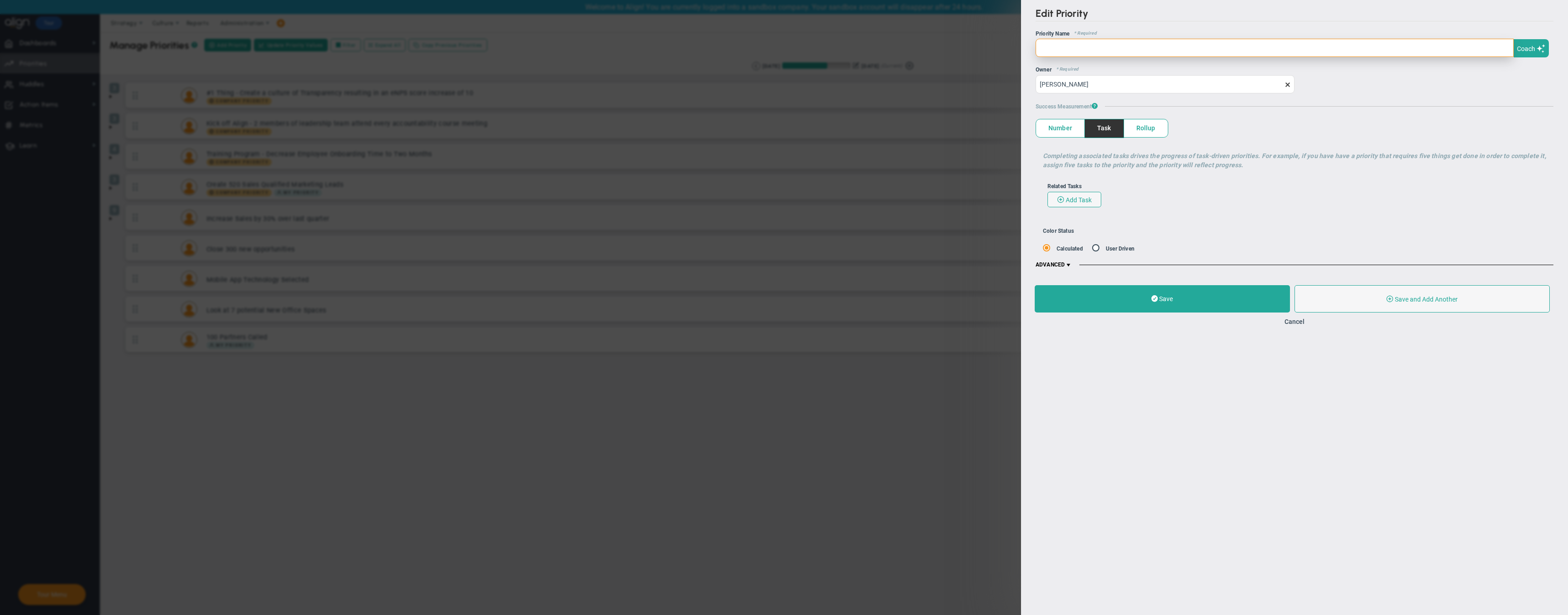
click at [1067, 49] on input "text" at bounding box center [1275, 48] width 478 height 18
type input "Call 100 Partners per Month"
click at [1306, 320] on div "Cancel" at bounding box center [1295, 321] width 520 height 9
click at [1301, 322] on button "Cancel" at bounding box center [1295, 321] width 20 height 7
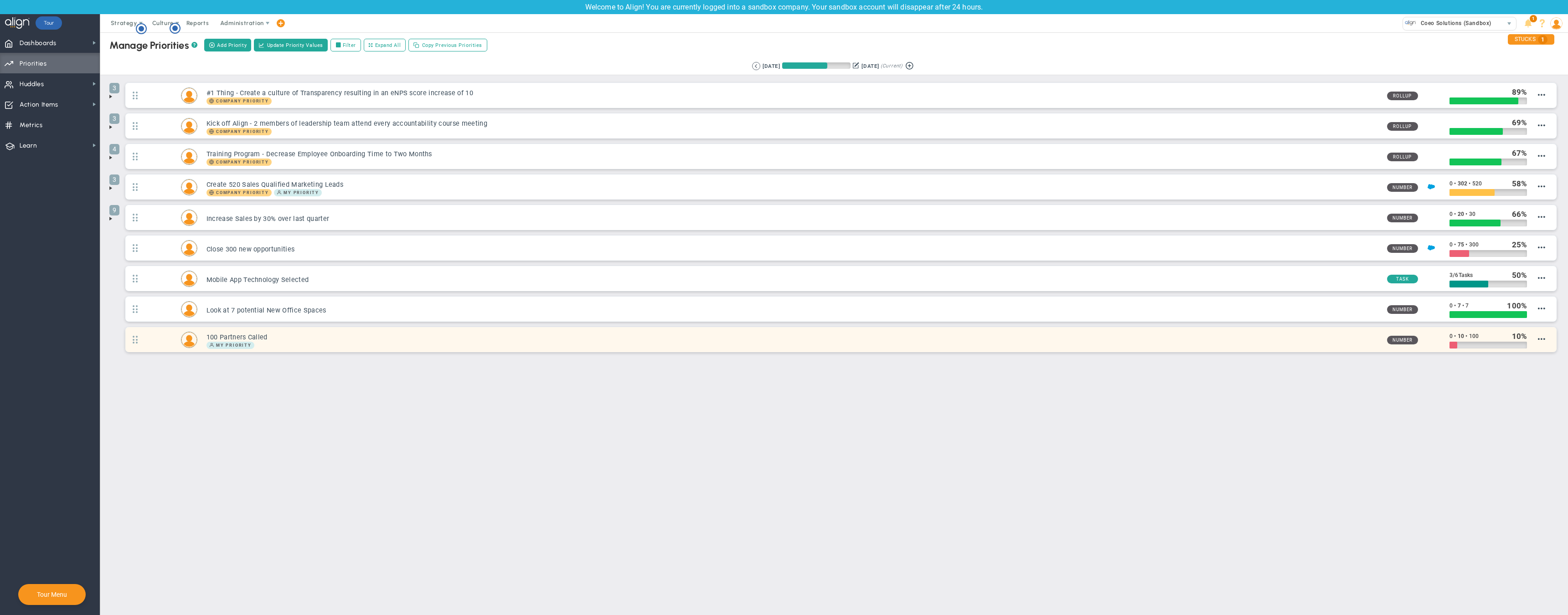
click at [240, 334] on h3 "100 Partners Called" at bounding box center [794, 337] width 1173 height 9
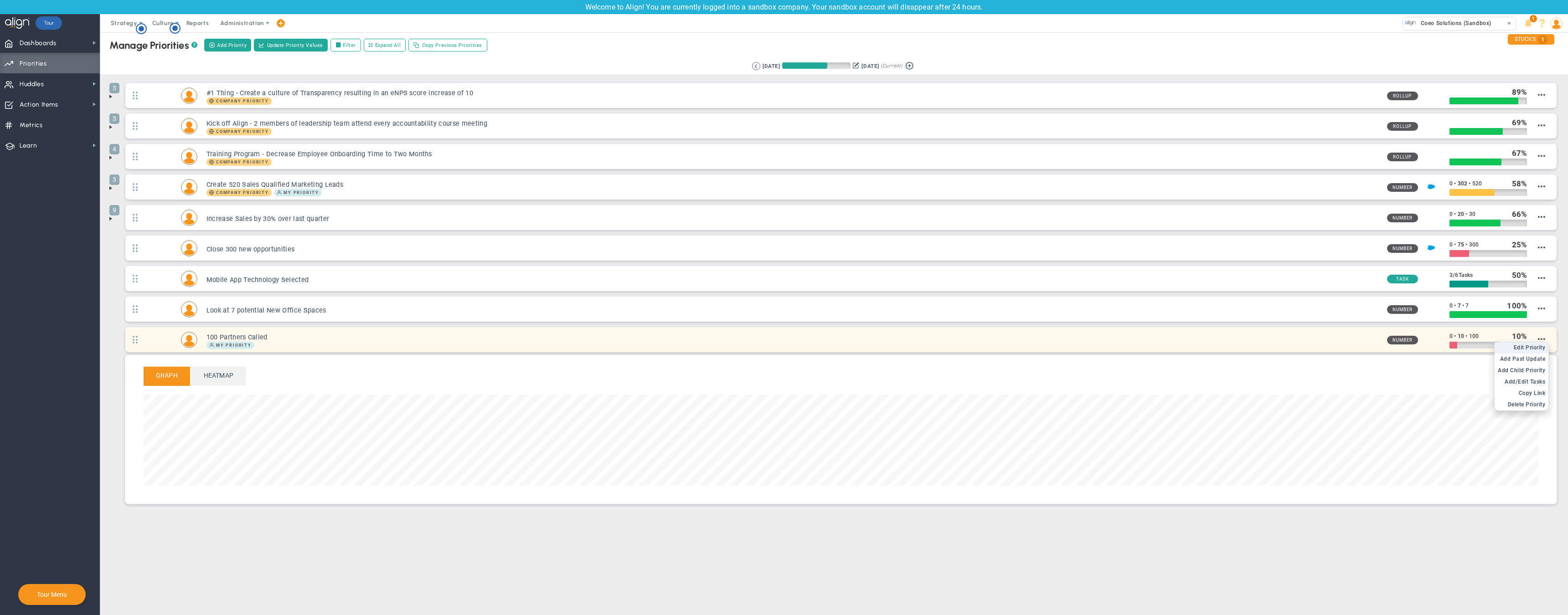
click at [1528, 347] on span "Edit Priority" at bounding box center [1530, 348] width 32 height 6
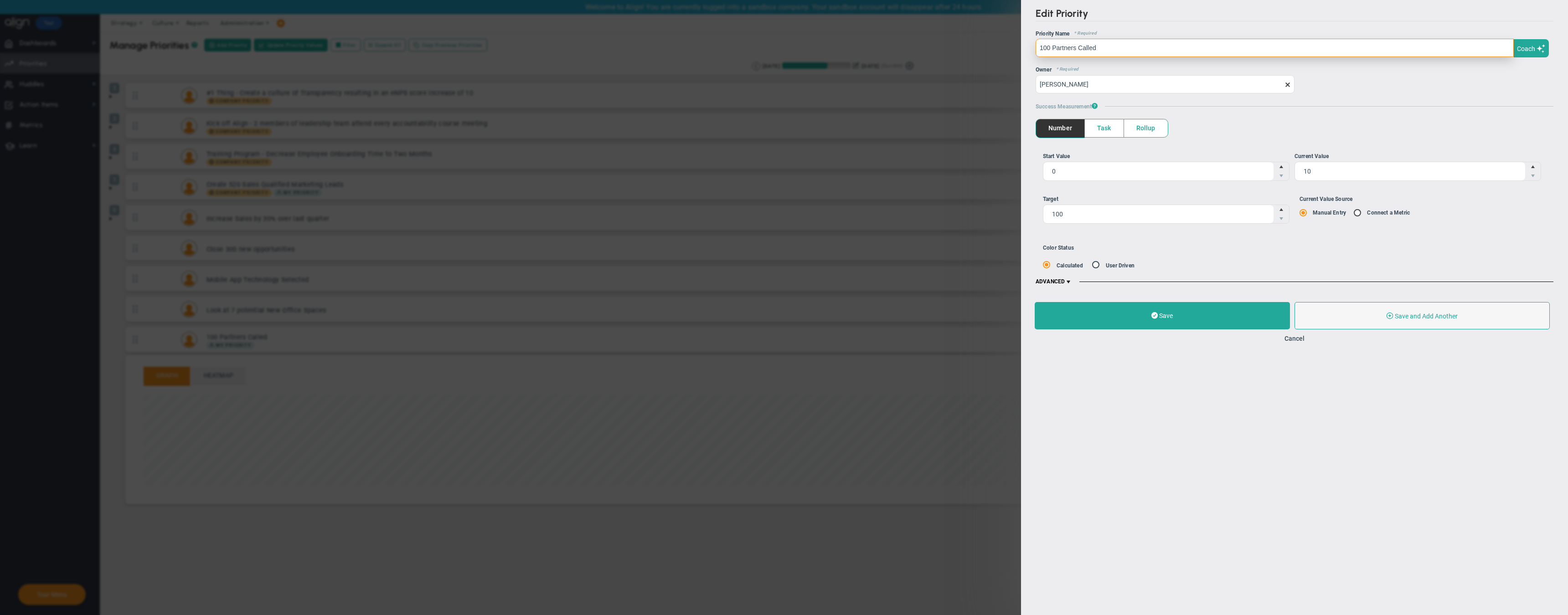
drag, startPoint x: 1102, startPoint y: 49, endPoint x: 1031, endPoint y: 48, distance: 71.0
click at [1031, 48] on div "Edit Priority OKR Name Priority Name 100 Partners Called Coach AI Coach 100 Par…" at bounding box center [1295, 147] width 547 height 293
type input "100 Partners Quoting per Month"
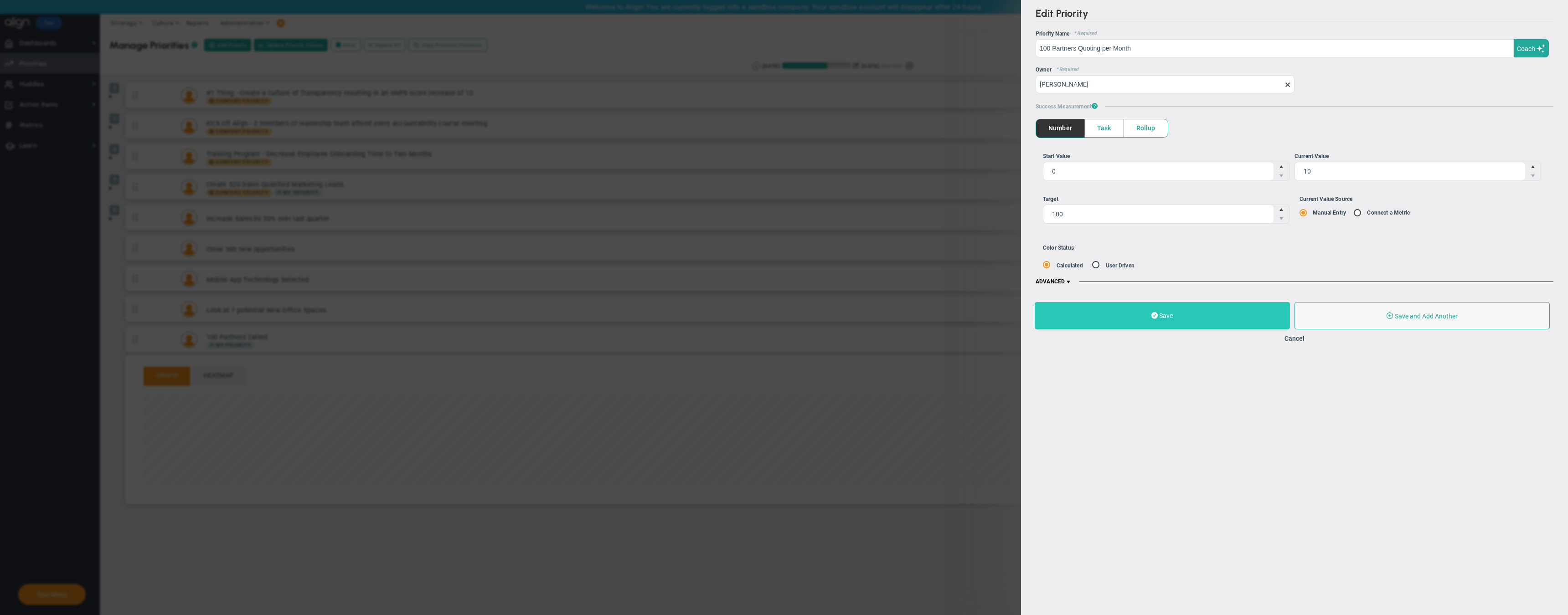
click at [1158, 313] on button "Save" at bounding box center [1163, 315] width 255 height 28
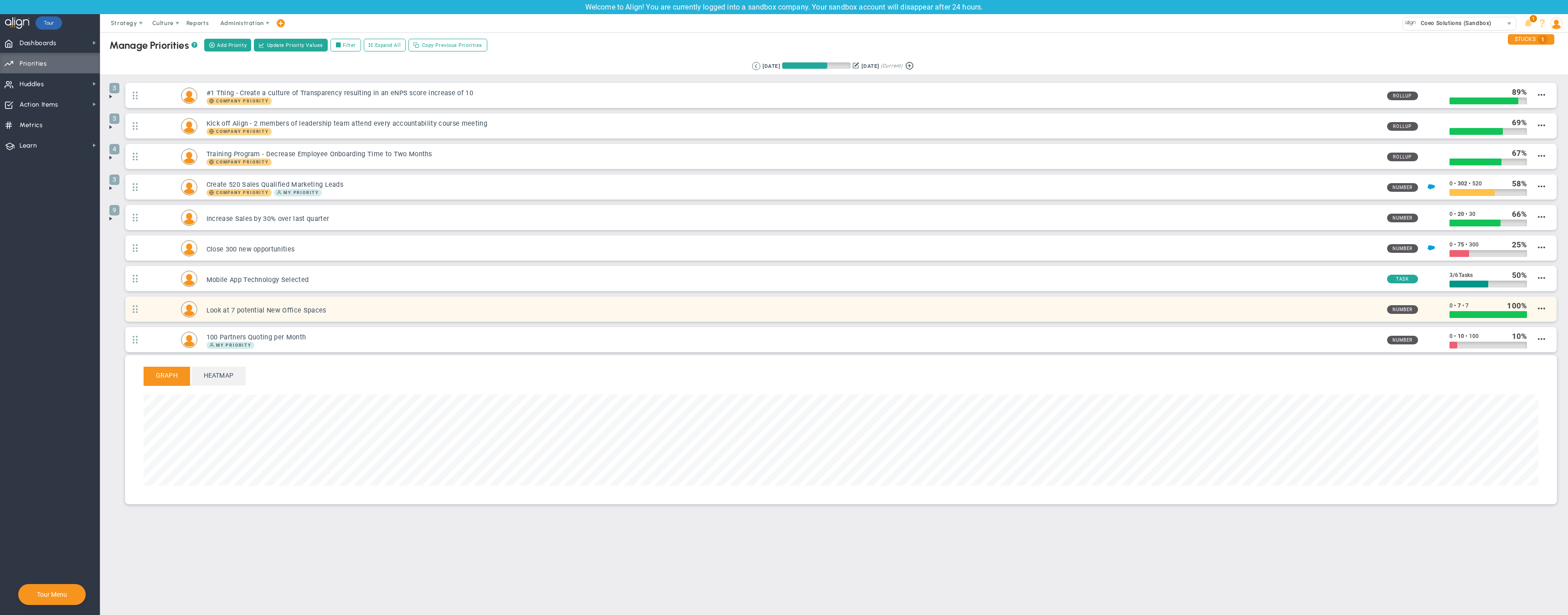
scroll to position [105, 1395]
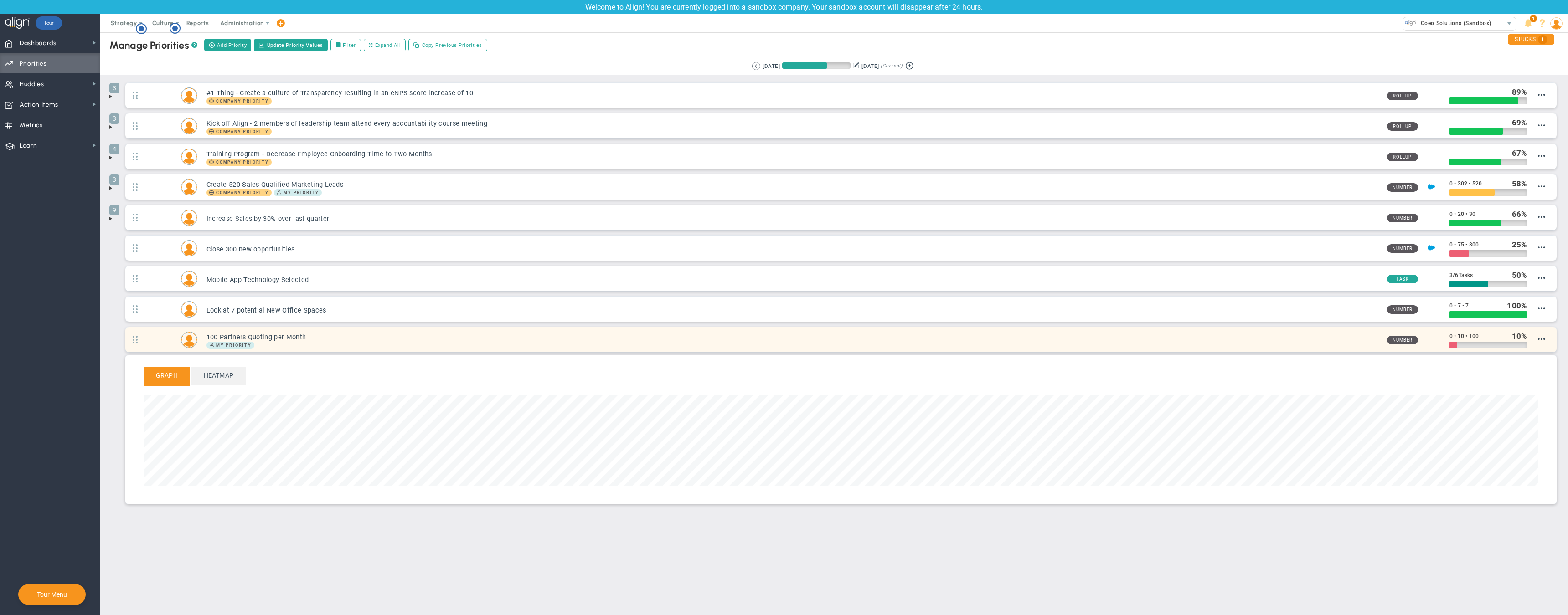
click at [226, 339] on h3 "100 Partners Quoting per Month" at bounding box center [794, 337] width 1173 height 9
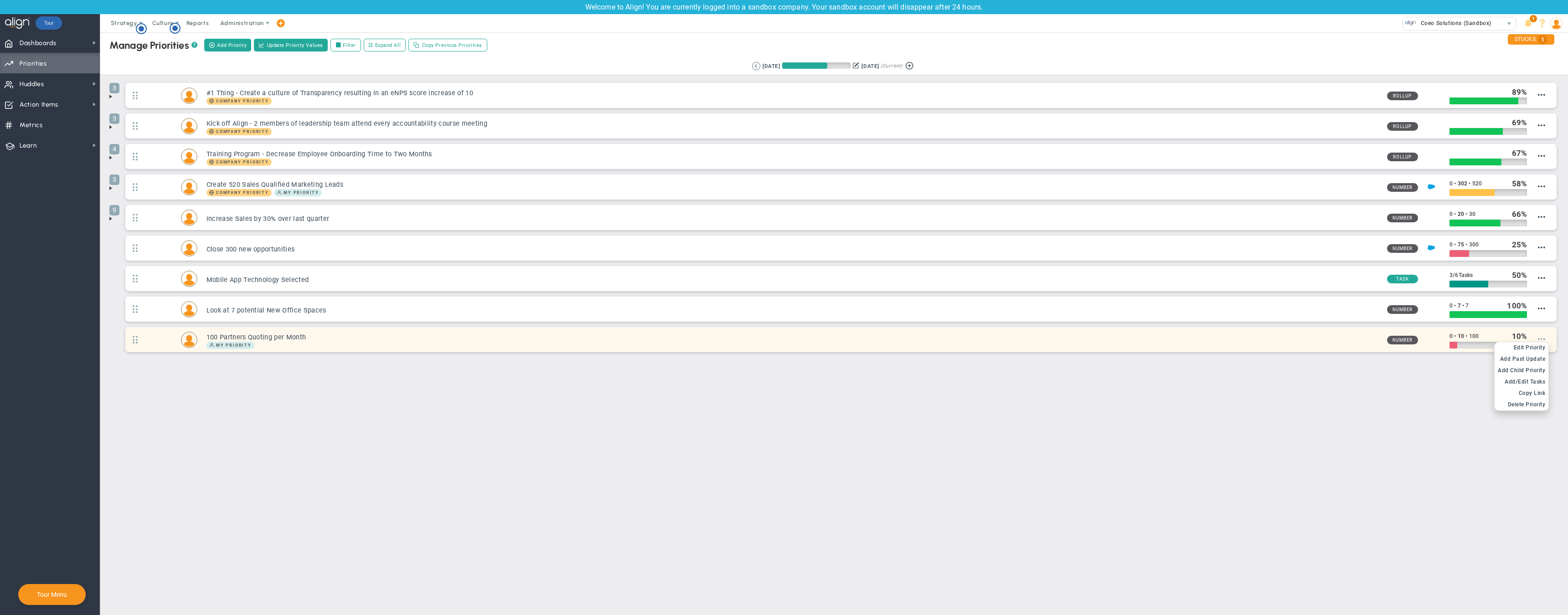
click at [1542, 341] on span at bounding box center [1542, 338] width 7 height 7
click at [1536, 346] on span "Edit Priority" at bounding box center [1530, 348] width 32 height 6
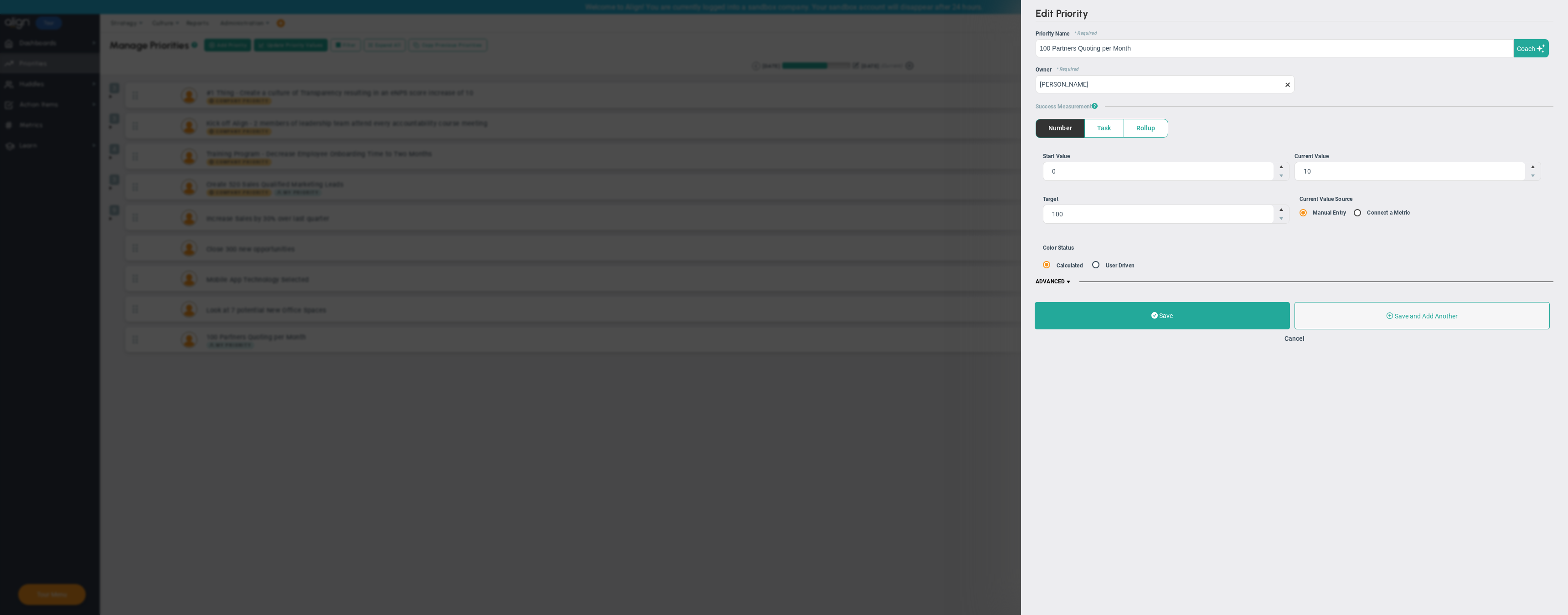
click at [1096, 128] on span "Task" at bounding box center [1104, 128] width 39 height 17
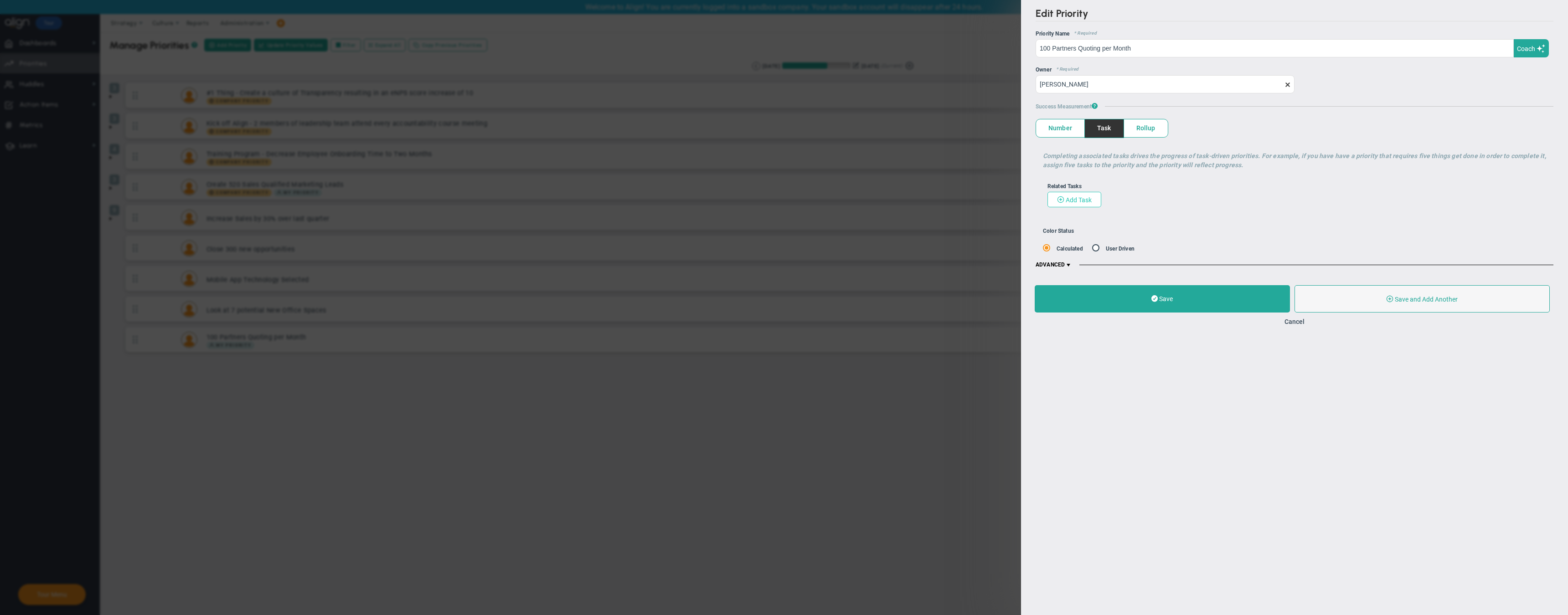
click at [1066, 200] on span "Add Task" at bounding box center [1079, 200] width 26 height 7
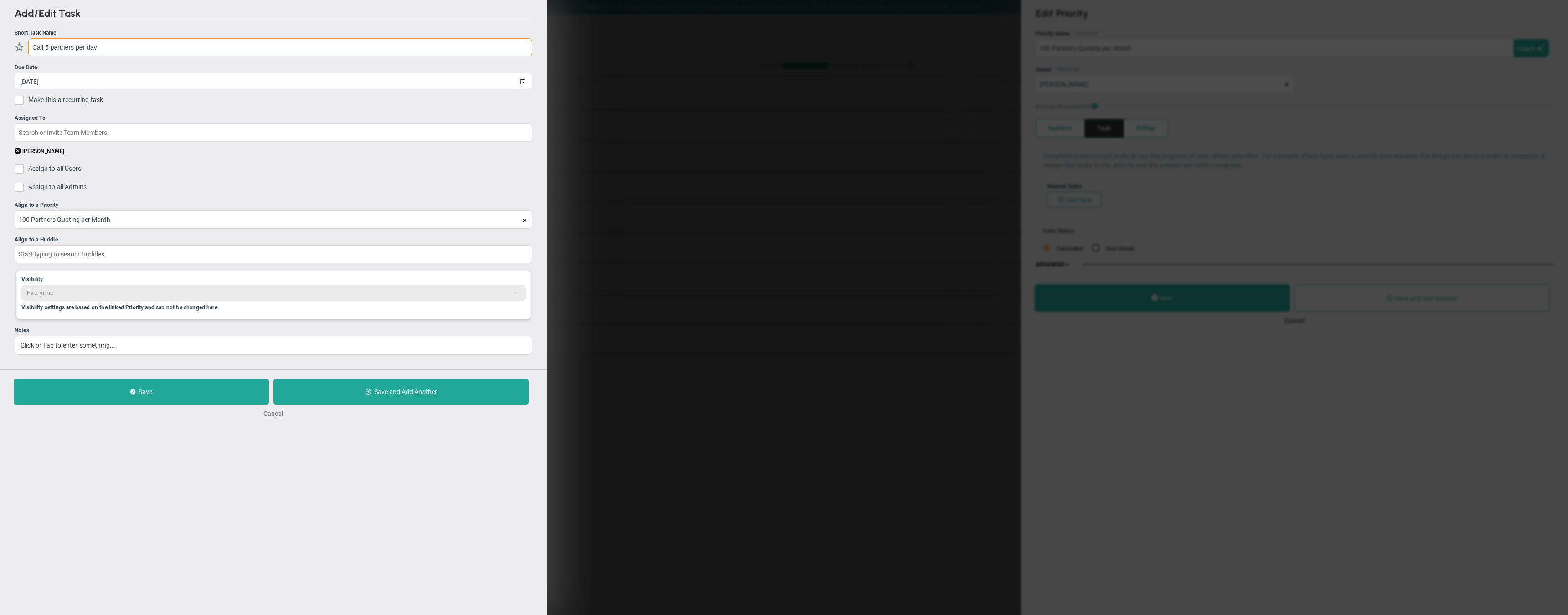
type input "Call 5 partners per day"
click at [269, 412] on button "Cancel" at bounding box center [273, 414] width 20 height 7
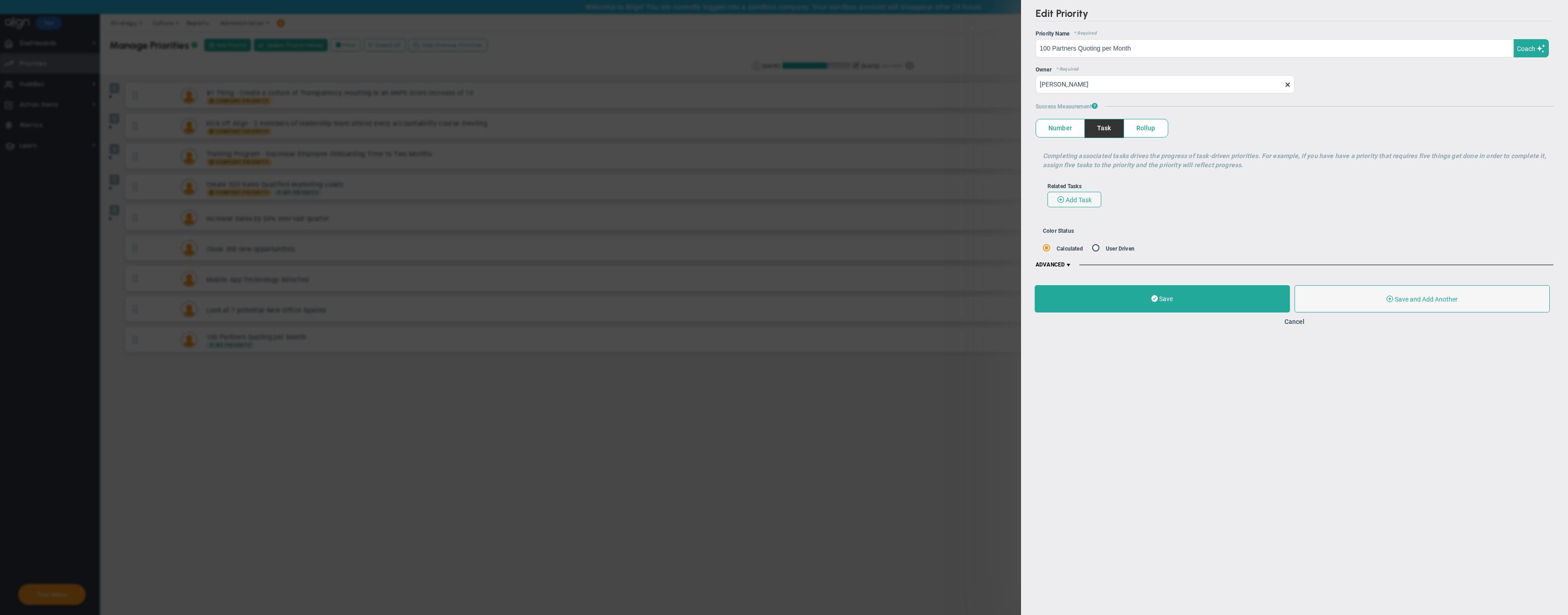
click at [1065, 129] on span "Number" at bounding box center [1060, 128] width 48 height 17
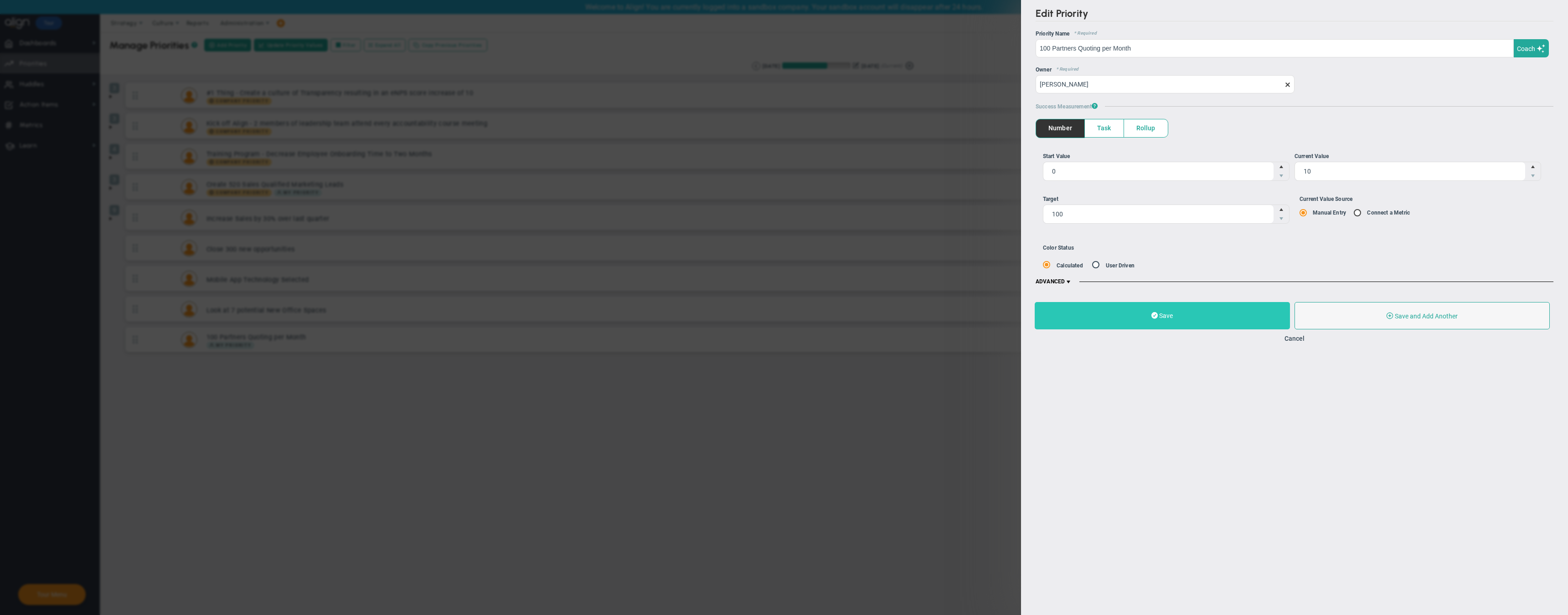
click at [1170, 319] on span "Save" at bounding box center [1166, 315] width 13 height 7
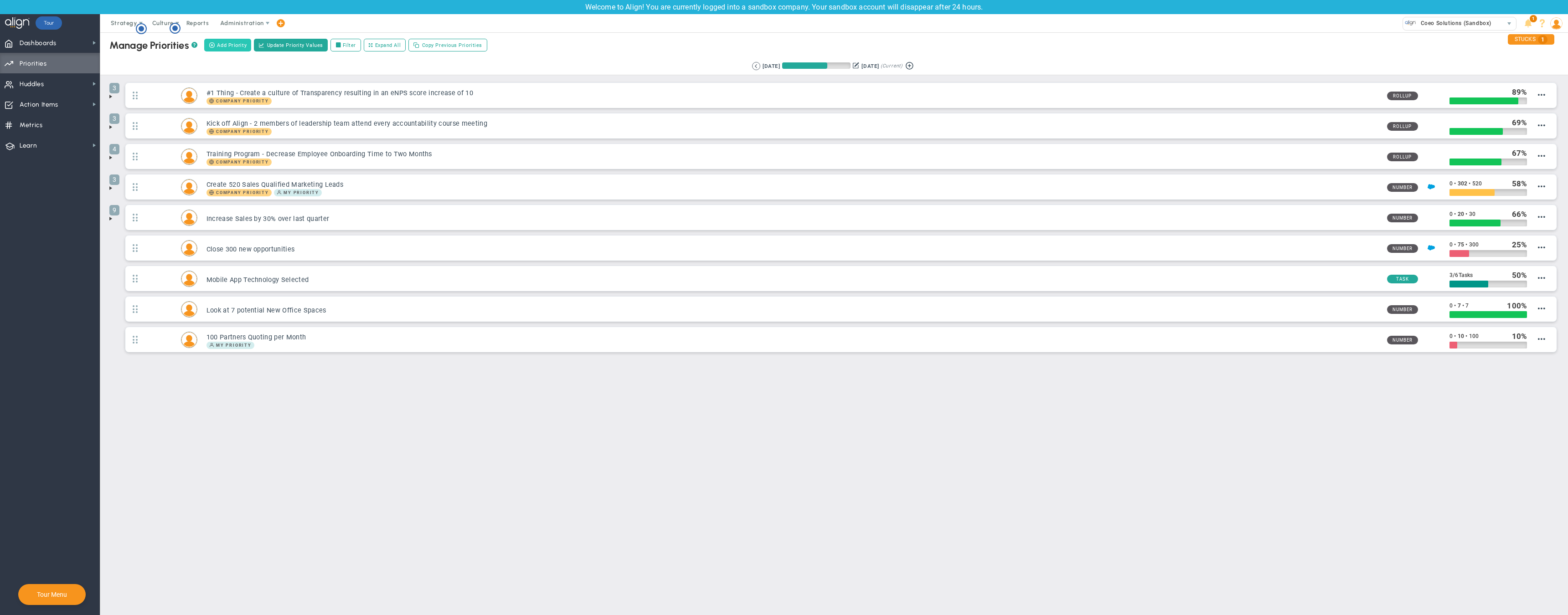
click at [228, 46] on span "Add Priority" at bounding box center [231, 45] width 29 height 8
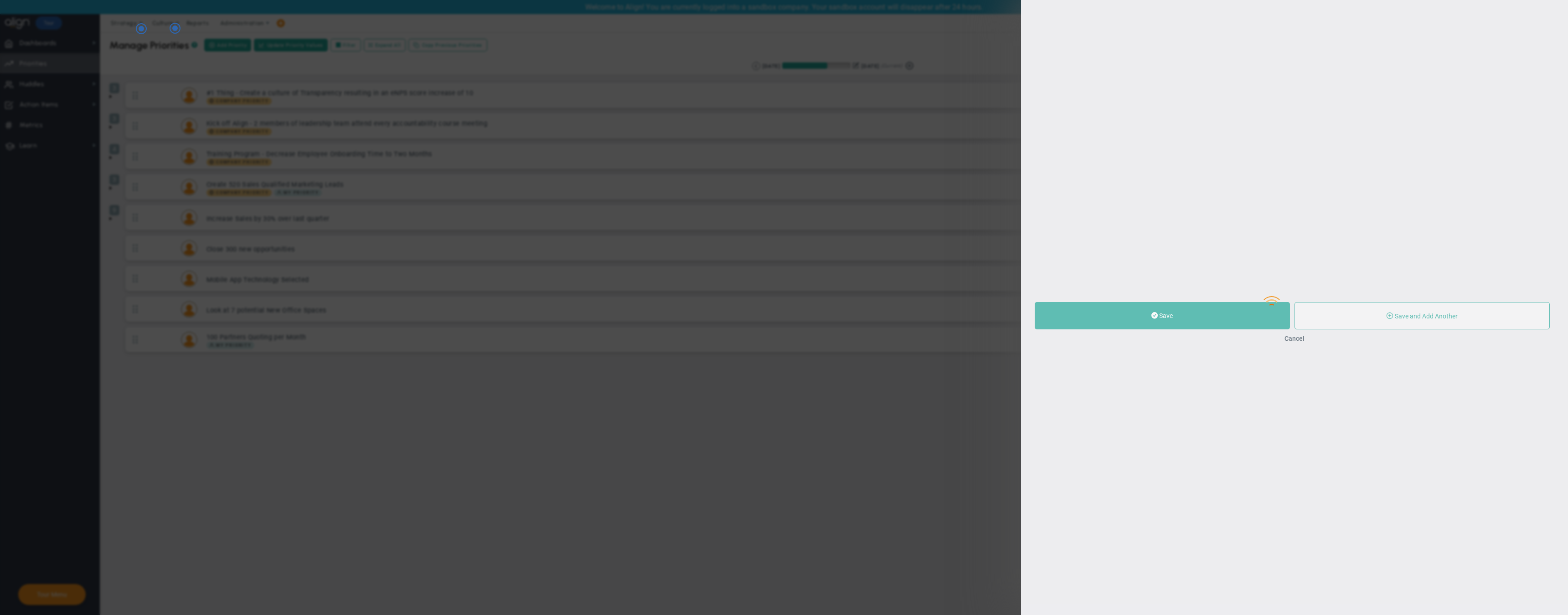
type input "0"
radio input "true"
type input "[PERSON_NAME]"
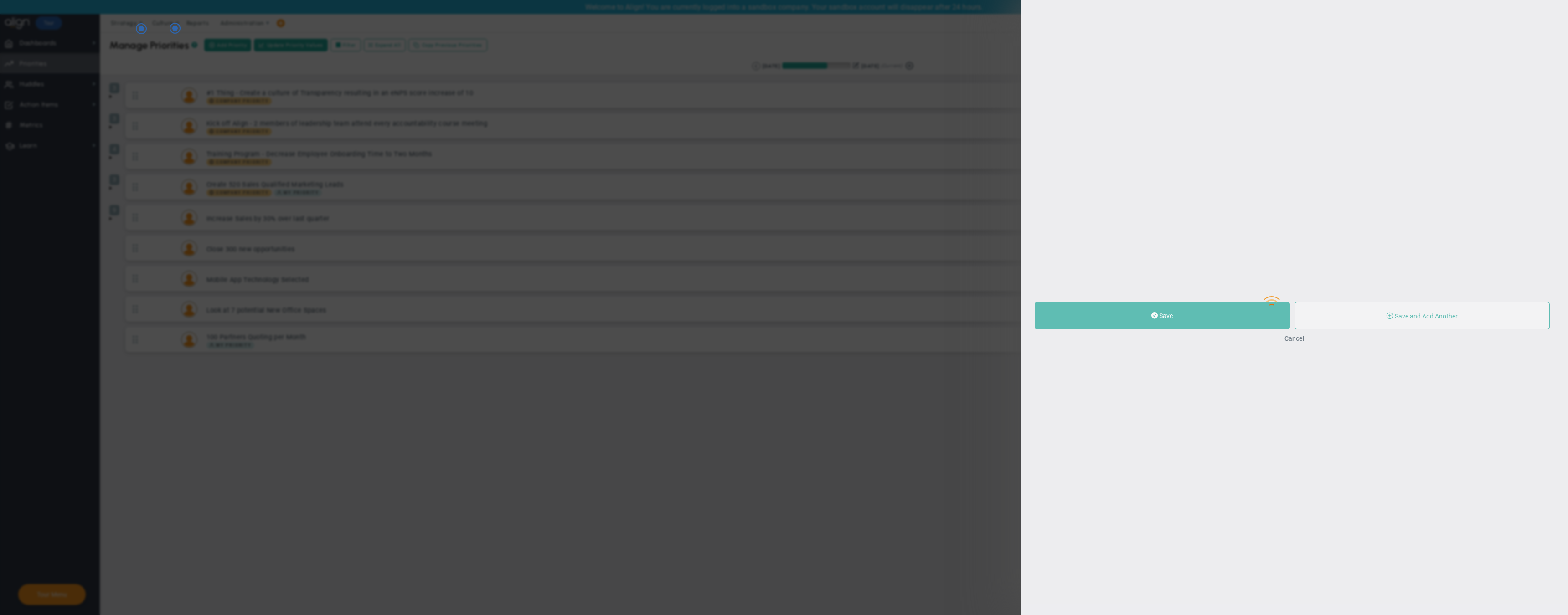
type input "0"
radio input "true"
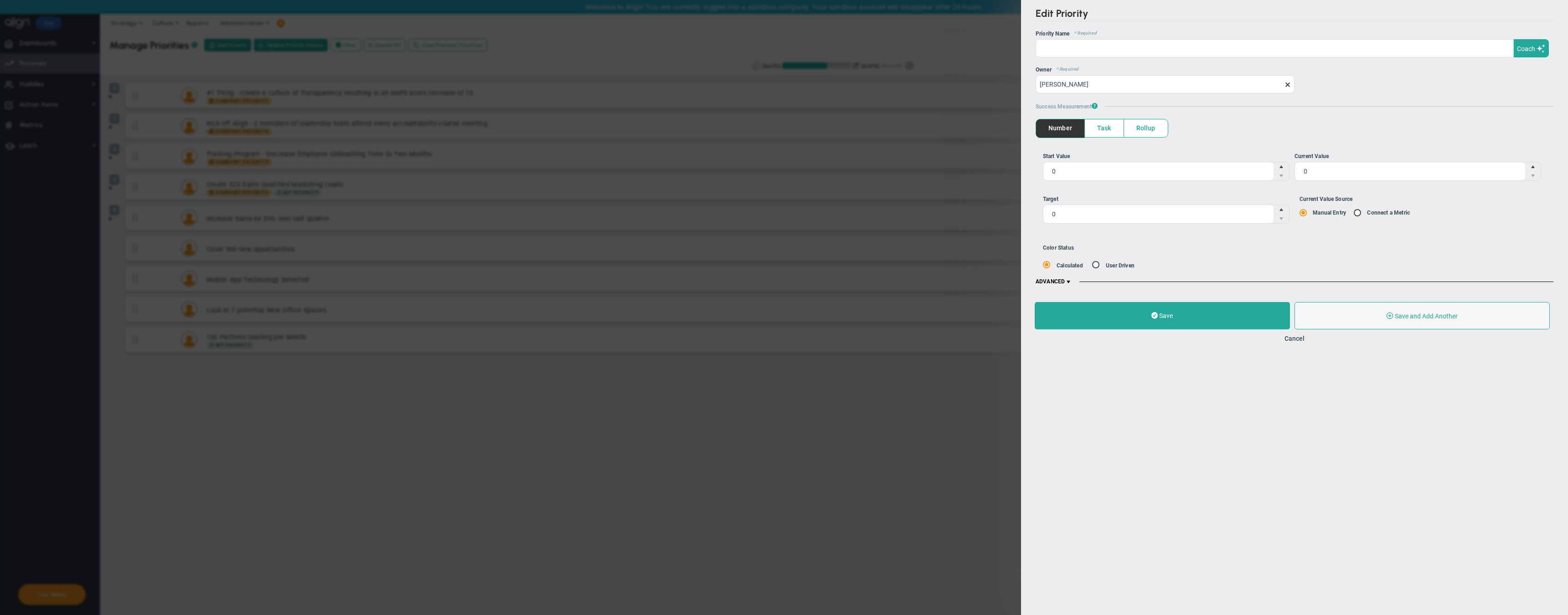
click at [1110, 128] on span "Task" at bounding box center [1104, 128] width 39 height 17
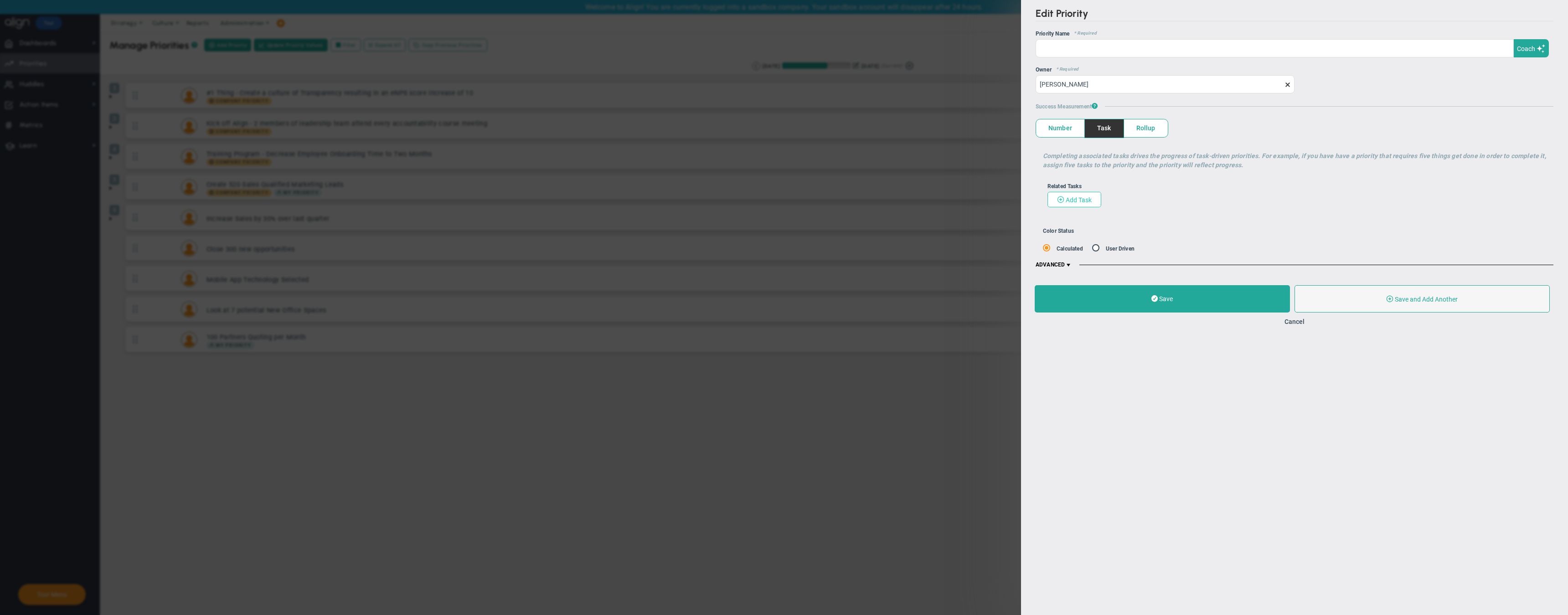
click at [1073, 200] on span "Add Task" at bounding box center [1079, 200] width 26 height 7
checkbox input "false"
type input "[DATE]"
checkbox input "false"
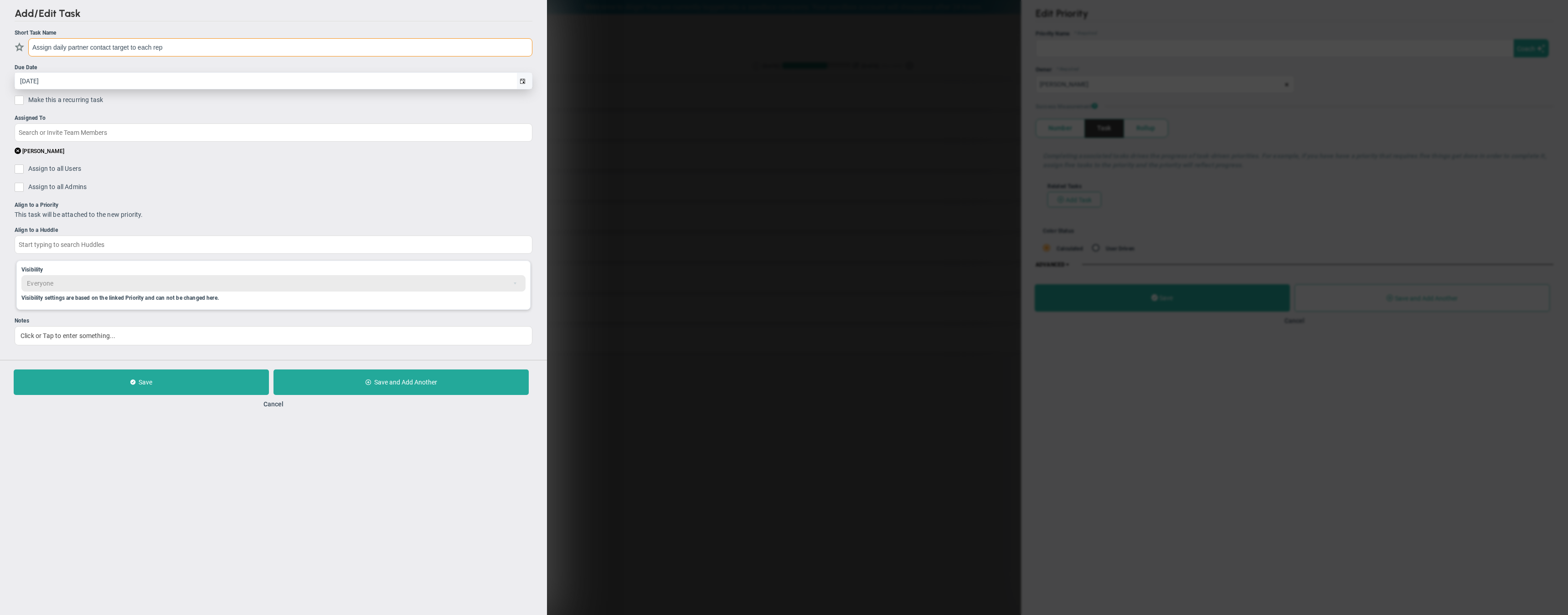
click at [523, 81] on span "select" at bounding box center [522, 82] width 6 height 6
type input "Assign daily partner contact target to each rep"
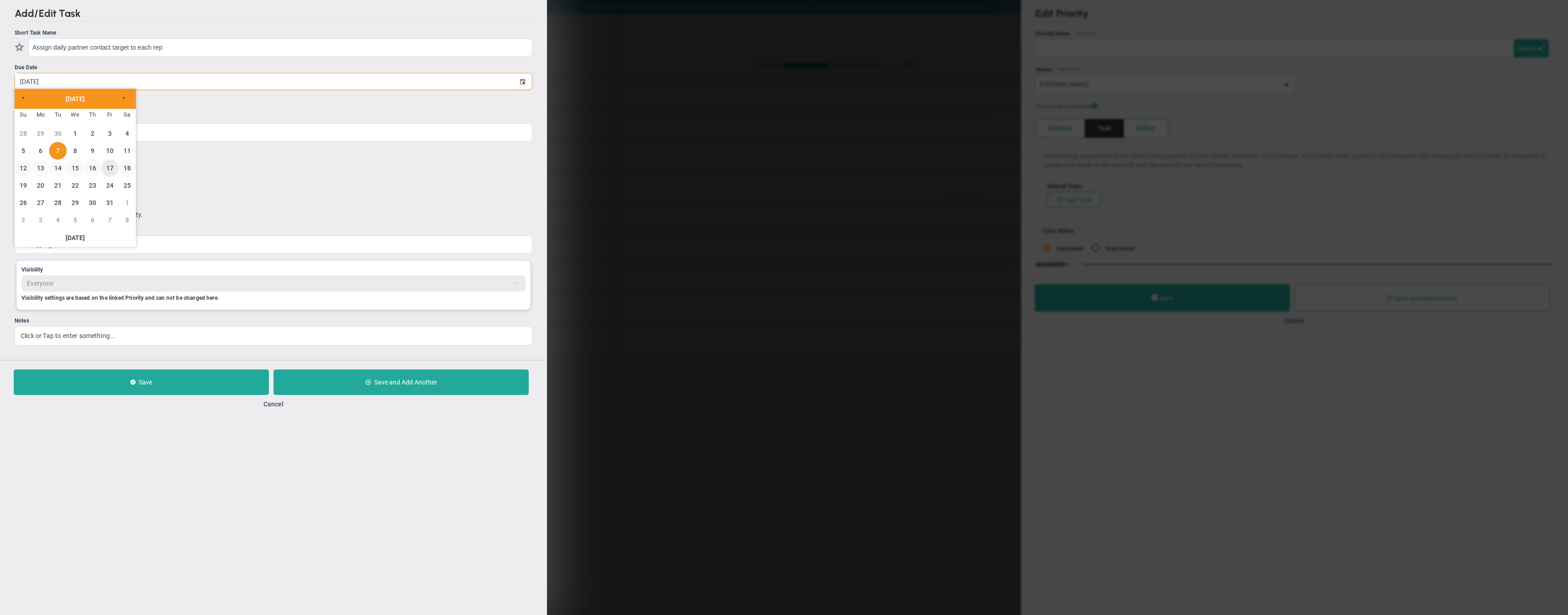
click at [113, 168] on link "17" at bounding box center [110, 168] width 17 height 17
type input "[DATE]"
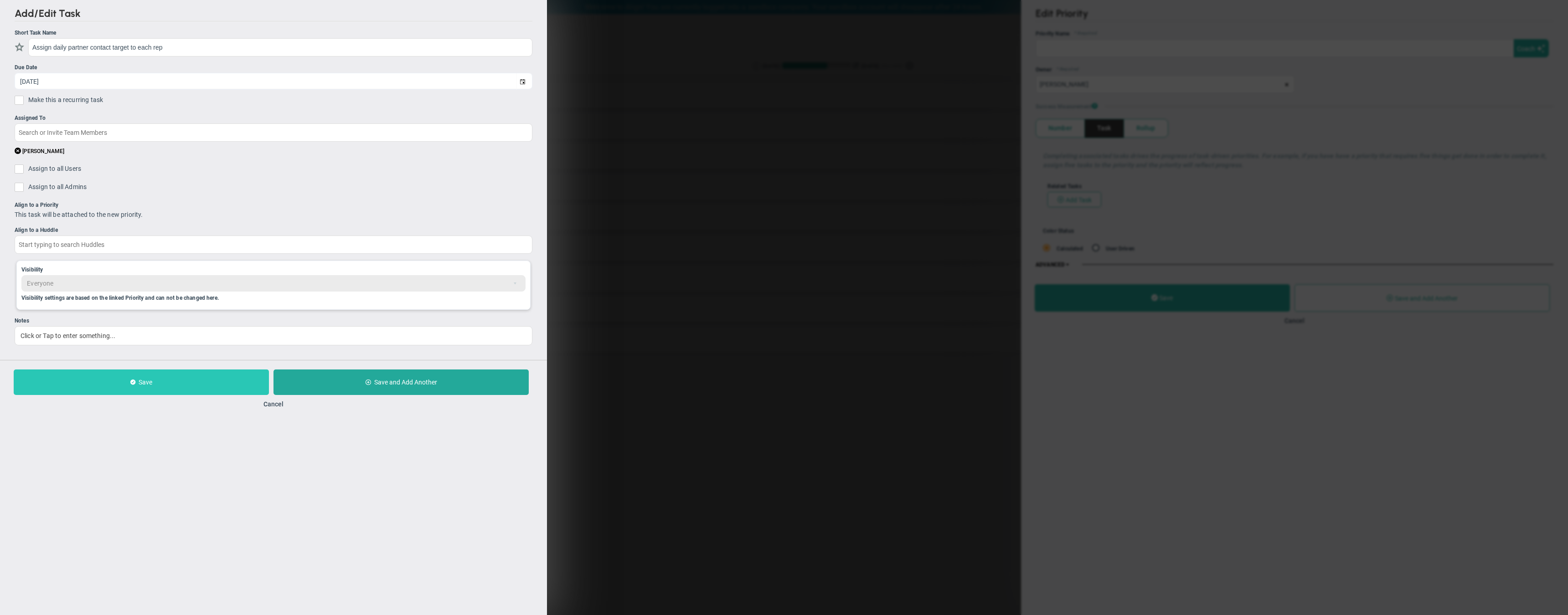
click at [148, 381] on span "Save" at bounding box center [145, 382] width 13 height 7
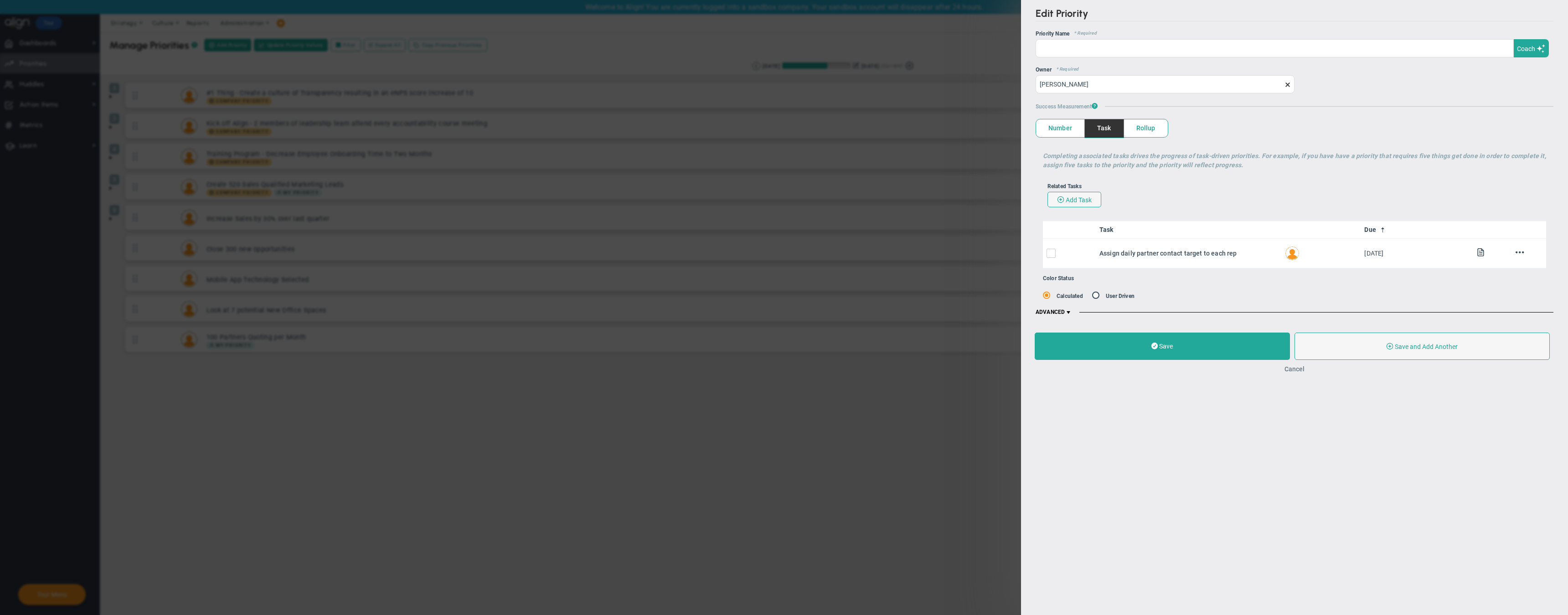
click at [1288, 372] on button "Cancel" at bounding box center [1295, 369] width 20 height 7
